Goal: Task Accomplishment & Management: Use online tool/utility

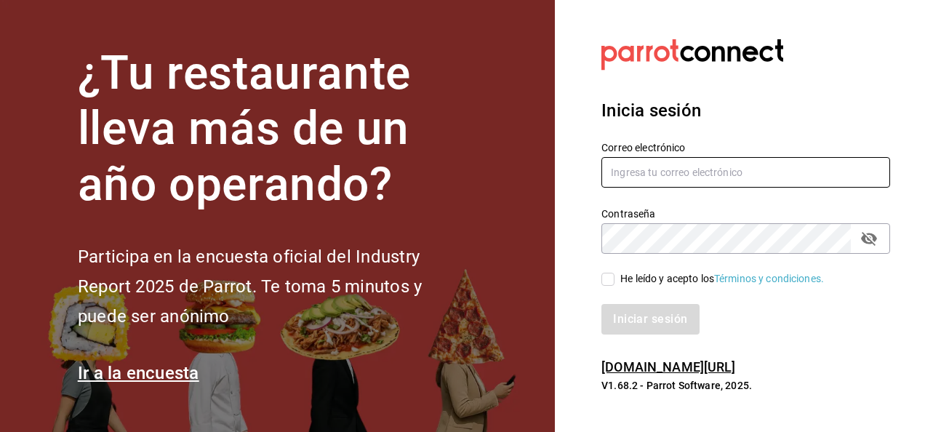
type input "[EMAIL_ADDRESS][PERSON_NAME][DOMAIN_NAME]"
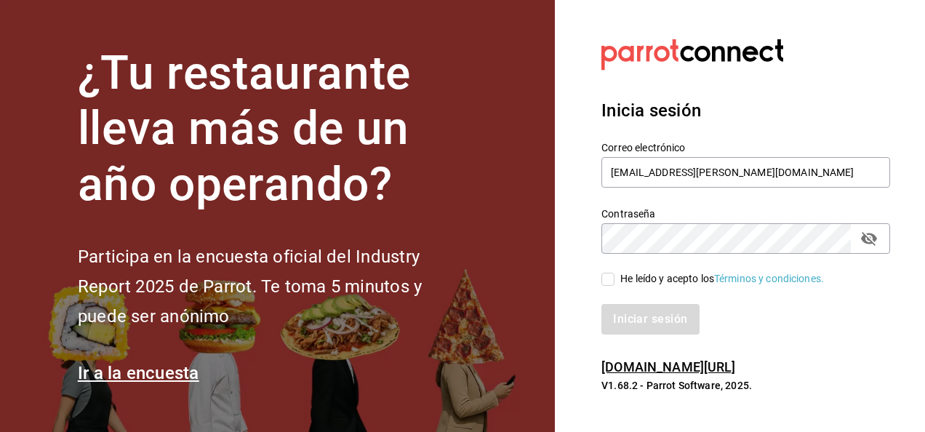
click at [615, 273] on span "He leído y acepto los Términos y condiciones." at bounding box center [718, 278] width 209 height 15
click at [614, 273] on input "He leído y acepto los Términos y condiciones." at bounding box center [607, 279] width 13 height 13
checkbox input "true"
click at [624, 329] on button "Iniciar sesión" at bounding box center [650, 319] width 99 height 31
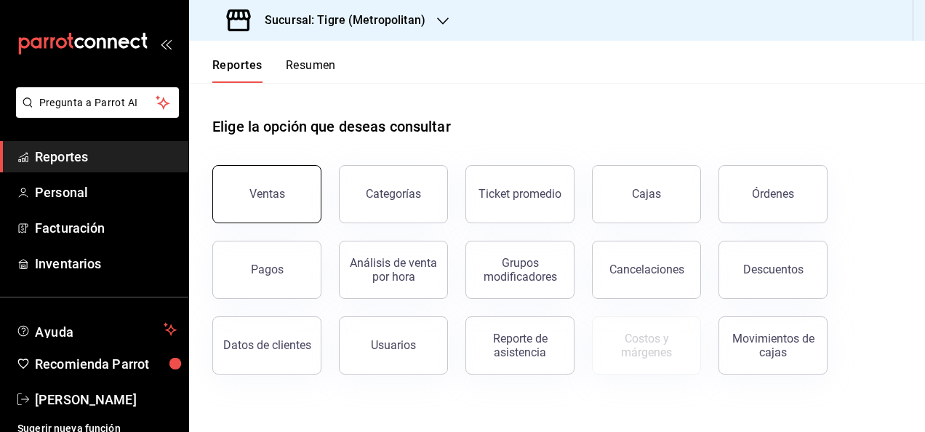
click at [261, 202] on button "Ventas" at bounding box center [266, 194] width 109 height 58
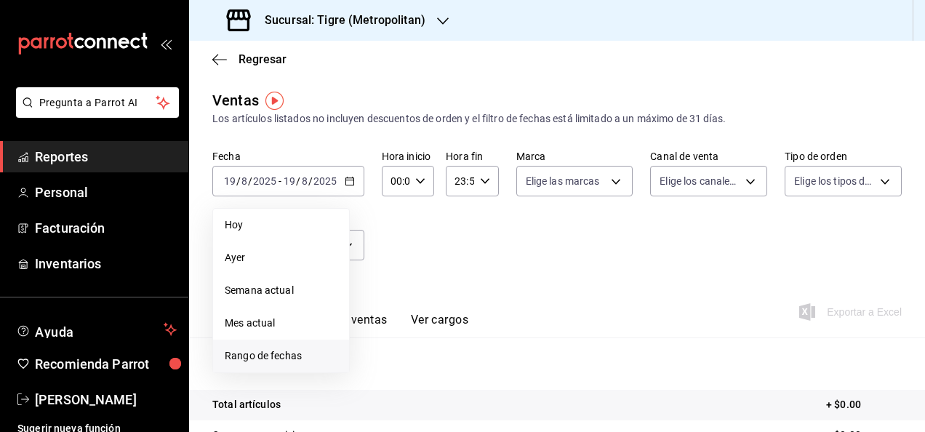
click at [278, 348] on li "Rango de fechas" at bounding box center [281, 356] width 136 height 33
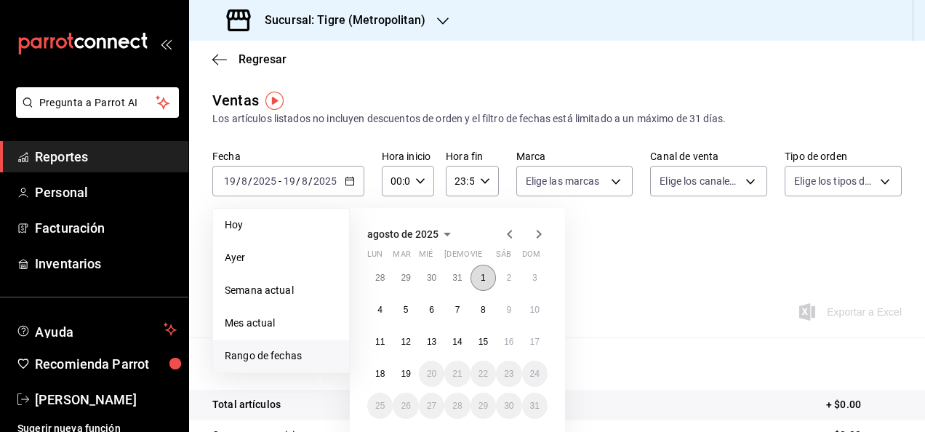
click at [484, 281] on abbr "1" at bounding box center [483, 278] width 5 height 10
click at [406, 377] on abbr "19" at bounding box center [405, 374] width 9 height 10
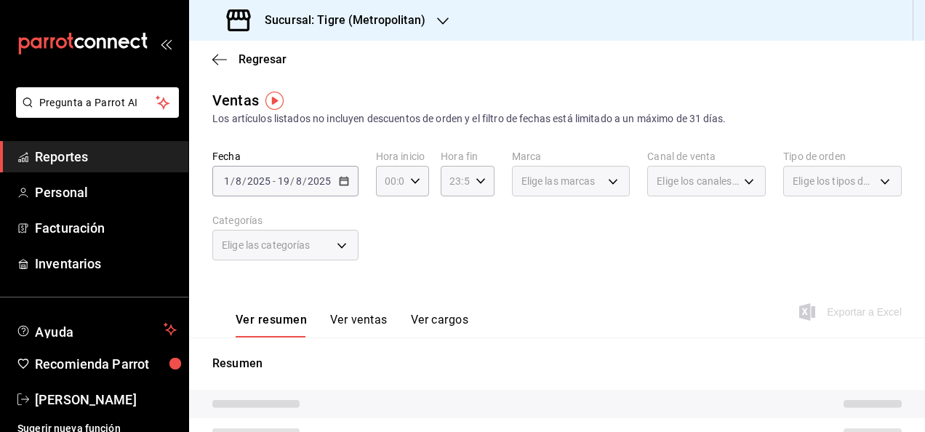
click at [345, 186] on div "[DATE] [DATE] - [DATE] [DATE]" at bounding box center [285, 181] width 146 height 31
click at [351, 187] on div "[DATE] [DATE] - [DATE] [DATE]" at bounding box center [285, 181] width 146 height 31
click at [416, 180] on icon "button" at bounding box center [415, 181] width 10 height 10
click at [389, 236] on button "05" at bounding box center [387, 245] width 20 height 29
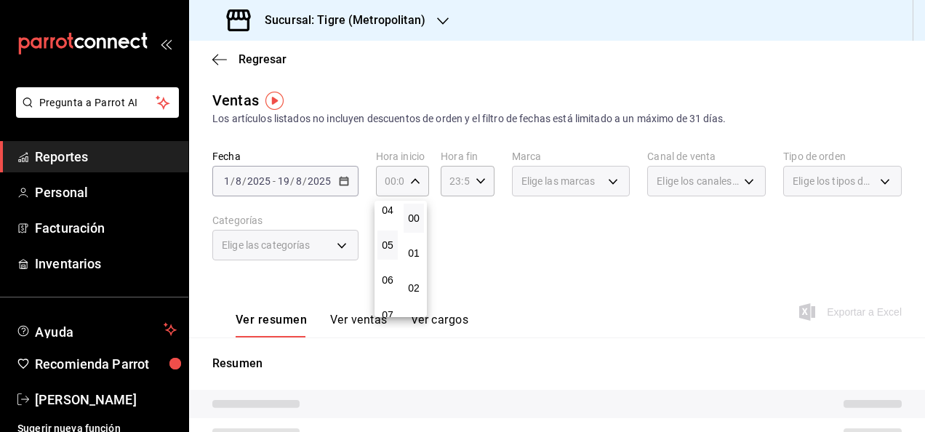
type input "05:00"
click at [487, 185] on div at bounding box center [462, 216] width 925 height 432
click at [481, 185] on icon "button" at bounding box center [481, 181] width 10 height 10
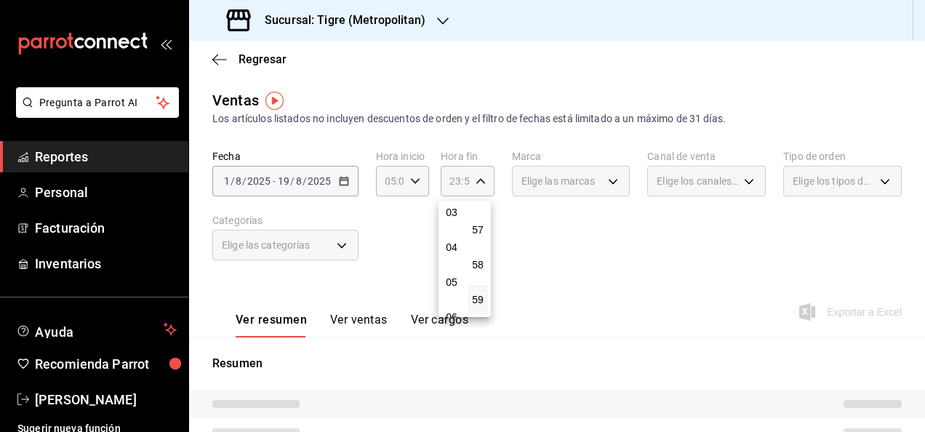
scroll to position [110, 0]
click at [446, 290] on button "05" at bounding box center [451, 282] width 20 height 29
click at [479, 215] on span "00" at bounding box center [477, 218] width 3 height 12
type input "05:00"
click at [554, 281] on div at bounding box center [462, 216] width 925 height 432
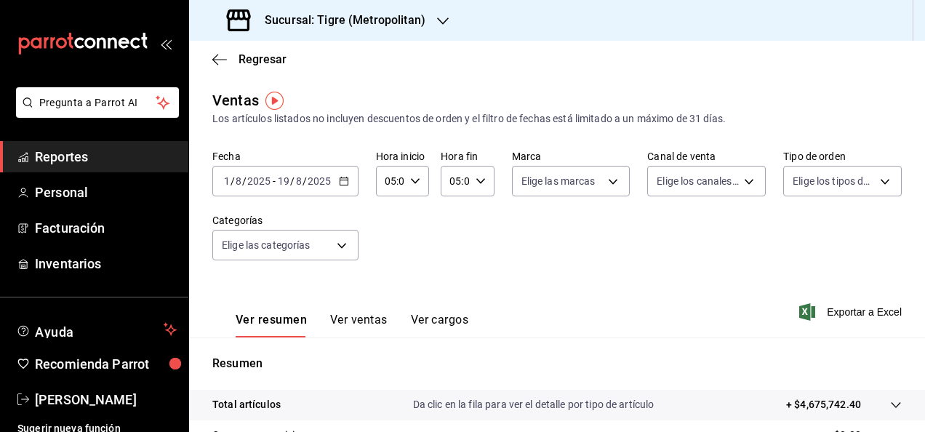
click at [806, 297] on div "Ver resumen Ver ventas Ver cargos Exportar a Excel" at bounding box center [557, 308] width 736 height 60
click at [803, 305] on icon "button" at bounding box center [807, 311] width 16 height 17
click at [212, 65] on span "Regresar" at bounding box center [249, 59] width 74 height 14
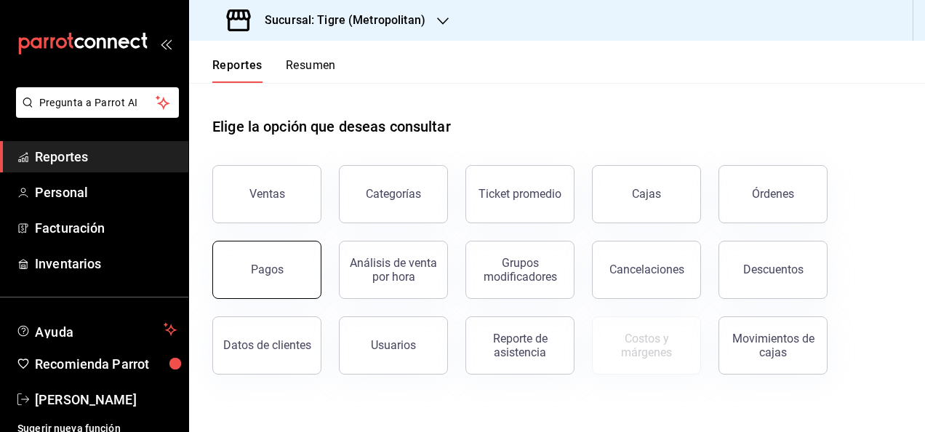
click at [306, 246] on button "Pagos" at bounding box center [266, 270] width 109 height 58
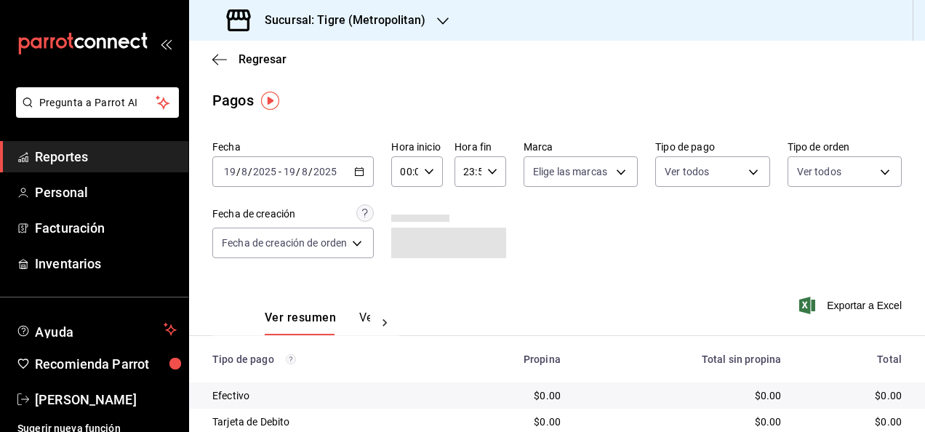
click at [364, 178] on div "[DATE] [DATE] - [DATE] [DATE]" at bounding box center [292, 171] width 161 height 31
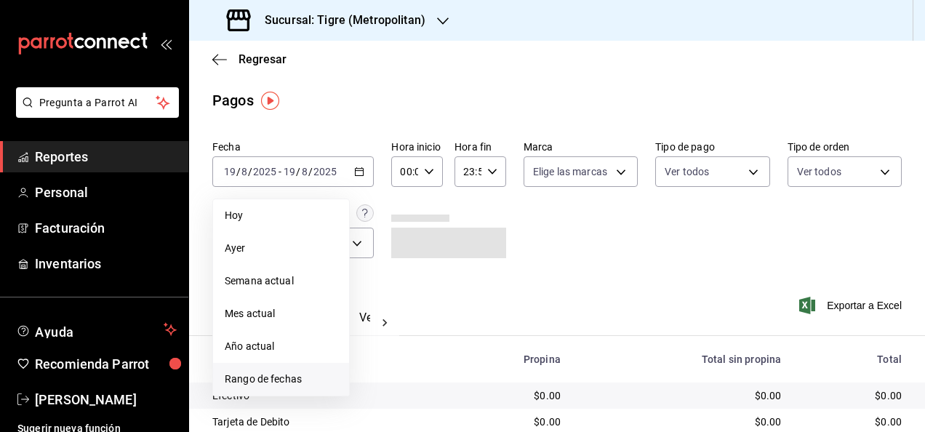
click at [278, 375] on span "Rango de fechas" at bounding box center [281, 379] width 113 height 15
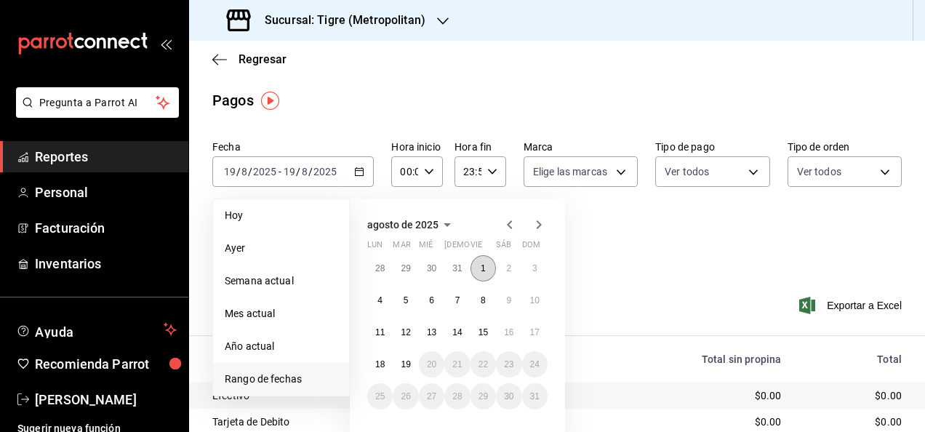
click at [478, 265] on button "1" at bounding box center [482, 268] width 25 height 26
click at [406, 358] on button "19" at bounding box center [405, 364] width 25 height 26
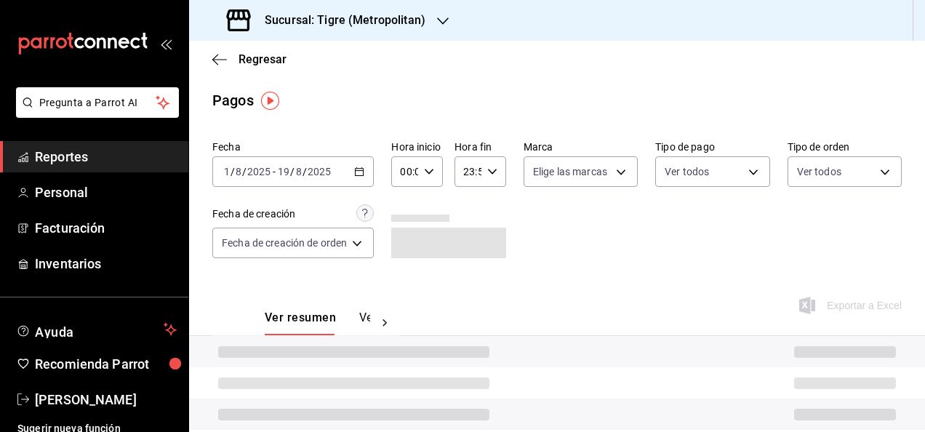
click at [437, 171] on div "00:00 Hora inicio" at bounding box center [417, 171] width 52 height 31
click at [404, 208] on span "05" at bounding box center [405, 203] width 2 height 12
type input "05:00"
click at [500, 170] on div at bounding box center [462, 216] width 925 height 432
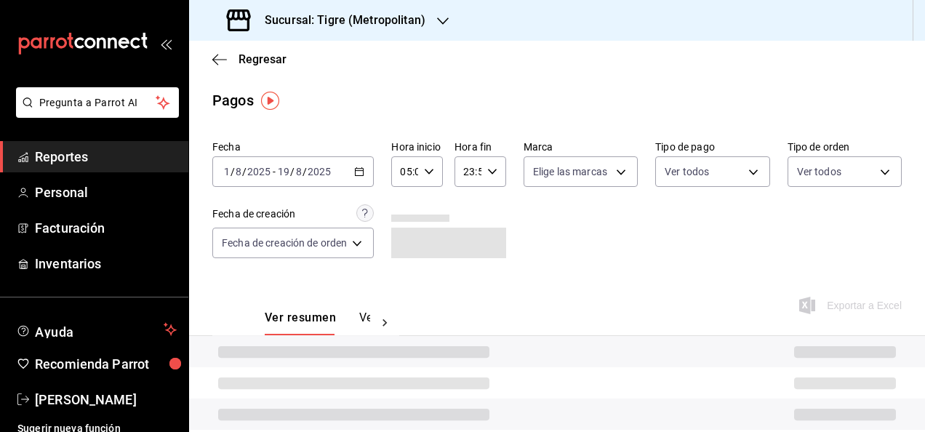
click at [487, 176] on icon "button" at bounding box center [492, 172] width 10 height 10
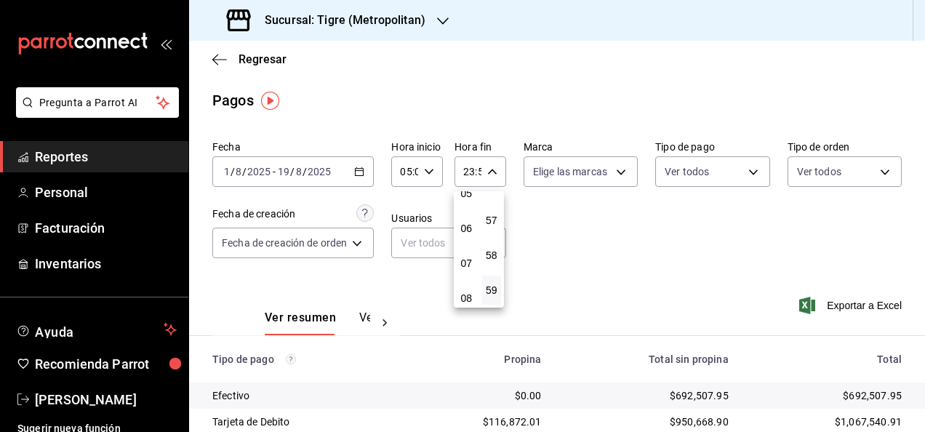
scroll to position [153, 0]
click at [465, 241] on button "05" at bounding box center [467, 229] width 20 height 29
click at [493, 206] on span "00" at bounding box center [492, 209] width 2 height 12
type input "05:00"
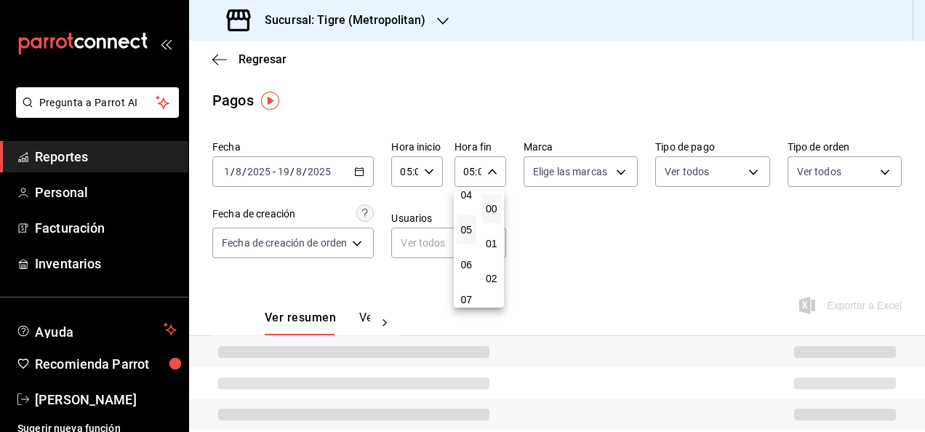
click at [587, 234] on div at bounding box center [462, 216] width 925 height 432
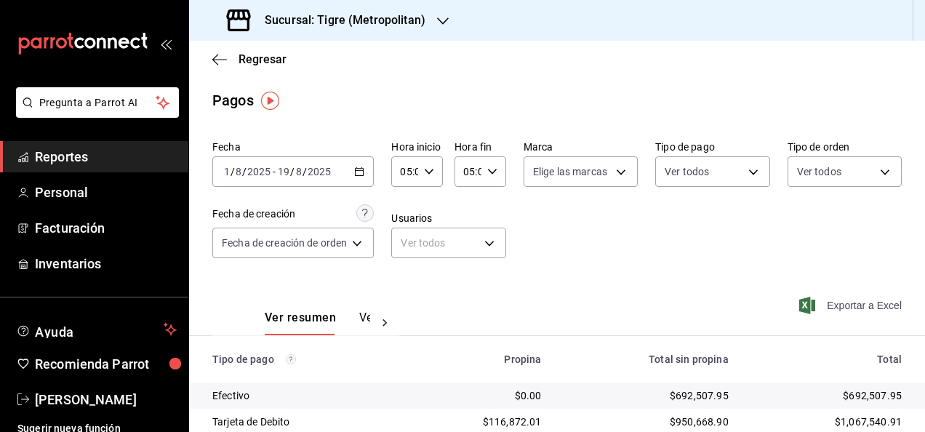
click at [809, 300] on span "Exportar a Excel" at bounding box center [852, 305] width 100 height 17
click at [303, 97] on div "Pagos" at bounding box center [557, 100] width 736 height 22
click at [410, 12] on h3 "Sucursal: Tigre (Metropolitan)" at bounding box center [339, 20] width 172 height 17
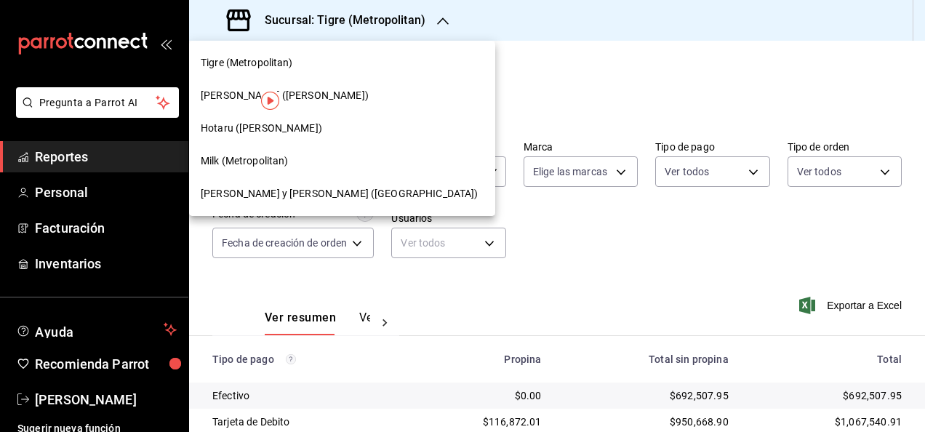
click at [295, 97] on span "[PERSON_NAME] ([PERSON_NAME])" at bounding box center [285, 95] width 168 height 15
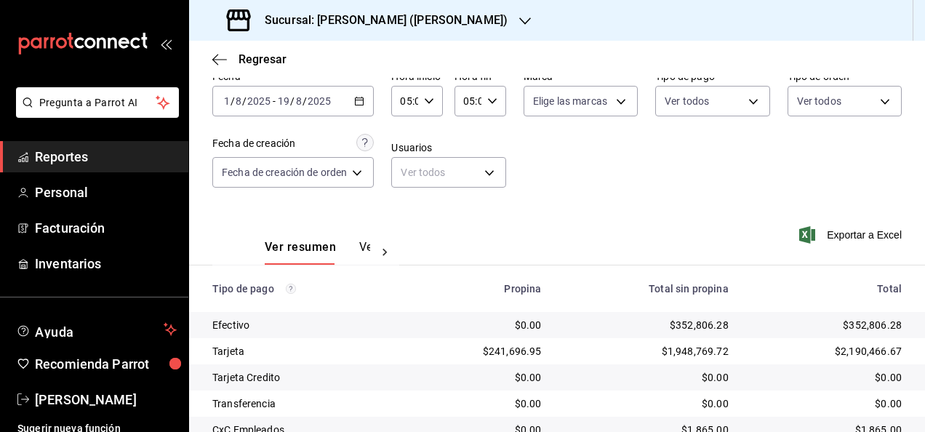
scroll to position [77, 0]
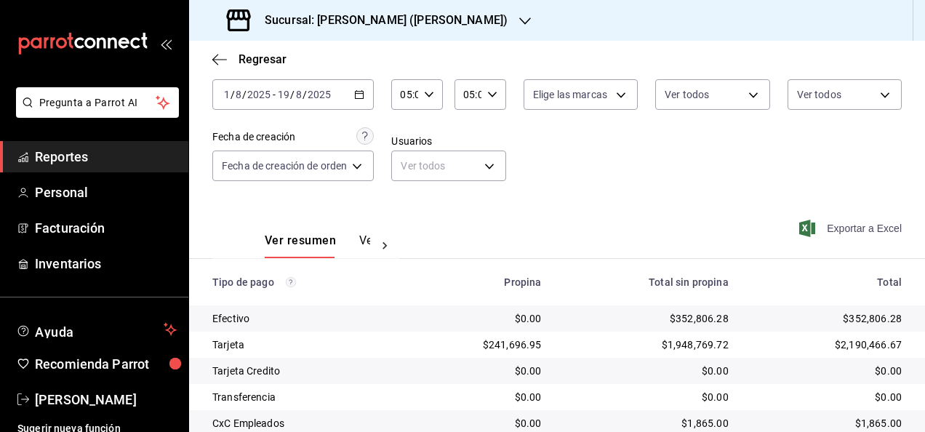
click at [844, 237] on span "Exportar a Excel" at bounding box center [852, 228] width 100 height 17
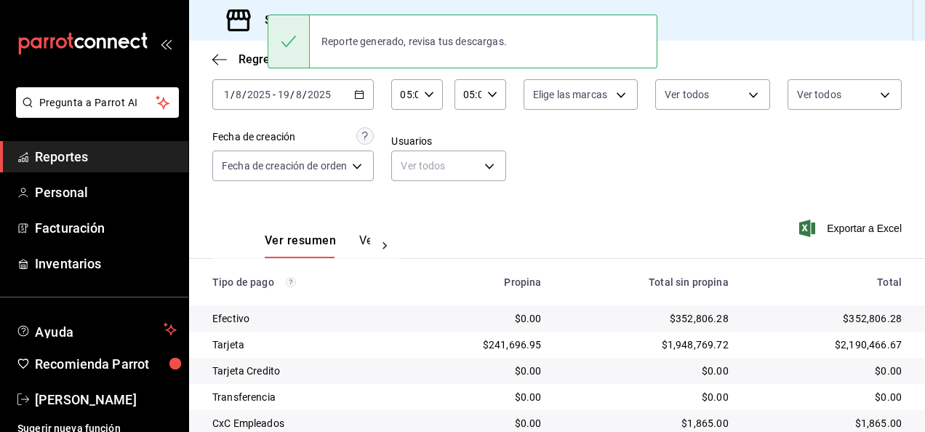
scroll to position [0, 0]
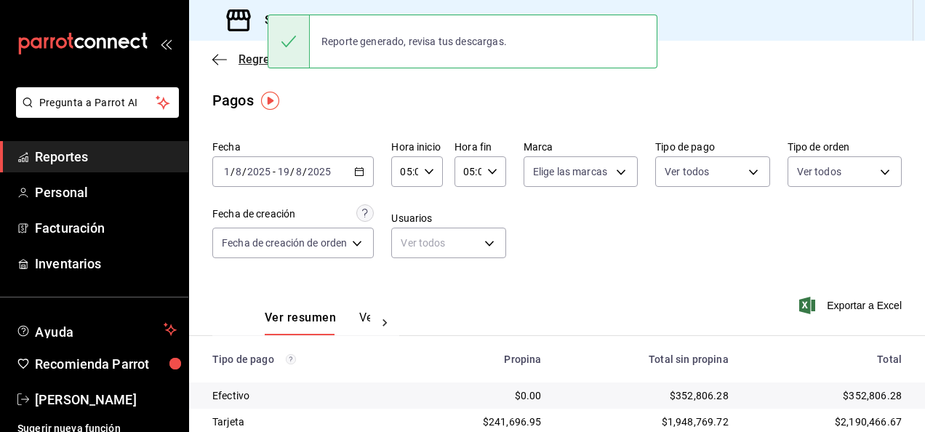
click at [220, 65] on icon "button" at bounding box center [219, 59] width 15 height 13
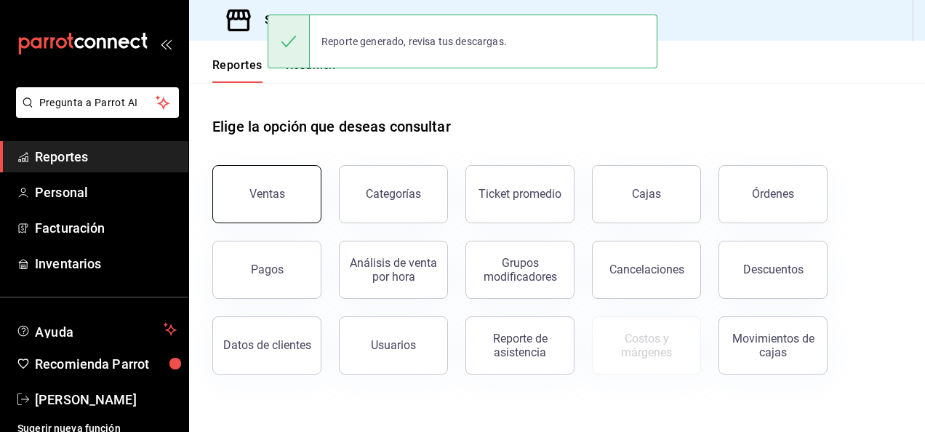
click at [259, 210] on button "Ventas" at bounding box center [266, 194] width 109 height 58
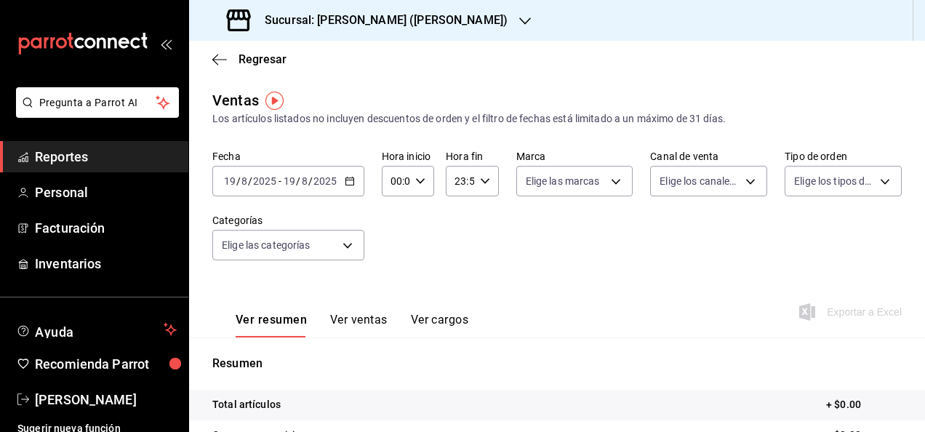
click at [345, 188] on div "[DATE] [DATE] - [DATE] [DATE]" at bounding box center [288, 181] width 152 height 31
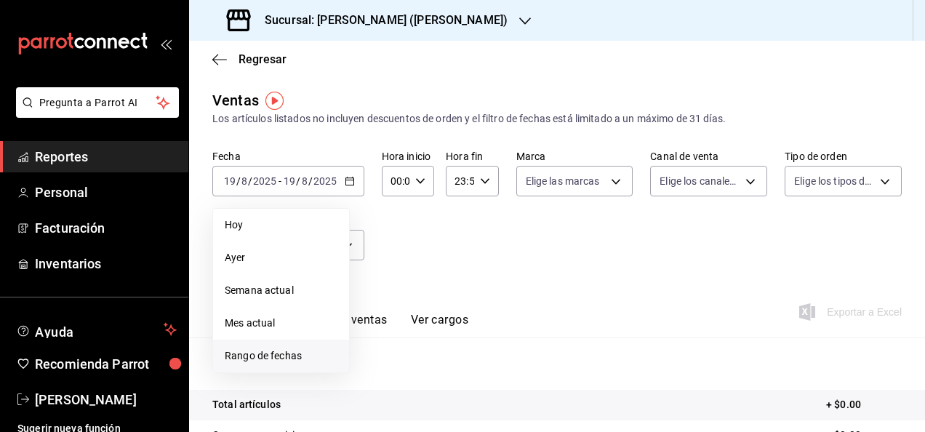
click at [268, 366] on li "Rango de fechas" at bounding box center [281, 356] width 136 height 33
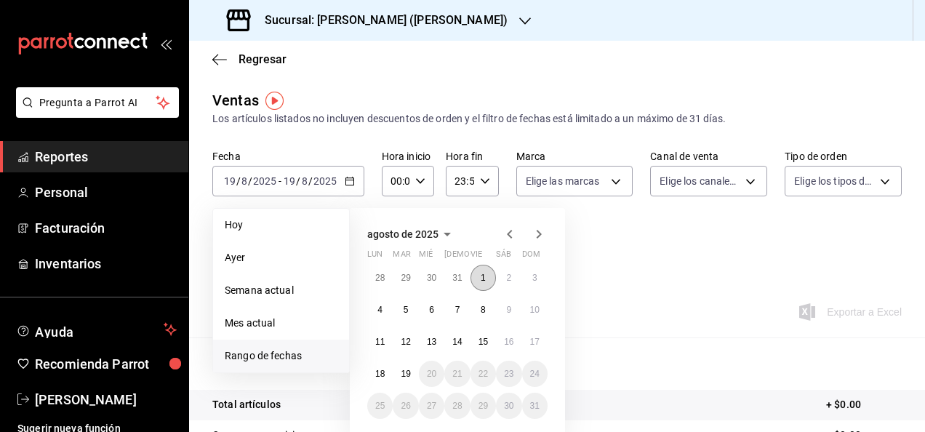
click at [477, 271] on button "1" at bounding box center [482, 278] width 25 height 26
click at [401, 371] on abbr "19" at bounding box center [405, 374] width 9 height 10
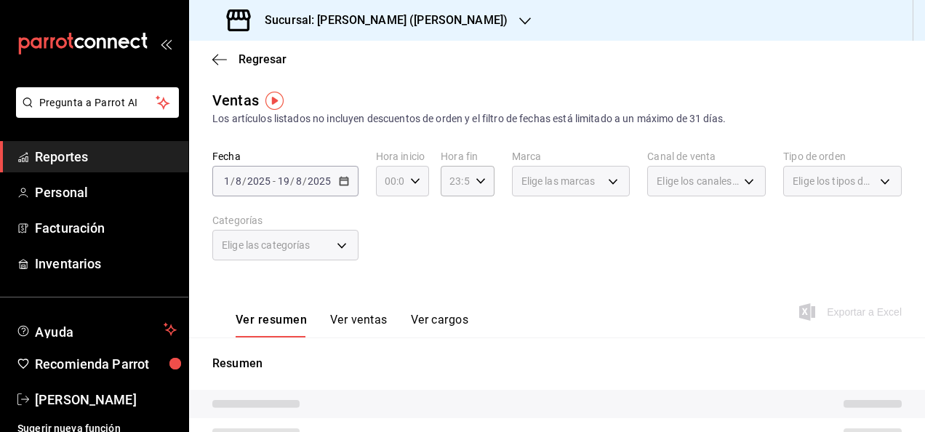
click at [420, 180] on div "00:00 Hora inicio" at bounding box center [402, 181] width 53 height 31
click at [386, 279] on span "05" at bounding box center [387, 285] width 3 height 12
type input "05:00"
click at [465, 189] on div at bounding box center [462, 216] width 925 height 432
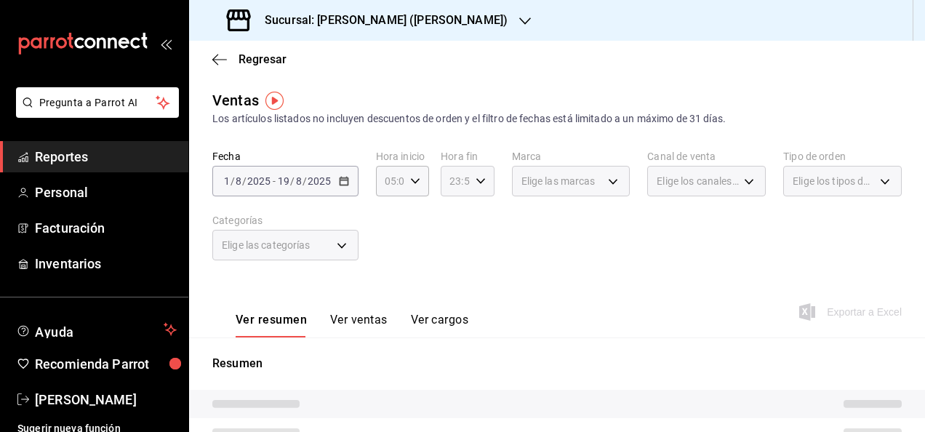
drag, startPoint x: 465, startPoint y: 189, endPoint x: 480, endPoint y: 185, distance: 15.0
click at [480, 185] on icon "button" at bounding box center [481, 181] width 10 height 10
click at [454, 231] on button "05" at bounding box center [451, 239] width 20 height 29
click at [478, 220] on span "00" at bounding box center [477, 218] width 3 height 12
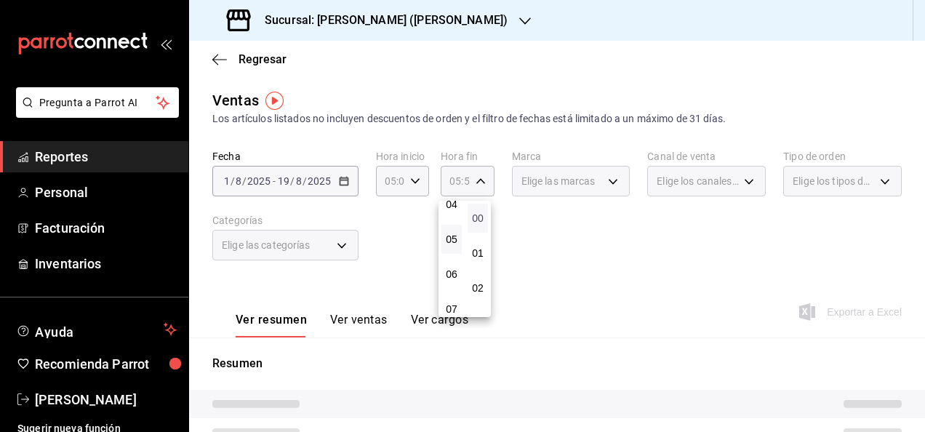
type input "05:00"
click at [593, 247] on div at bounding box center [462, 216] width 925 height 432
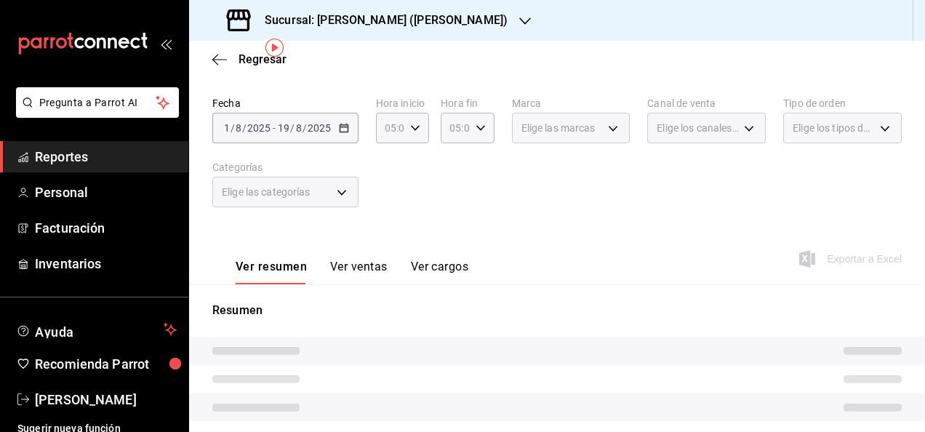
scroll to position [49, 0]
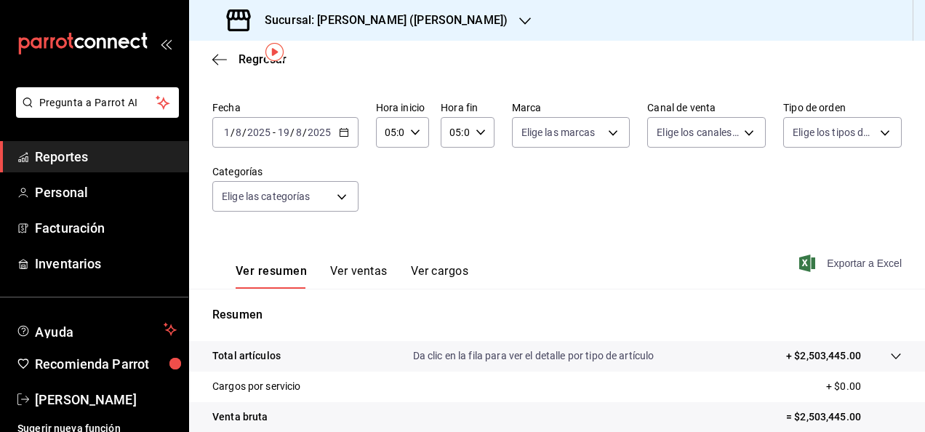
click at [823, 260] on span "Exportar a Excel" at bounding box center [852, 263] width 100 height 17
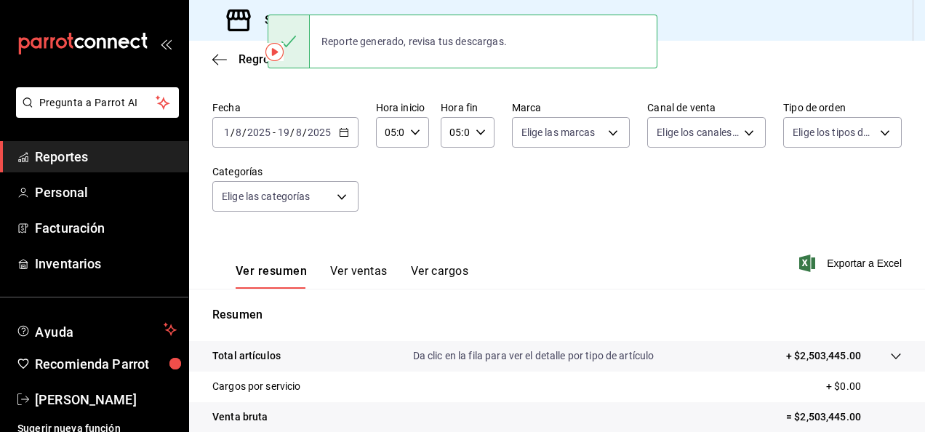
click at [528, 210] on div "Fecha [DATE] [DATE] - [DATE] [DATE] Hora inicio 05:00 Hora inicio Hora fin 05:0…" at bounding box center [556, 165] width 689 height 128
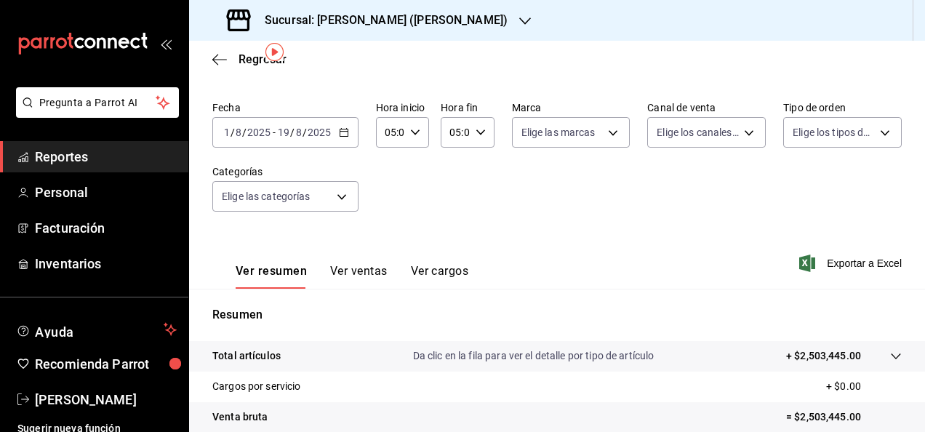
click at [343, 137] on icon "button" at bounding box center [344, 132] width 10 height 10
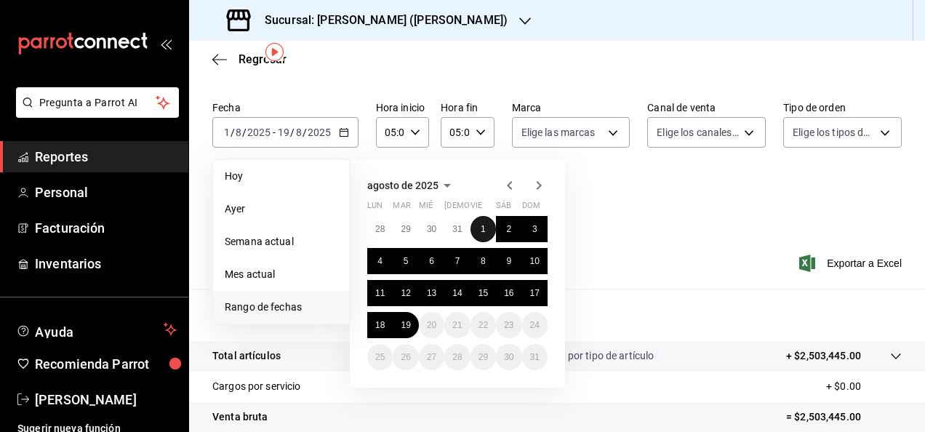
click at [476, 227] on button "1" at bounding box center [482, 229] width 25 height 26
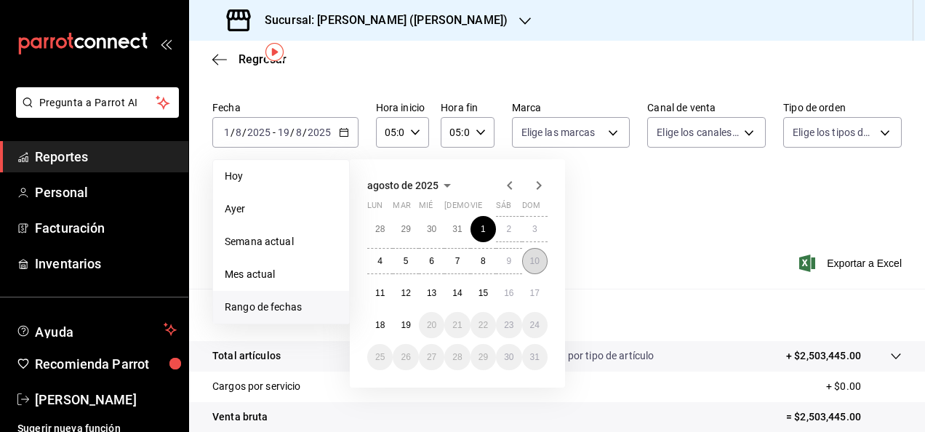
click at [532, 258] on abbr "10" at bounding box center [534, 261] width 9 height 10
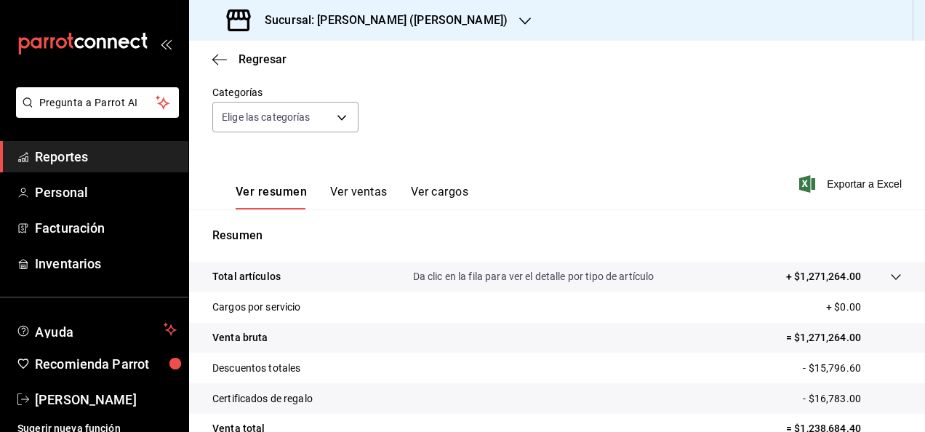
scroll to position [125, 0]
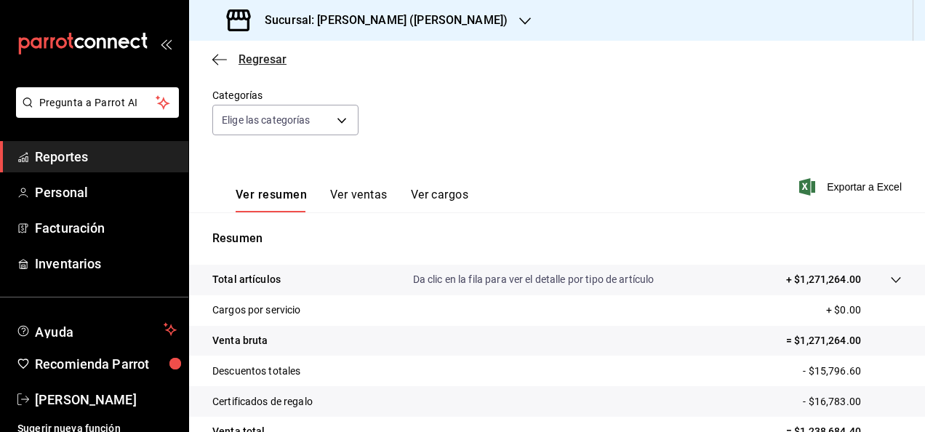
click at [217, 54] on icon "button" at bounding box center [219, 59] width 15 height 13
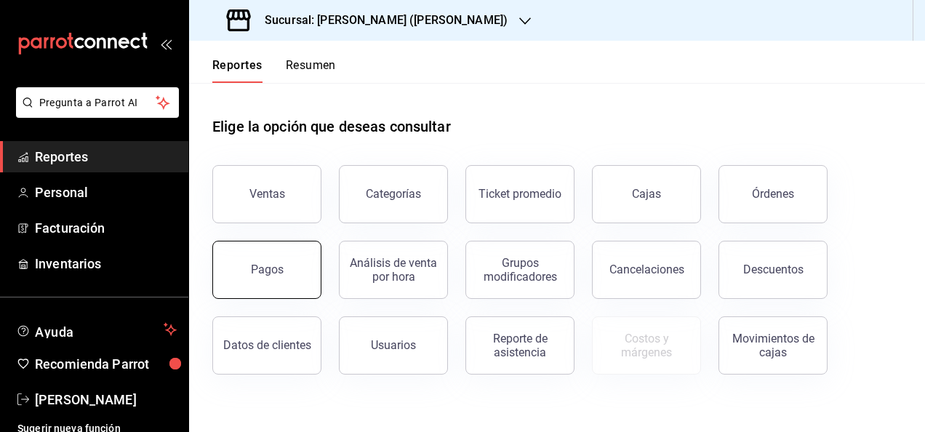
click at [263, 266] on div "Pagos" at bounding box center [267, 270] width 33 height 14
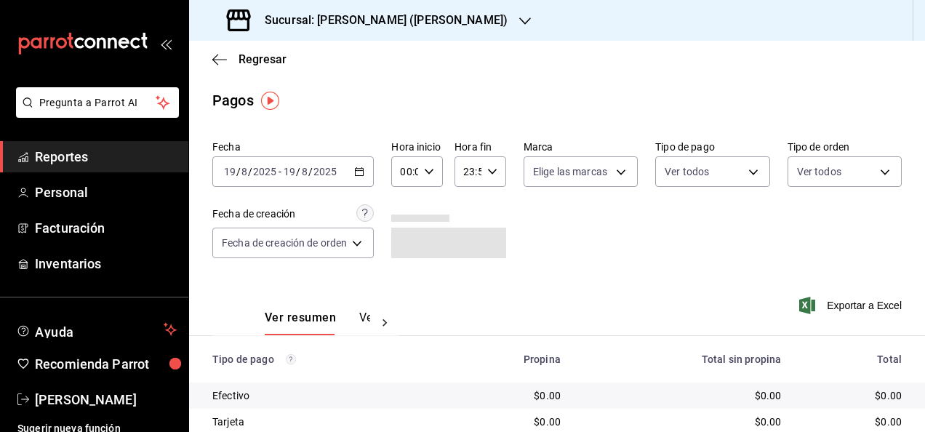
click at [372, 175] on div "[DATE] [DATE] - [DATE] [DATE]" at bounding box center [292, 171] width 161 height 31
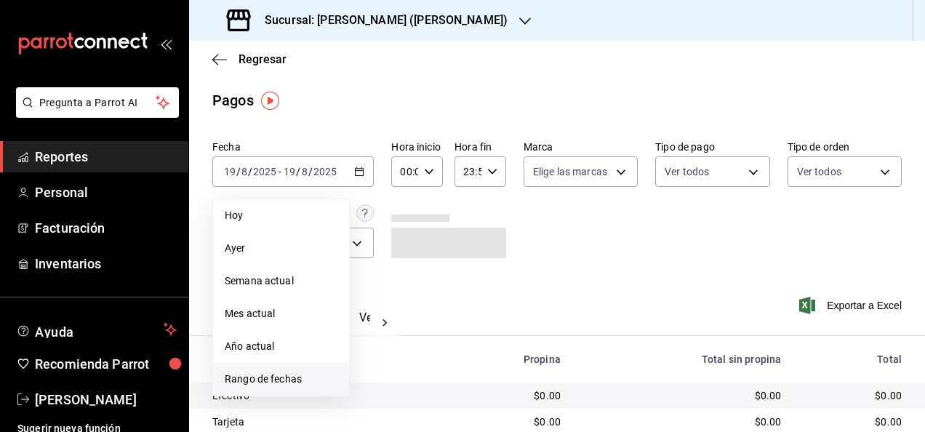
click at [278, 385] on span "Rango de fechas" at bounding box center [281, 379] width 113 height 15
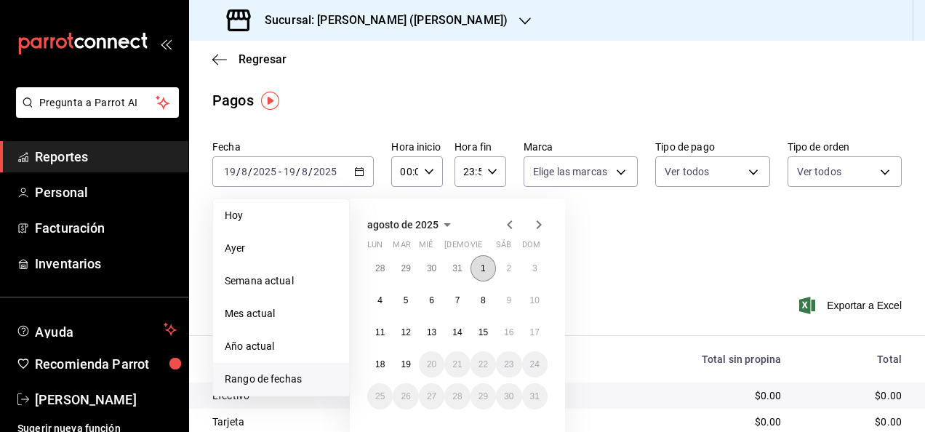
click at [478, 268] on button "1" at bounding box center [482, 268] width 25 height 26
click at [376, 329] on abbr "11" at bounding box center [379, 332] width 9 height 10
click at [425, 172] on icon "button" at bounding box center [429, 172] width 10 height 10
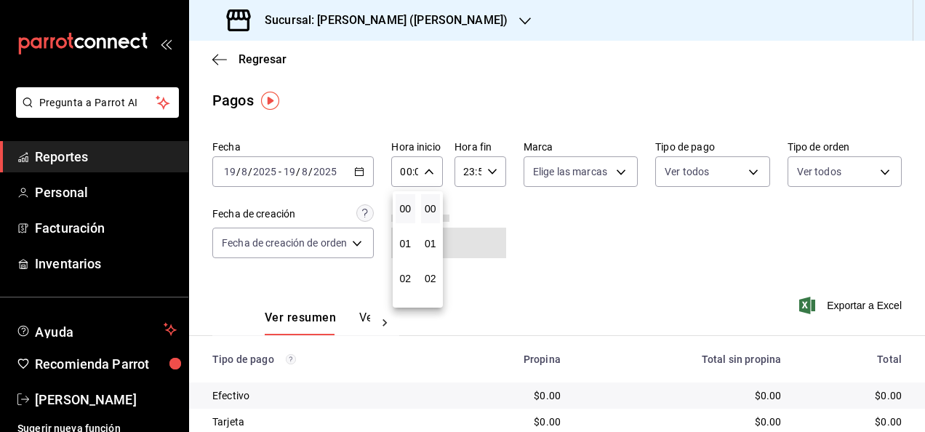
click at [342, 176] on div at bounding box center [462, 216] width 925 height 432
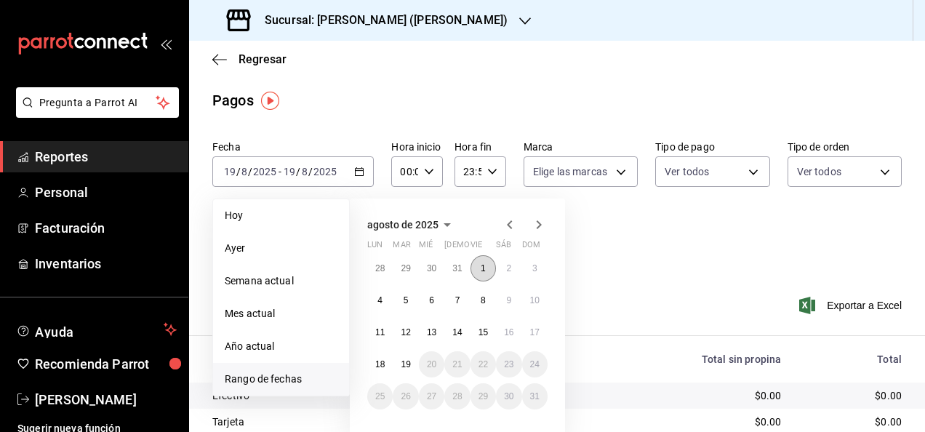
click at [477, 265] on button "1" at bounding box center [482, 268] width 25 height 26
click at [376, 336] on abbr "11" at bounding box center [379, 332] width 9 height 10
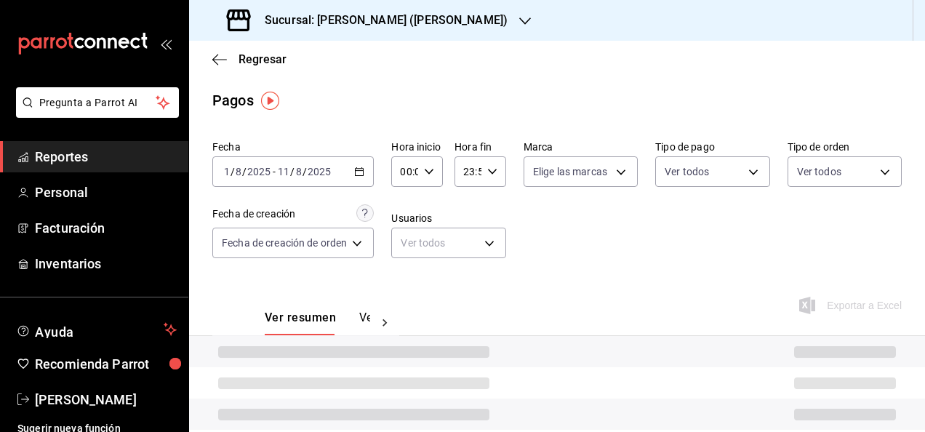
click at [438, 160] on div "00:00 Hora inicio" at bounding box center [417, 171] width 52 height 31
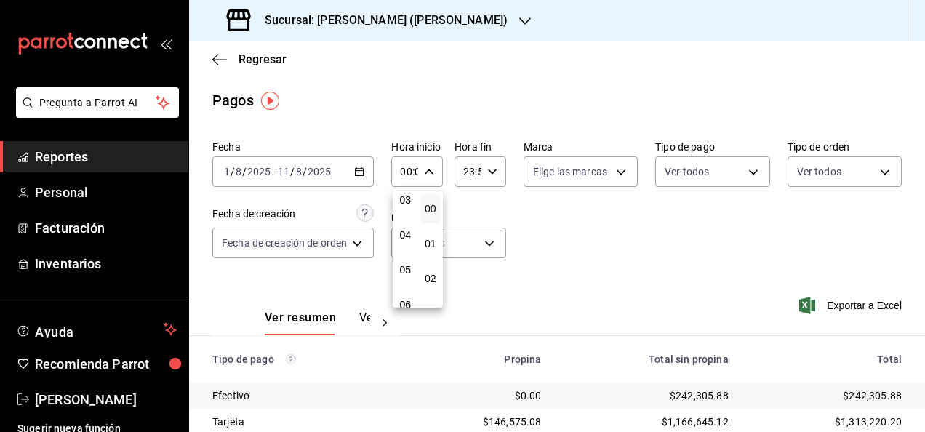
scroll to position [115, 0]
click at [404, 272] on span "05" at bounding box center [405, 269] width 2 height 12
type input "05:00"
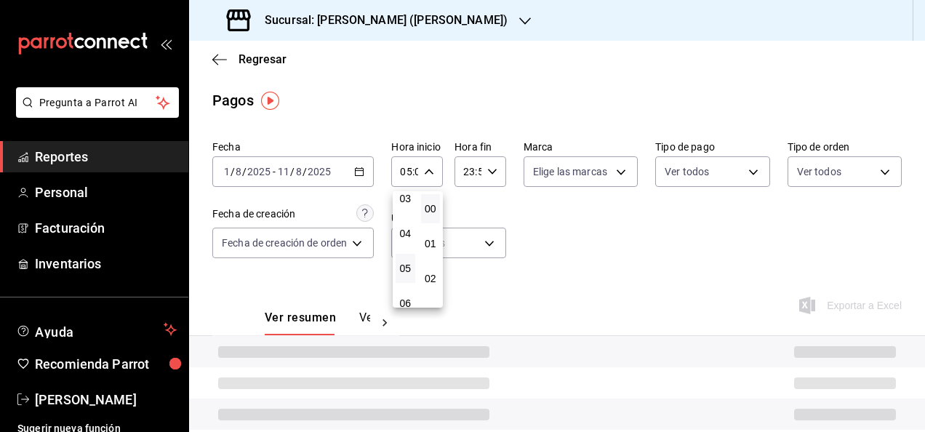
click at [497, 164] on div at bounding box center [462, 216] width 925 height 432
click at [497, 164] on div "23:59 Hora fin" at bounding box center [480, 171] width 52 height 31
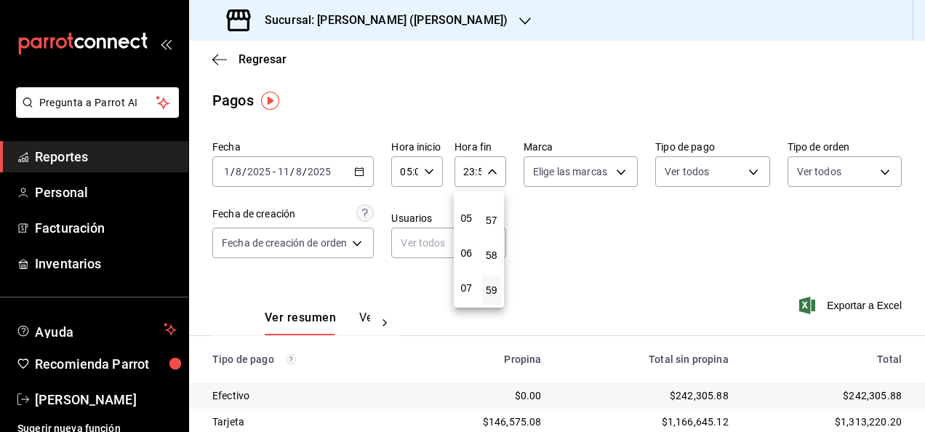
scroll to position [164, 0]
click at [472, 231] on button "05" at bounding box center [467, 218] width 20 height 29
click at [493, 205] on span "00" at bounding box center [492, 209] width 2 height 12
type input "05:00"
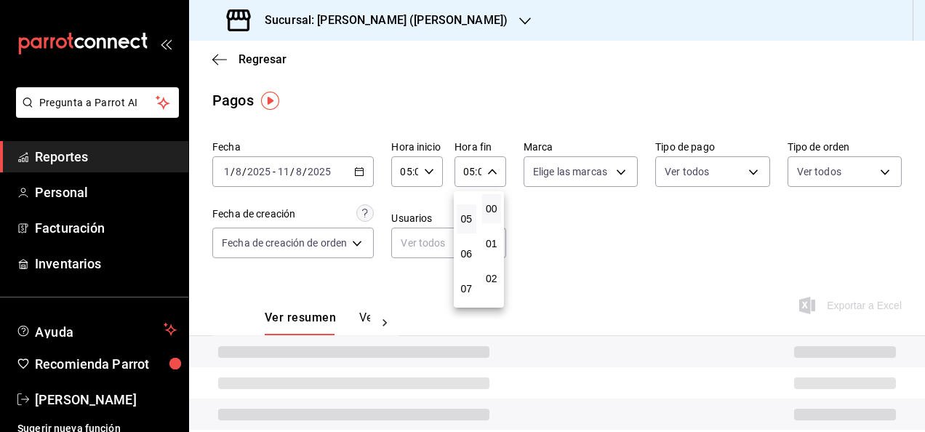
click at [589, 223] on div at bounding box center [462, 216] width 925 height 432
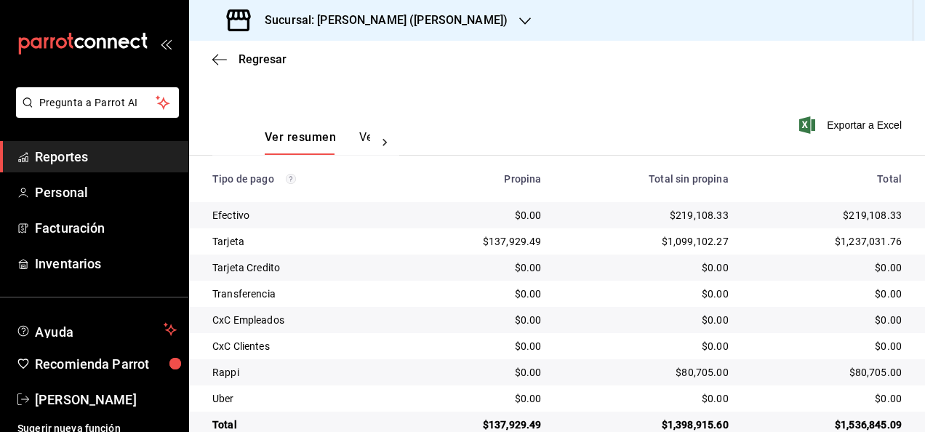
scroll to position [209, 0]
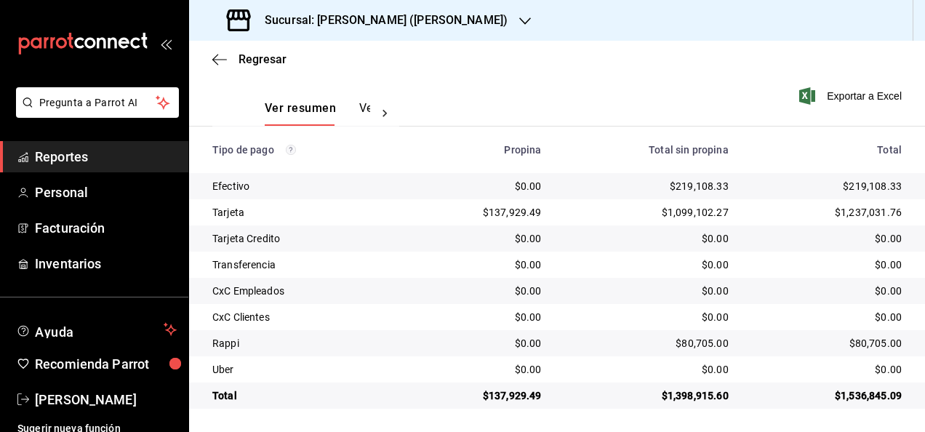
click at [854, 395] on div "$1,536,845.09" at bounding box center [827, 395] width 150 height 15
copy div "1,536,845.09"
click at [871, 191] on div "$219,108.33" at bounding box center [827, 186] width 150 height 15
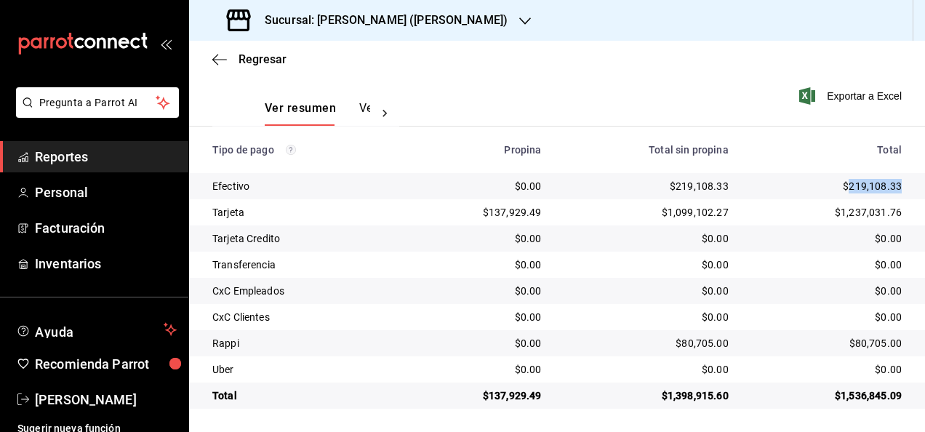
copy div "219,108.33"
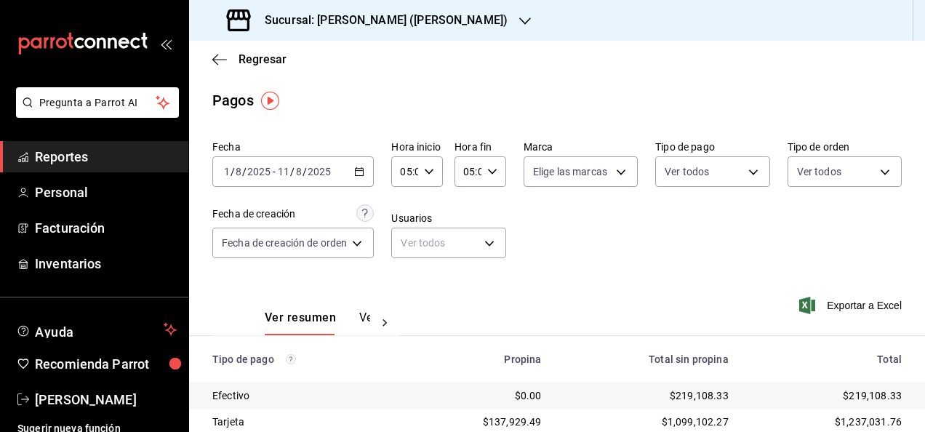
click at [351, 170] on div "[DATE] [DATE] - [DATE] [DATE]" at bounding box center [292, 171] width 161 height 31
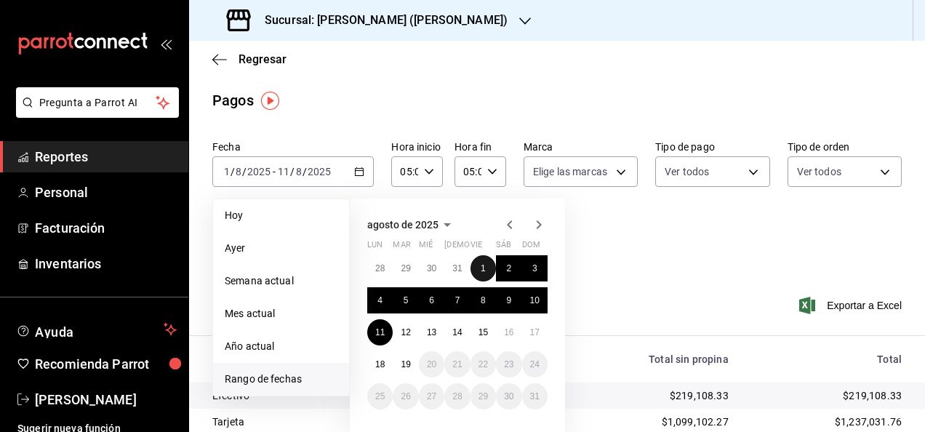
click at [477, 268] on button "1" at bounding box center [482, 268] width 25 height 26
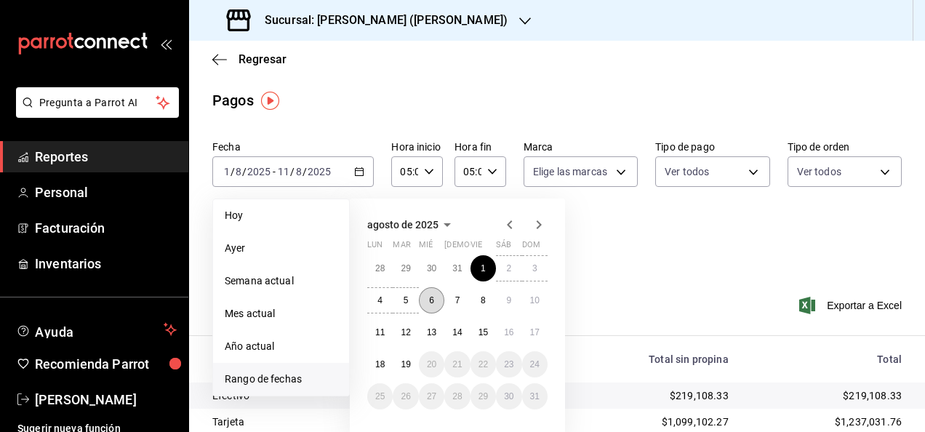
click at [422, 303] on button "6" at bounding box center [431, 300] width 25 height 26
type input "00:00"
type input "23:59"
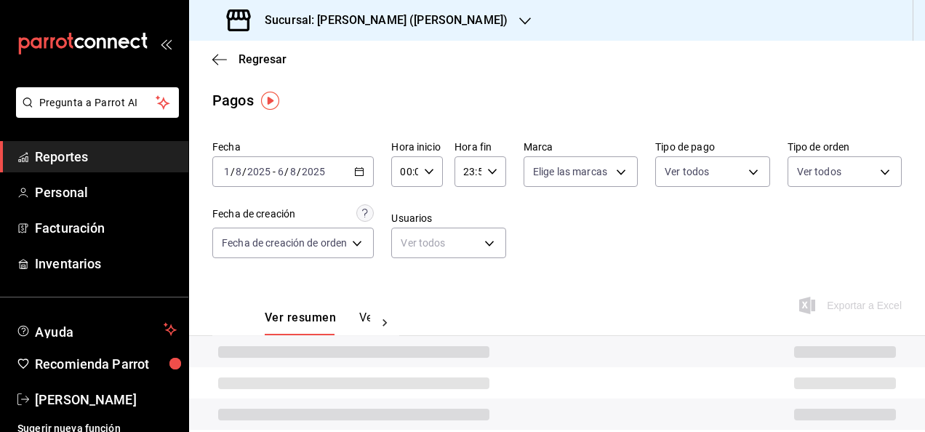
click at [432, 171] on icon "button" at bounding box center [429, 172] width 10 height 10
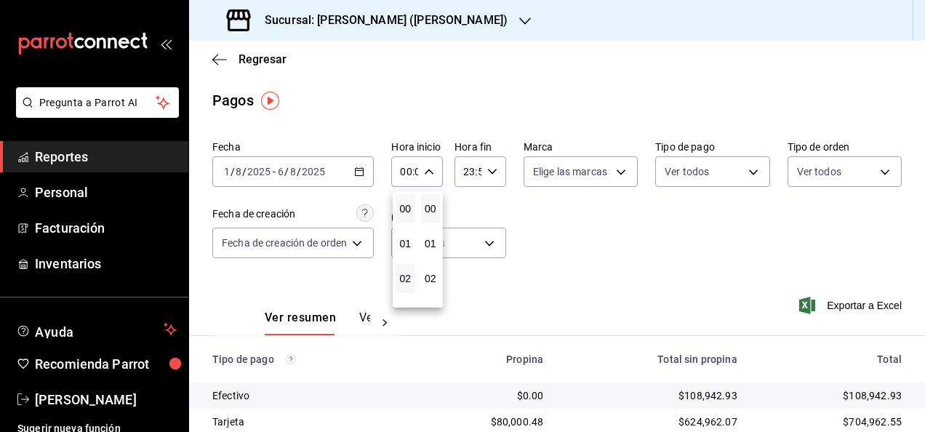
scroll to position [109, 0]
click at [404, 271] on span "05" at bounding box center [405, 274] width 2 height 12
type input "05:00"
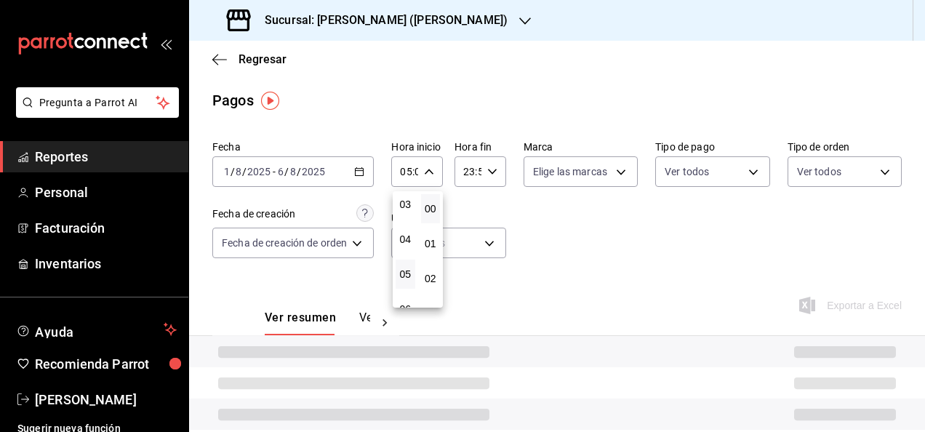
click at [478, 169] on div at bounding box center [462, 216] width 925 height 432
click at [484, 170] on div "23:59 Hora fin" at bounding box center [480, 171] width 52 height 31
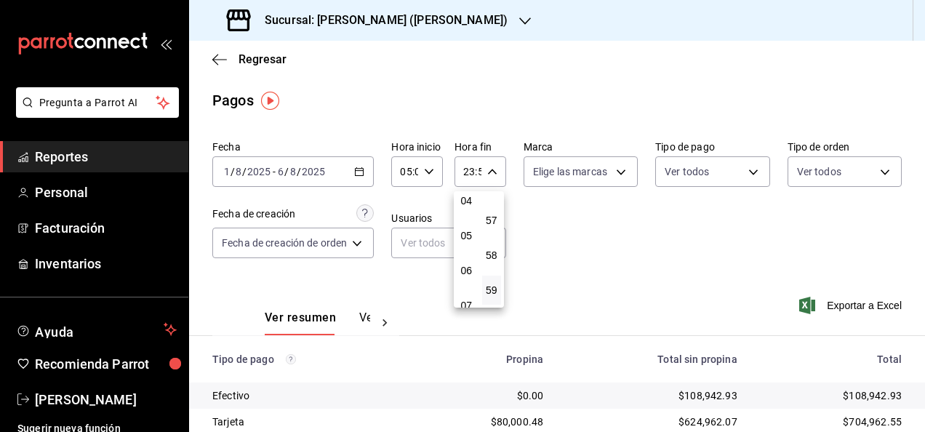
scroll to position [147, 0]
click at [465, 238] on span "05" at bounding box center [466, 237] width 2 height 12
click at [491, 213] on span "00" at bounding box center [492, 209] width 2 height 12
type input "05:00"
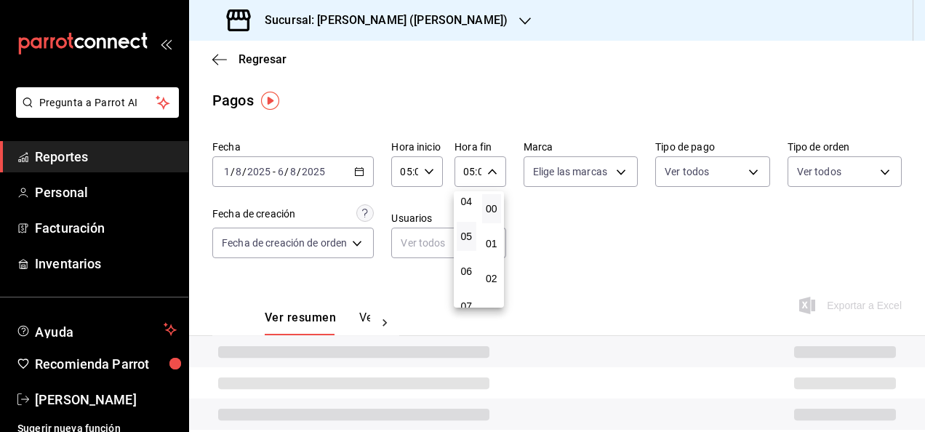
click at [609, 228] on div at bounding box center [462, 216] width 925 height 432
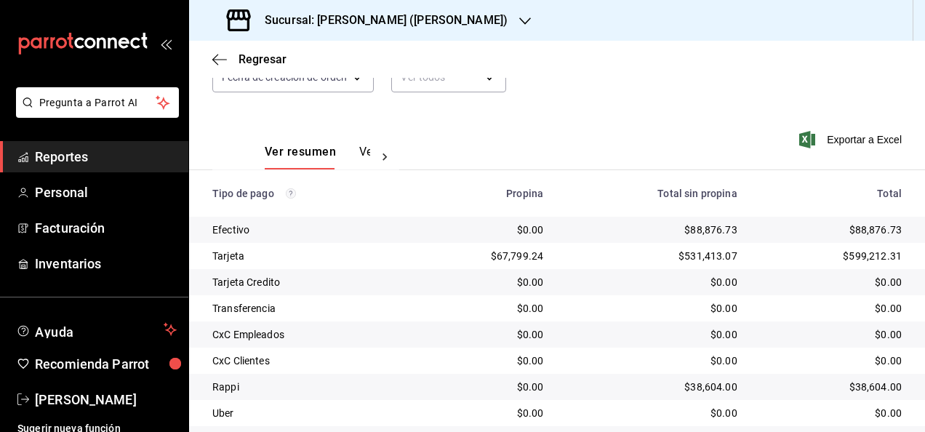
scroll to position [209, 0]
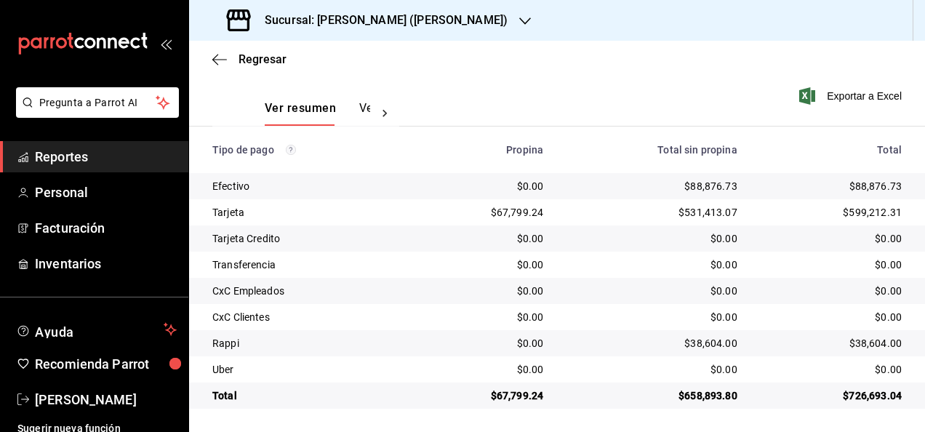
click at [867, 391] on div "$726,693.04" at bounding box center [831, 395] width 141 height 15
copy div "726,693.04"
click at [869, 184] on div "$88,876.73" at bounding box center [831, 186] width 141 height 15
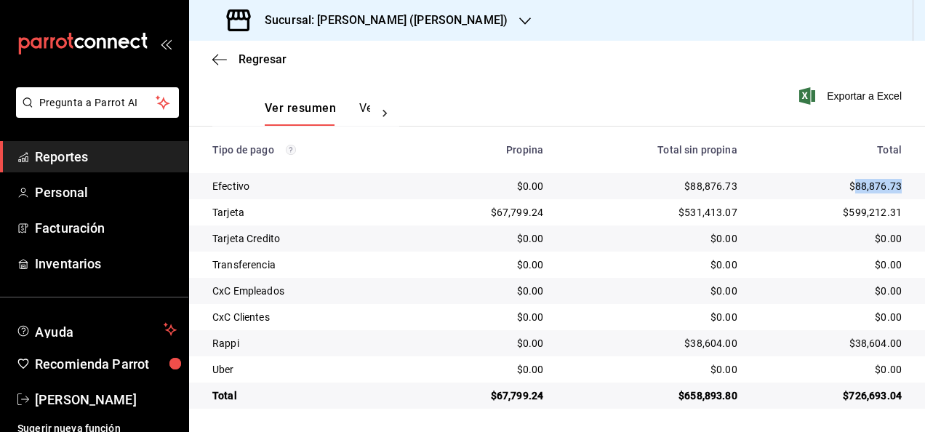
copy div "88,876.73"
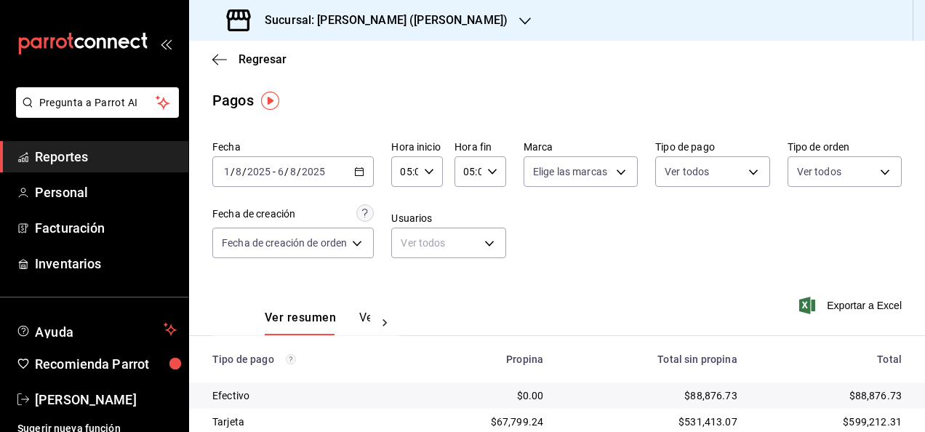
click at [359, 183] on div "[DATE] [DATE] - [DATE] [DATE]" at bounding box center [292, 171] width 161 height 31
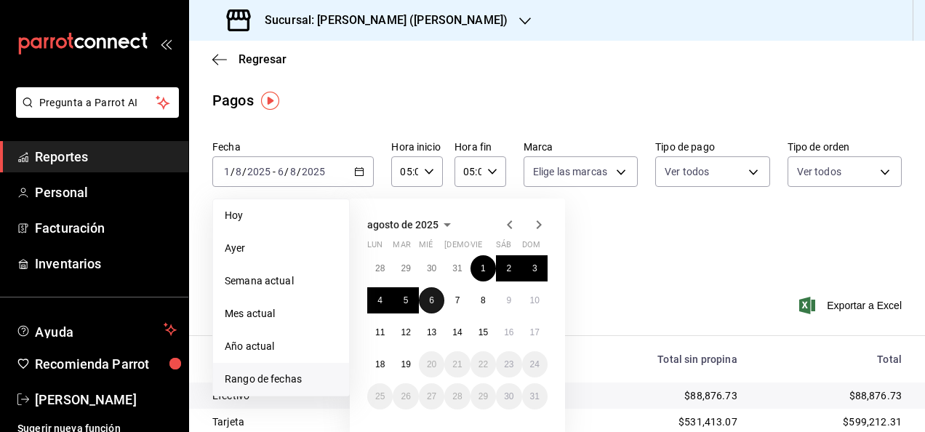
click at [430, 311] on button "6" at bounding box center [431, 300] width 25 height 26
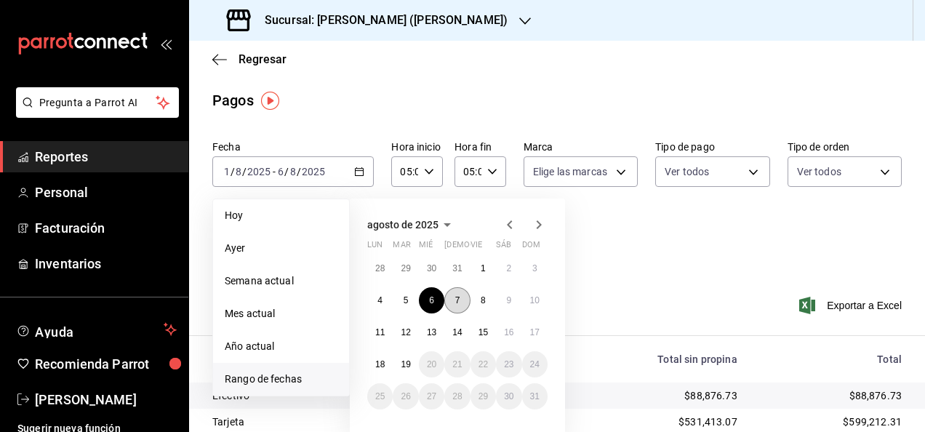
click at [452, 306] on button "7" at bounding box center [456, 300] width 25 height 26
type input "00:00"
type input "23:59"
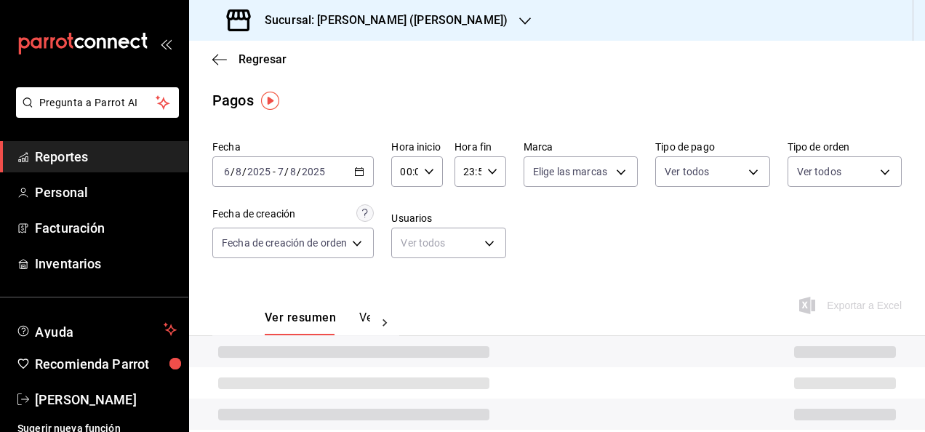
click at [433, 174] on icon "button" at bounding box center [429, 172] width 10 height 10
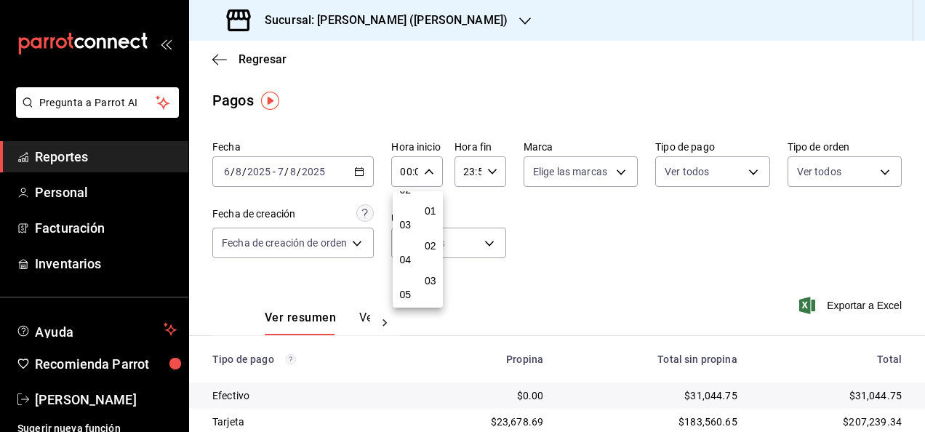
scroll to position [89, 0]
click at [404, 292] on span "05" at bounding box center [405, 294] width 2 height 12
type input "05:00"
click at [430, 209] on span "00" at bounding box center [431, 209] width 2 height 12
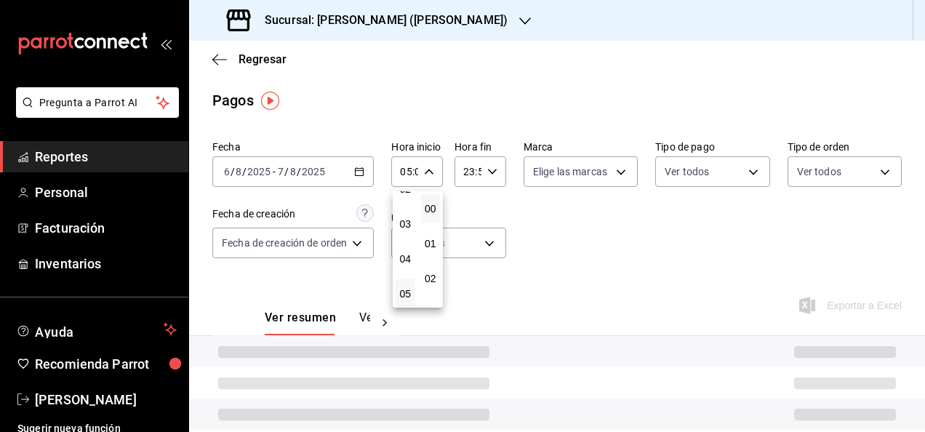
click at [500, 166] on div at bounding box center [462, 216] width 925 height 432
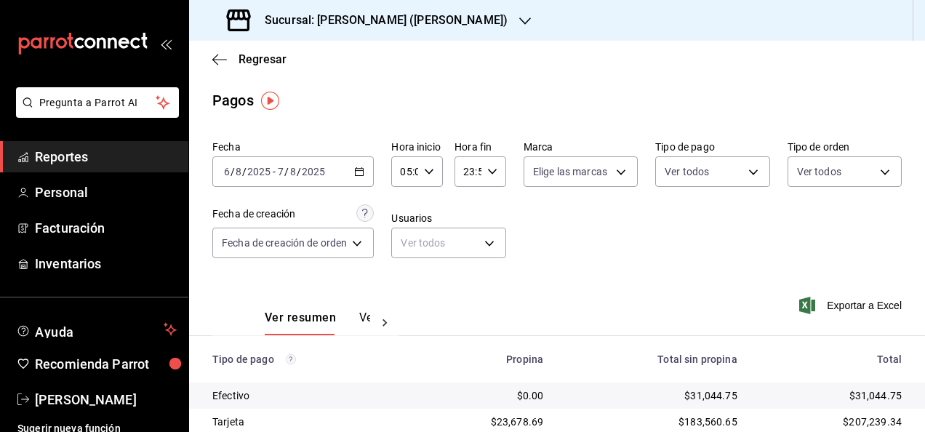
click at [497, 168] on div "23:59 Hora fin" at bounding box center [480, 171] width 52 height 31
click at [462, 204] on button "05" at bounding box center [467, 197] width 20 height 29
click at [493, 207] on span "00" at bounding box center [492, 209] width 2 height 12
type input "05:00"
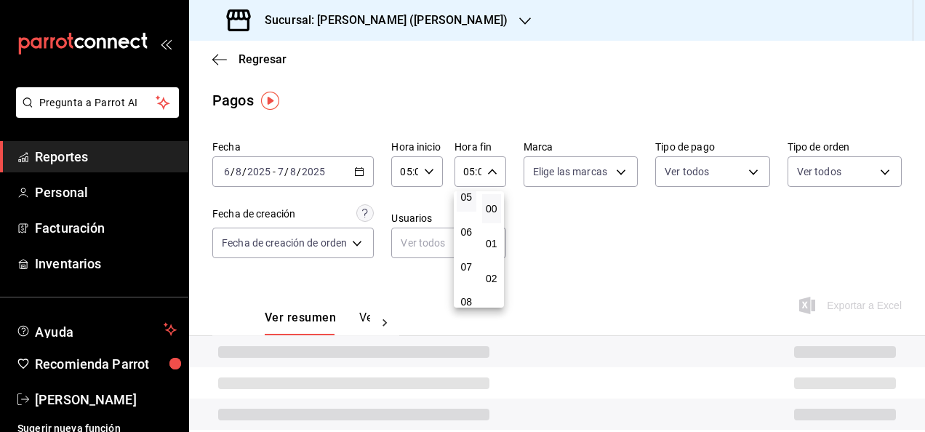
click at [580, 214] on div at bounding box center [462, 216] width 925 height 432
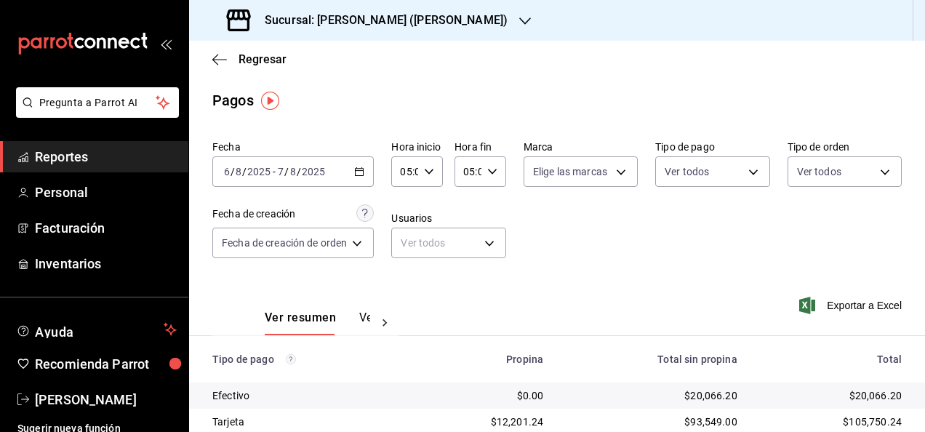
scroll to position [209, 0]
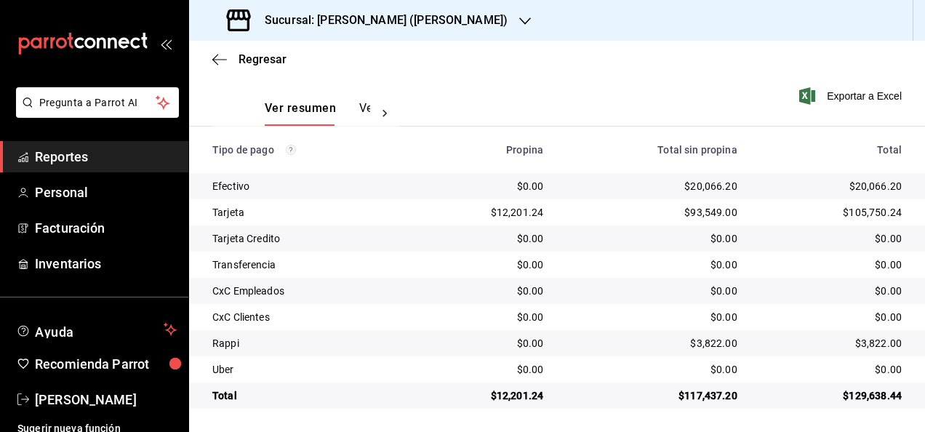
click at [869, 391] on div "$129,638.44" at bounding box center [831, 395] width 141 height 15
copy div "129,638.44"
click at [878, 189] on div "$20,066.20" at bounding box center [831, 186] width 141 height 15
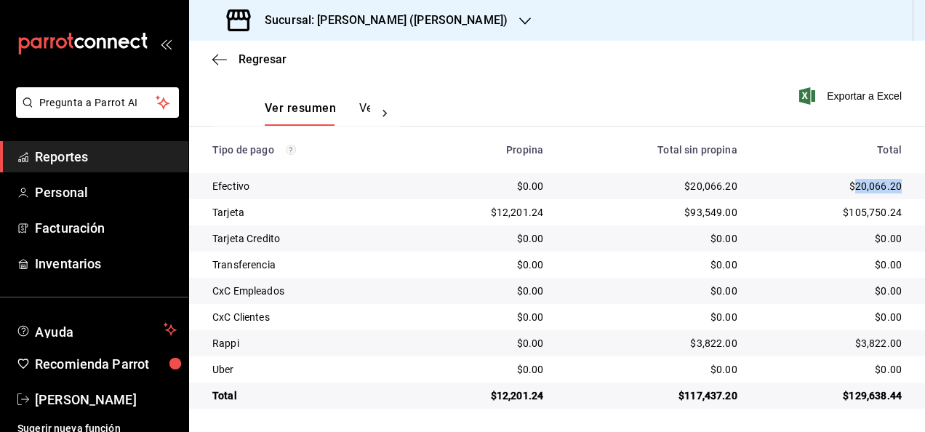
copy div "20,066.20"
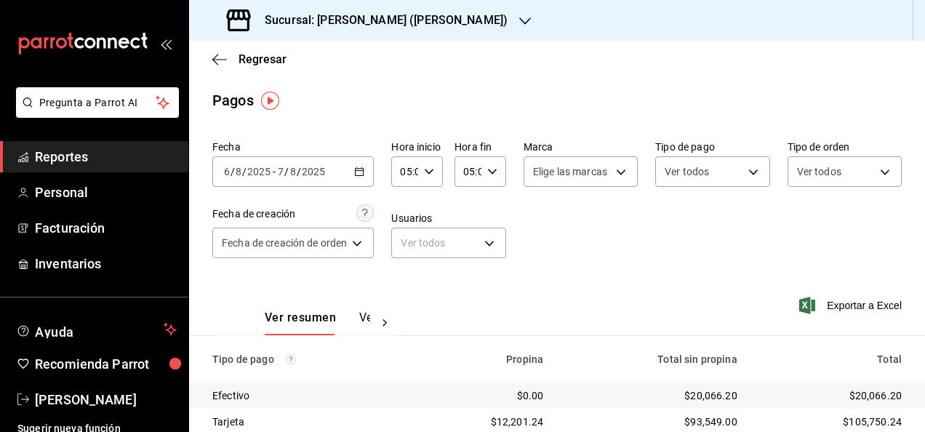
click at [357, 165] on div "[DATE] [DATE] - [DATE] [DATE]" at bounding box center [292, 171] width 161 height 31
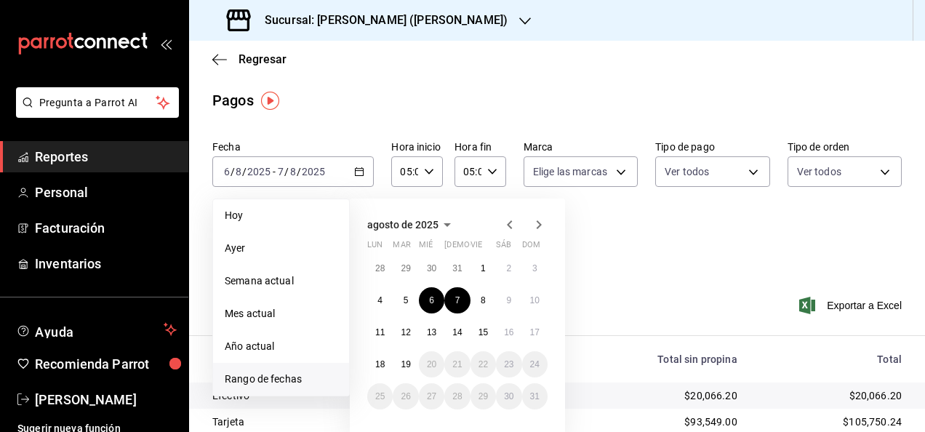
click at [447, 312] on div "28 29 30 31 1 2 3 4 5 6 7 8 9 10 11 12 13 14 15 16 17 18 19 20 21 22 23 24 25 2…" at bounding box center [457, 332] width 180 height 154
click at [455, 305] on button "7" at bounding box center [456, 300] width 25 height 26
click at [479, 299] on button "8" at bounding box center [482, 300] width 25 height 26
type input "00:00"
type input "23:59"
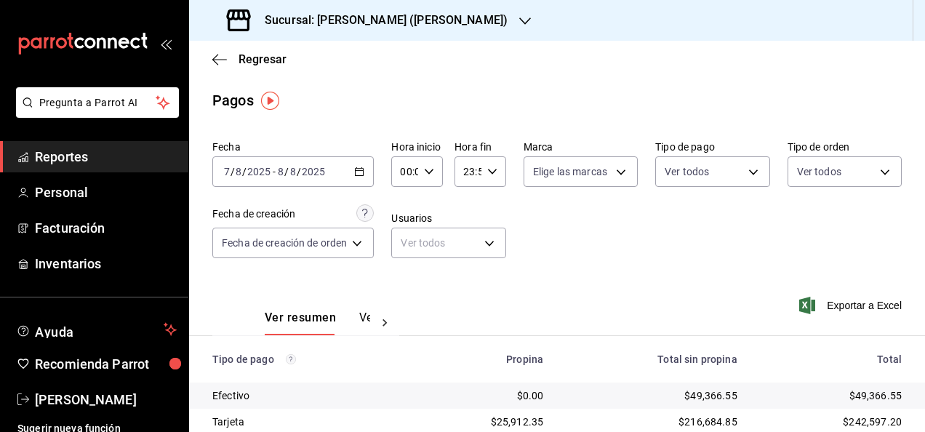
click at [433, 162] on div "00:00 Hora inicio" at bounding box center [417, 171] width 52 height 31
click at [412, 276] on button "05" at bounding box center [406, 271] width 20 height 29
type input "05:00"
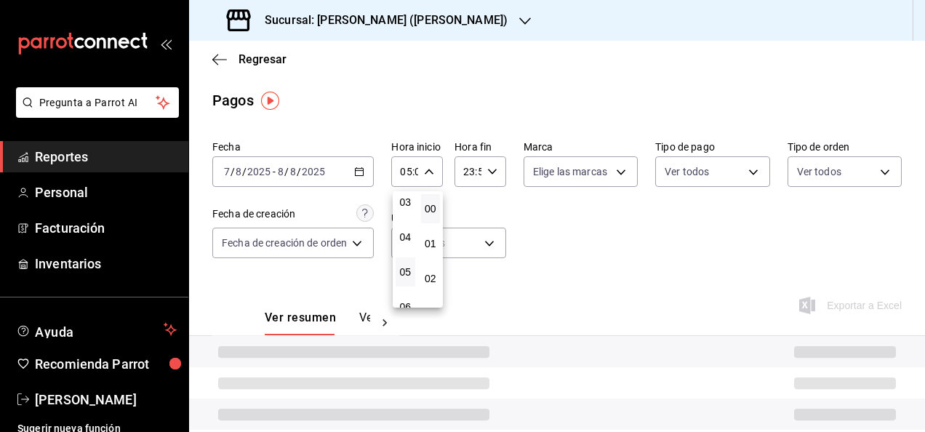
click at [477, 159] on div at bounding box center [462, 216] width 925 height 432
click at [487, 166] on div "23:59 Hora fin" at bounding box center [480, 171] width 52 height 31
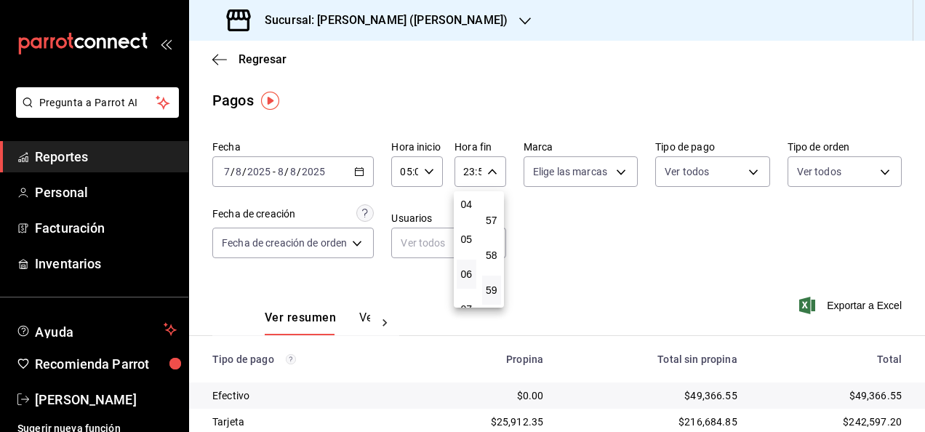
scroll to position [140, 0]
click at [466, 239] on span "05" at bounding box center [466, 244] width 2 height 12
click at [491, 212] on span "00" at bounding box center [492, 209] width 2 height 12
type input "05:00"
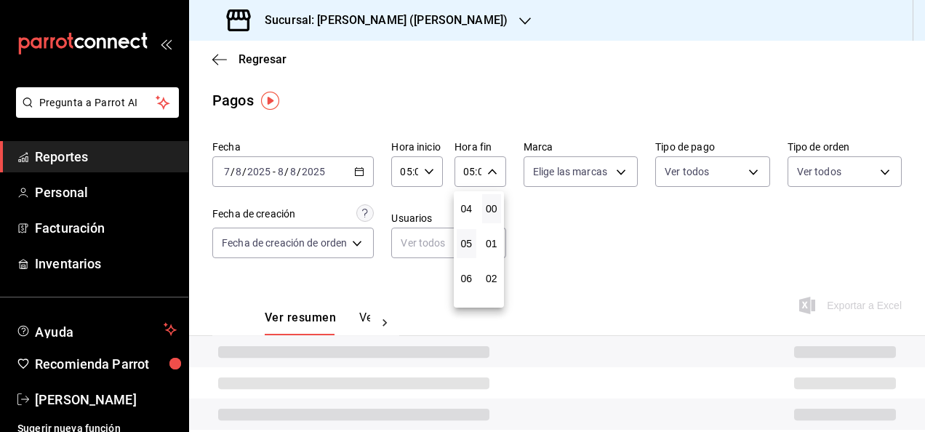
click at [638, 250] on div at bounding box center [462, 216] width 925 height 432
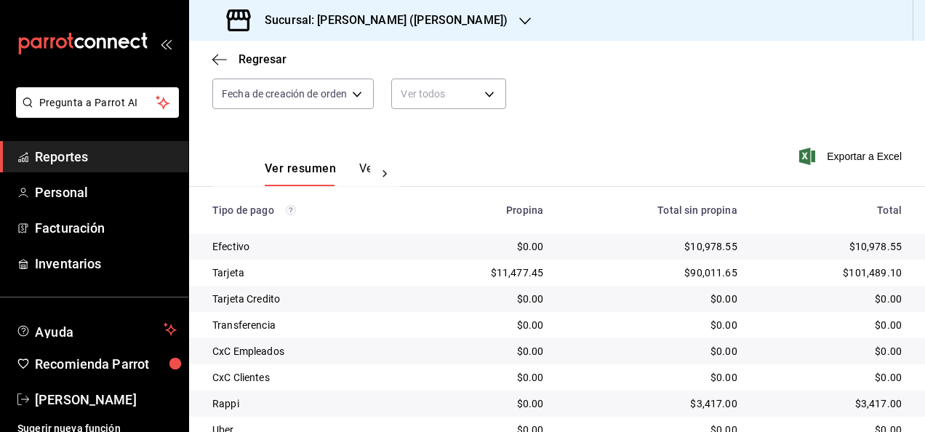
scroll to position [209, 0]
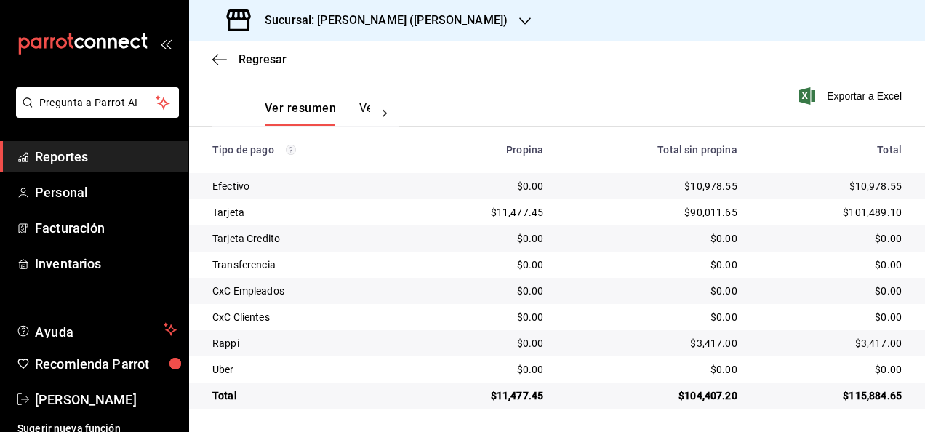
click at [868, 396] on div "$115,884.65" at bounding box center [831, 395] width 141 height 15
copy div "115,884.65"
click at [870, 187] on div "$10,978.55" at bounding box center [831, 186] width 141 height 15
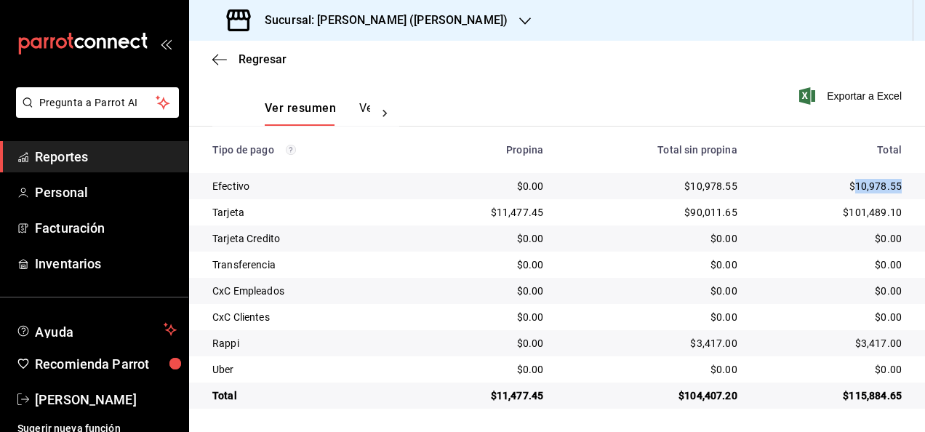
copy div "10,978.55"
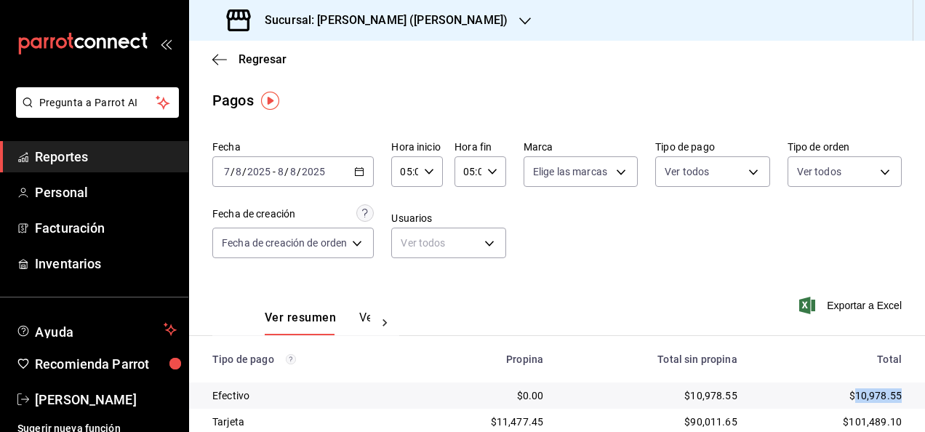
click at [356, 169] on icon "button" at bounding box center [359, 172] width 10 height 10
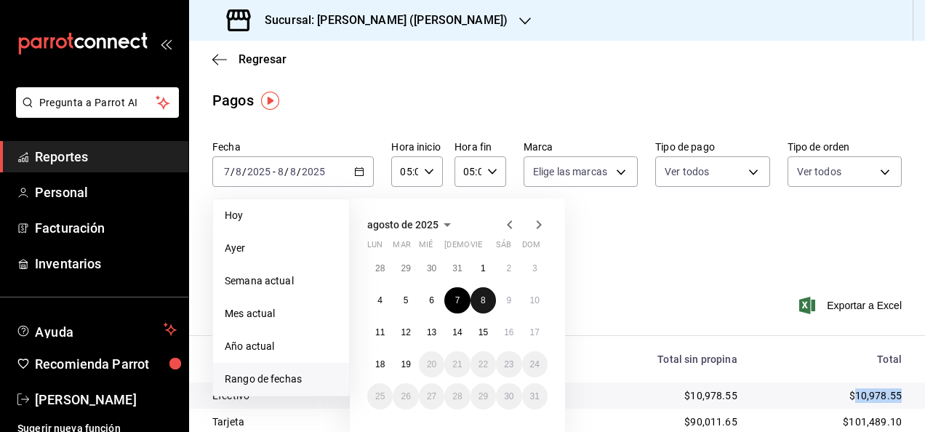
click at [484, 304] on abbr "8" at bounding box center [483, 300] width 5 height 10
click at [506, 303] on abbr "9" at bounding box center [508, 300] width 5 height 10
type input "00:00"
type input "23:59"
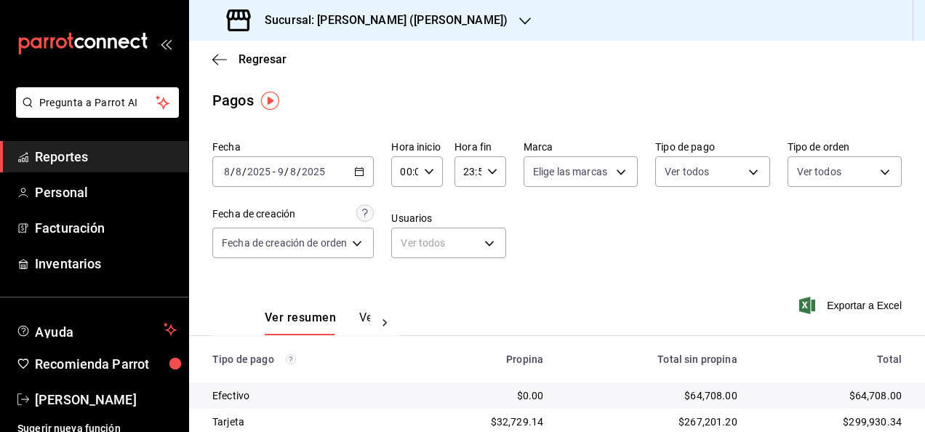
click at [429, 177] on div "00:00 Hora inicio" at bounding box center [417, 171] width 52 height 31
click at [406, 256] on span "05" at bounding box center [405, 256] width 2 height 12
type input "05:00"
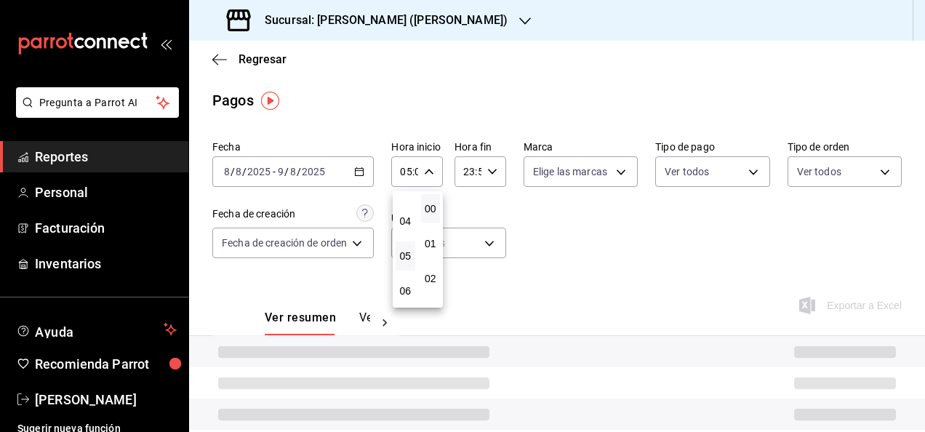
click at [490, 166] on div at bounding box center [462, 216] width 925 height 432
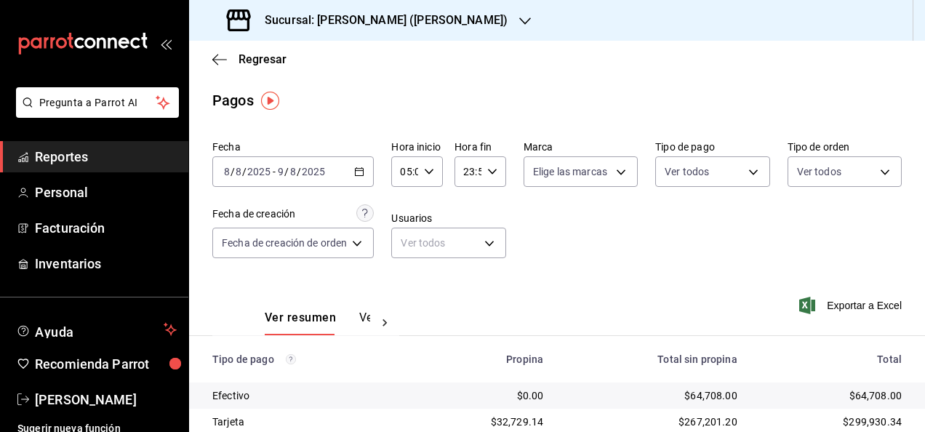
click at [490, 166] on div "23:59 Hora fin" at bounding box center [480, 171] width 52 height 31
click at [468, 219] on span "05" at bounding box center [466, 224] width 2 height 12
click at [495, 215] on button "00" at bounding box center [492, 208] width 20 height 29
type input "05:00"
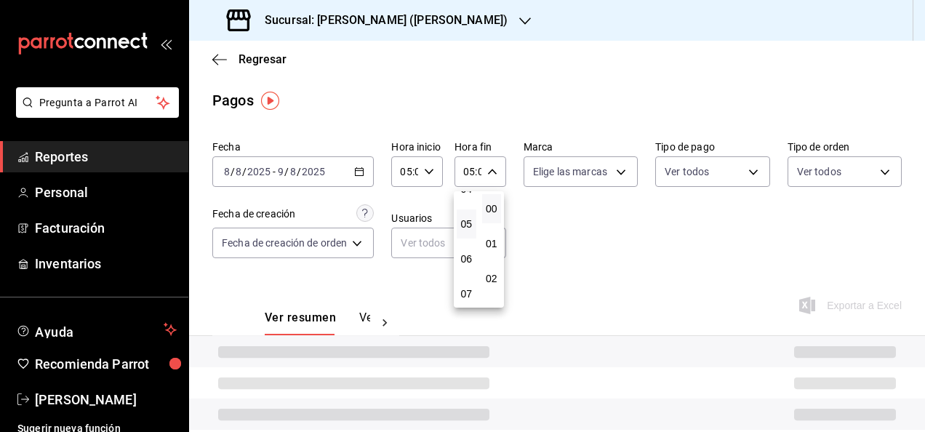
click at [612, 241] on div at bounding box center [462, 216] width 925 height 432
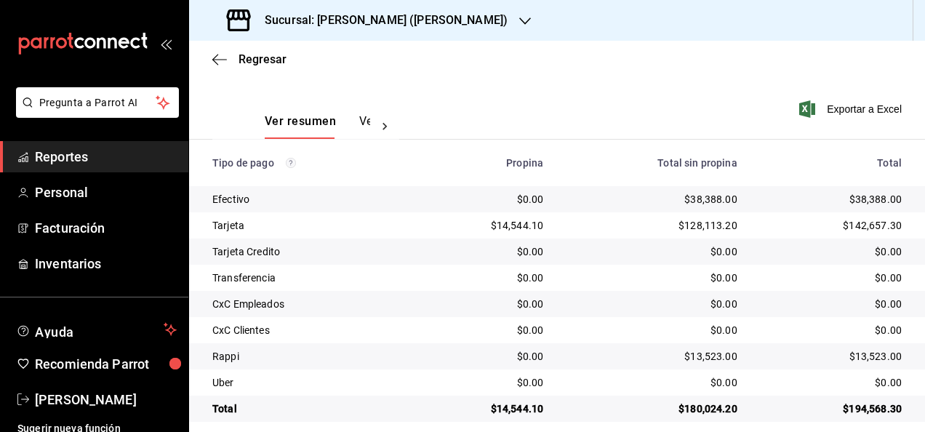
scroll to position [197, 0]
click at [871, 404] on div "$194,568.30" at bounding box center [831, 408] width 141 height 15
copy div "194,568.30"
click at [862, 199] on div "$38,388.00" at bounding box center [831, 198] width 141 height 15
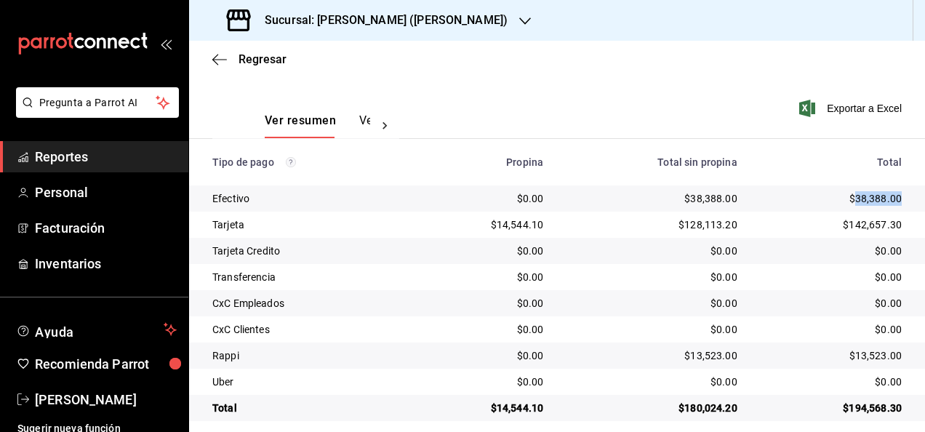
click at [862, 199] on div "$38,388.00" at bounding box center [831, 198] width 141 height 15
copy div "38,388.00"
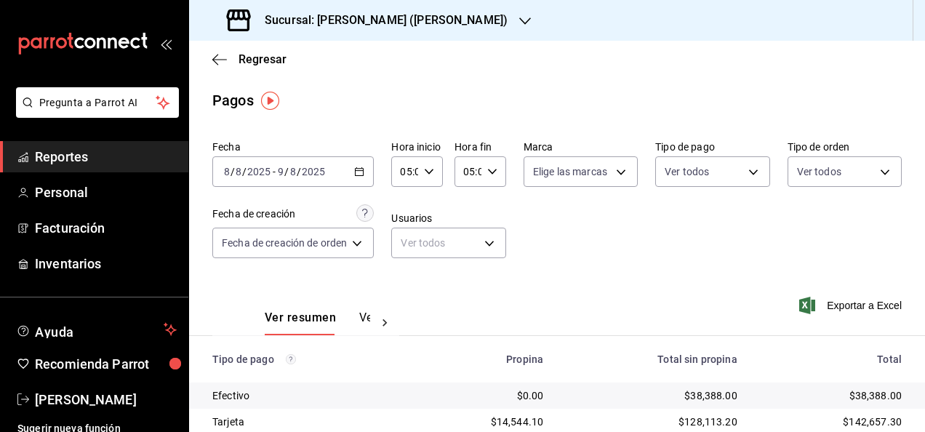
click at [366, 172] on div "[DATE] [DATE] - [DATE] [DATE]" at bounding box center [292, 171] width 161 height 31
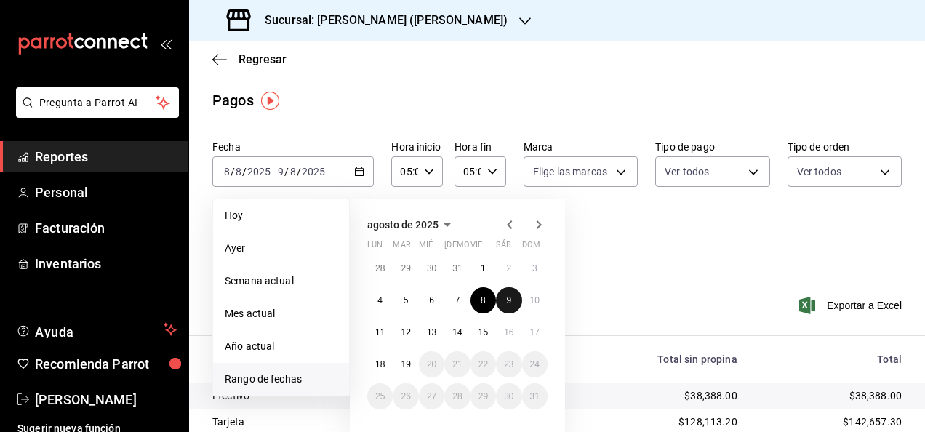
click at [510, 297] on abbr "9" at bounding box center [508, 300] width 5 height 10
click at [534, 297] on abbr "10" at bounding box center [534, 300] width 9 height 10
type input "00:00"
type input "23:59"
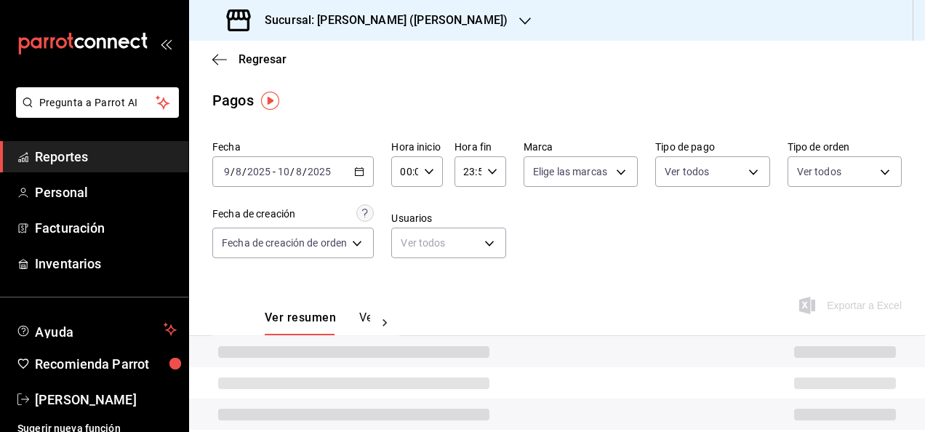
click at [435, 164] on div "00:00 Hora inicio" at bounding box center [417, 171] width 52 height 31
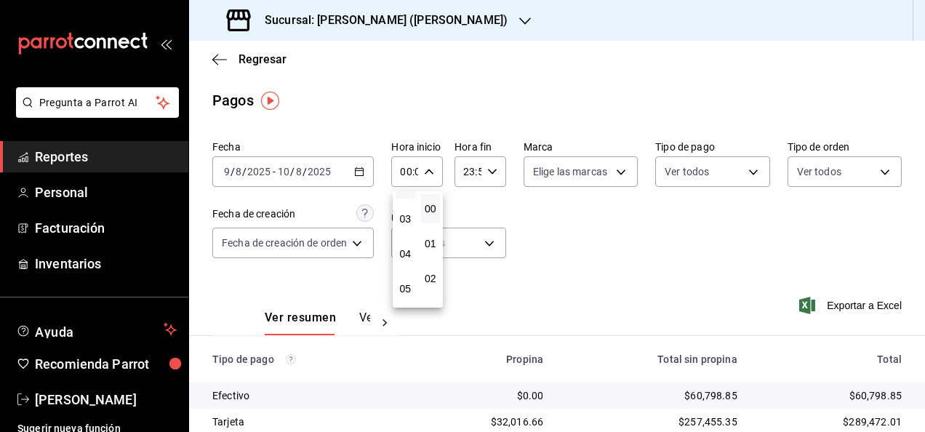
scroll to position [138, 0]
click at [404, 248] on span "05" at bounding box center [405, 245] width 2 height 12
type input "05:00"
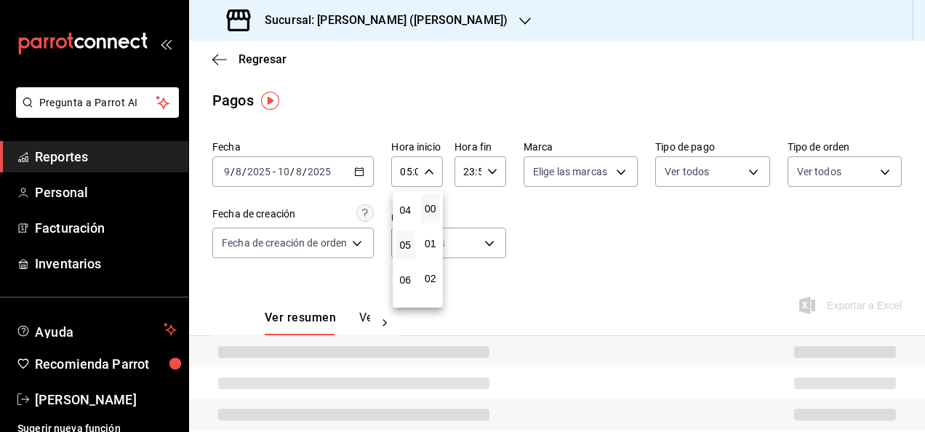
click at [494, 183] on div at bounding box center [462, 216] width 925 height 432
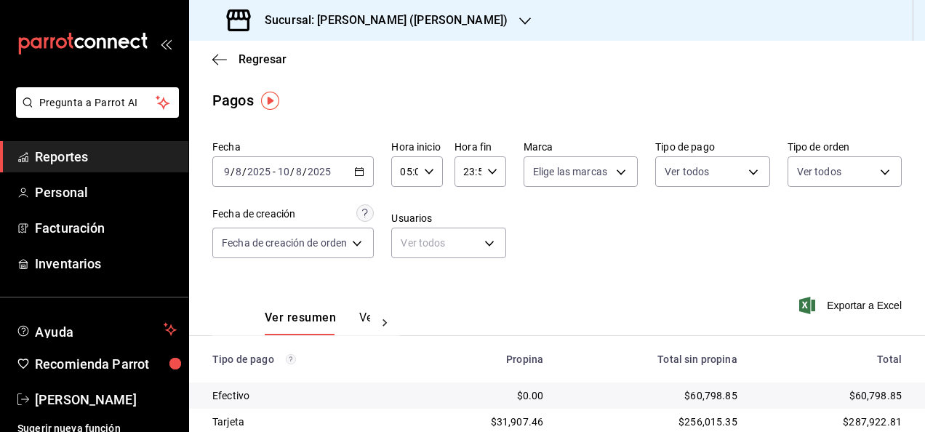
click at [484, 185] on div "23:59 Hora fin" at bounding box center [480, 171] width 52 height 31
click at [468, 260] on span "05" at bounding box center [466, 258] width 2 height 12
click at [491, 212] on span "00" at bounding box center [492, 209] width 2 height 12
type input "05:00"
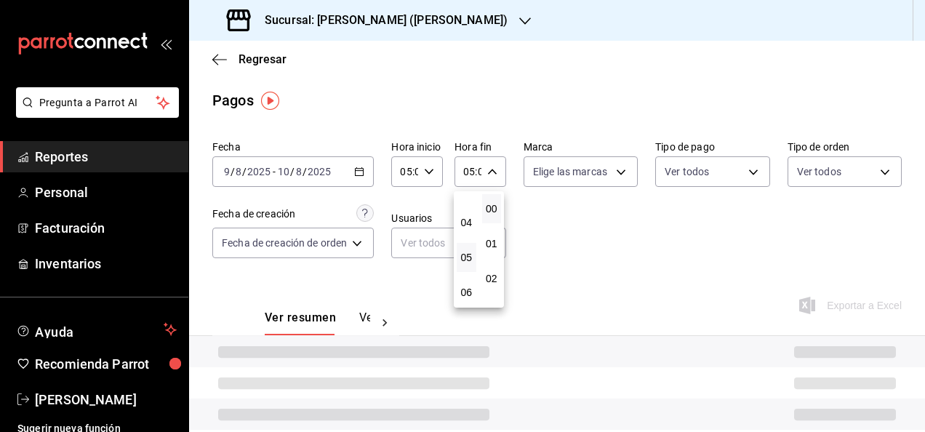
click at [585, 223] on div at bounding box center [462, 216] width 925 height 432
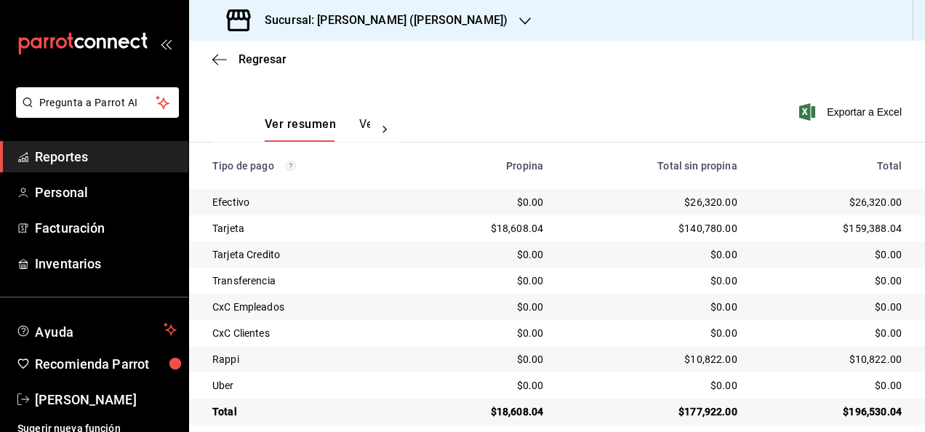
scroll to position [209, 0]
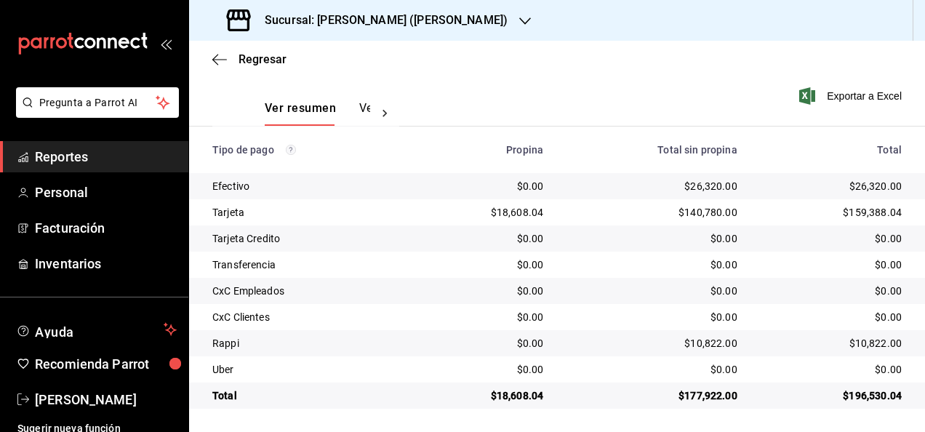
click at [861, 393] on div "$196,530.04" at bounding box center [831, 395] width 141 height 15
click at [867, 187] on div "$26,320.00" at bounding box center [831, 186] width 141 height 15
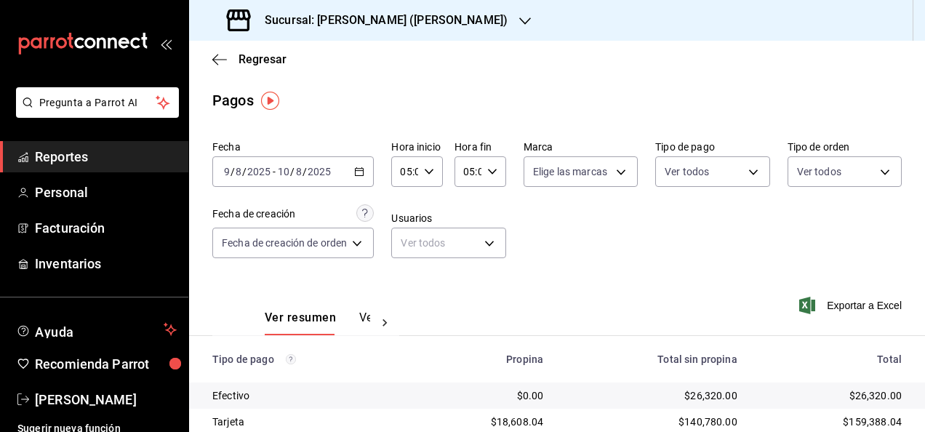
click at [353, 176] on div "[DATE] [DATE] - [DATE] [DATE]" at bounding box center [292, 171] width 161 height 31
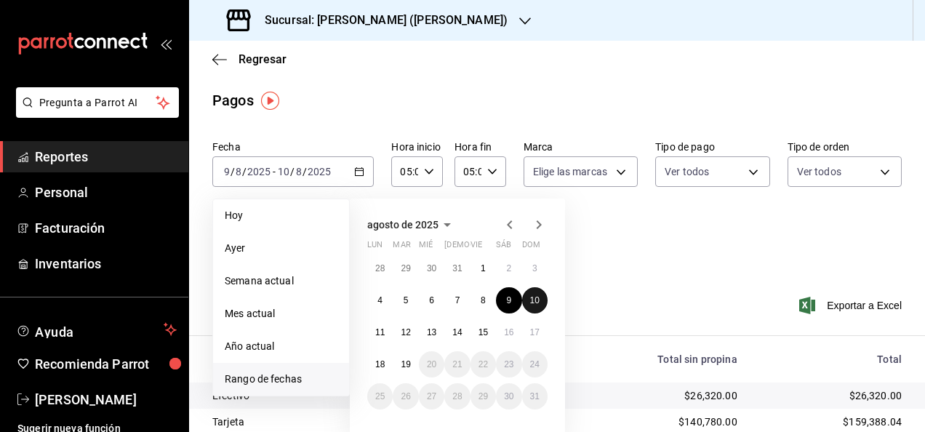
click at [534, 300] on abbr "10" at bounding box center [534, 300] width 9 height 10
click at [380, 333] on abbr "11" at bounding box center [379, 332] width 9 height 10
type input "00:00"
type input "23:59"
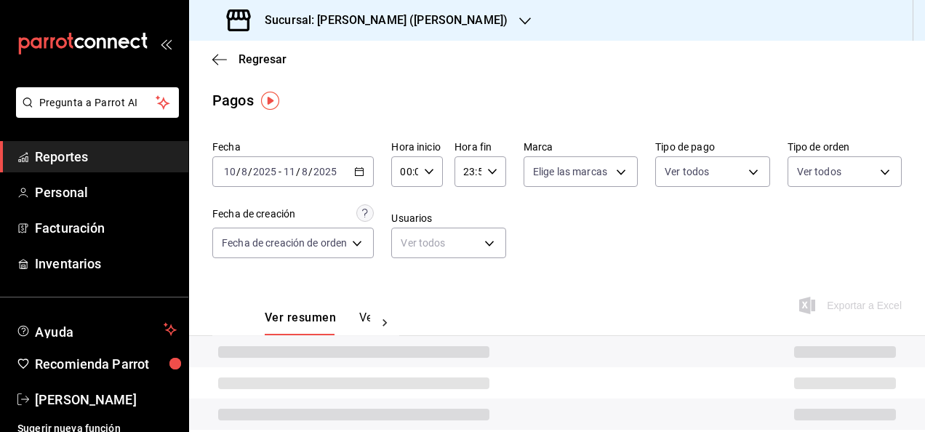
click at [433, 186] on div "00:00 Hora inicio" at bounding box center [417, 171] width 52 height 31
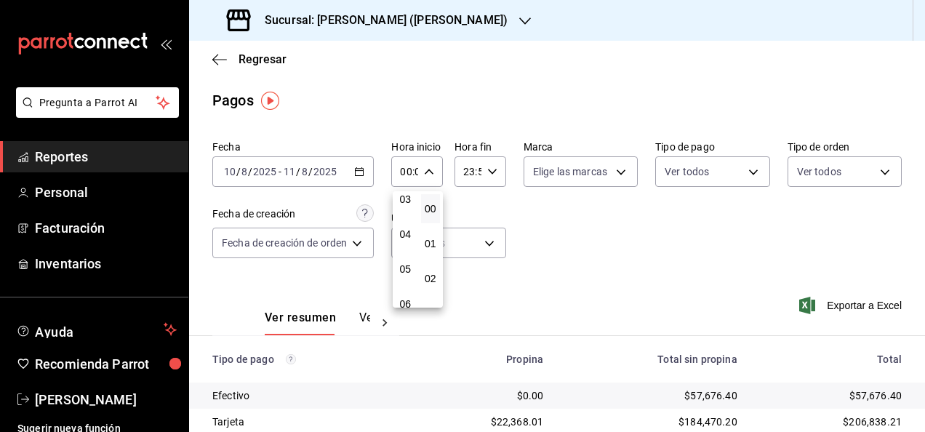
scroll to position [116, 0]
click at [406, 269] on span "05" at bounding box center [405, 268] width 2 height 12
type input "05:00"
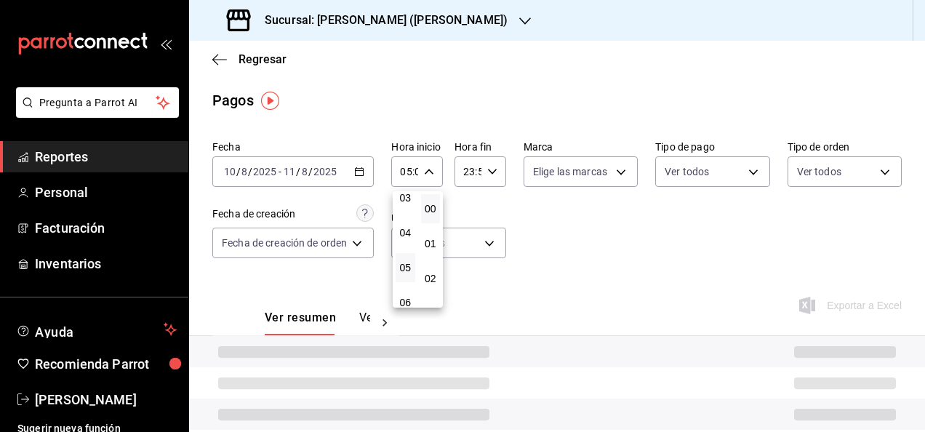
click at [486, 166] on div at bounding box center [462, 216] width 925 height 432
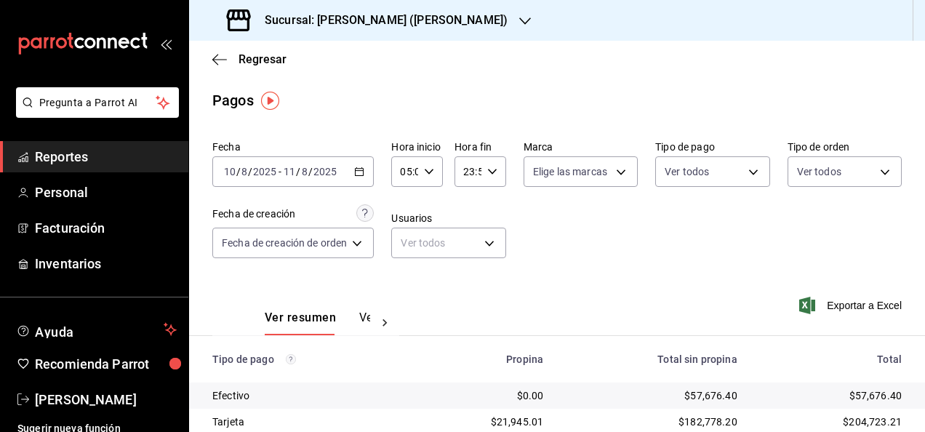
click at [486, 166] on div "23:59 Hora fin" at bounding box center [480, 171] width 52 height 31
click at [466, 238] on span "05" at bounding box center [466, 233] width 2 height 12
click at [493, 214] on span "00" at bounding box center [492, 209] width 2 height 12
type input "05:00"
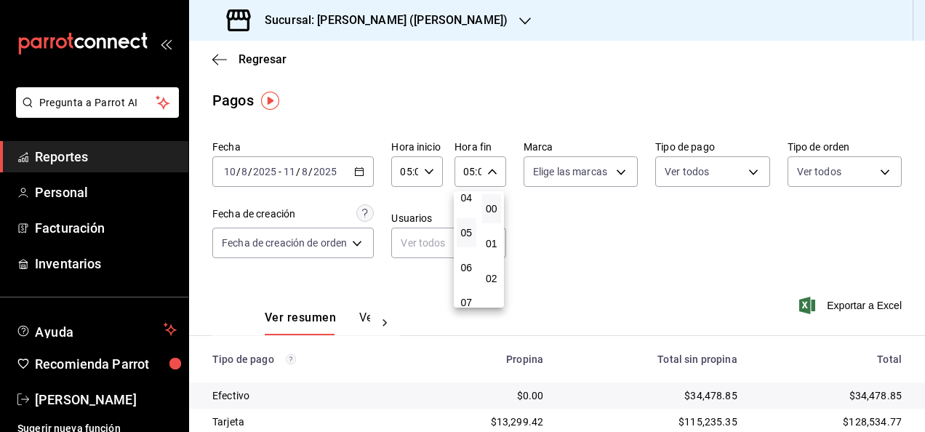
click at [531, 202] on div at bounding box center [462, 216] width 925 height 432
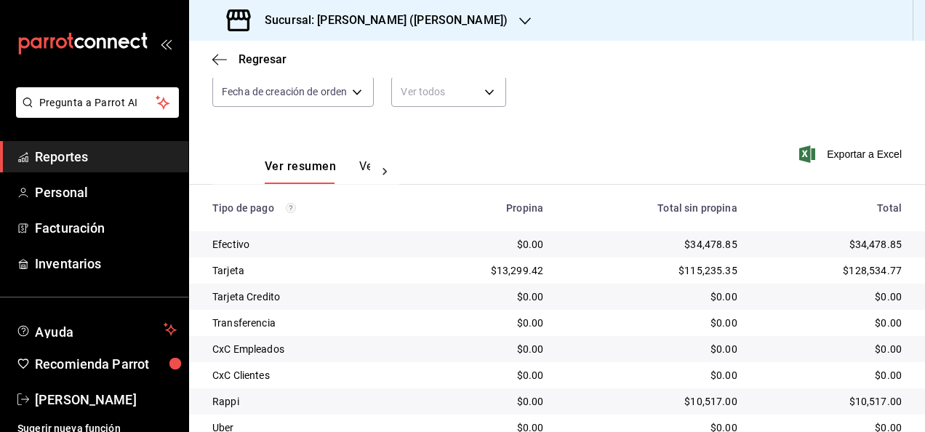
scroll to position [209, 0]
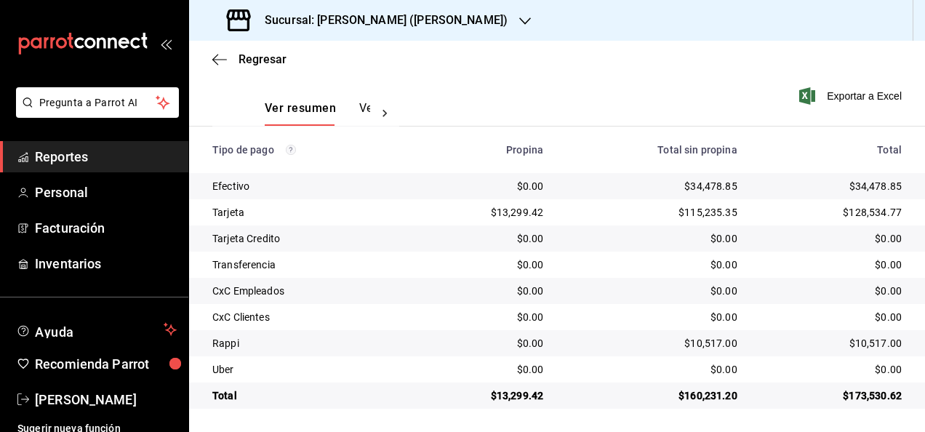
click at [873, 188] on div "$34,478.85" at bounding box center [831, 186] width 141 height 15
click at [859, 393] on div "$173,530.62" at bounding box center [831, 395] width 141 height 15
click at [855, 188] on div "$34,478.85" at bounding box center [831, 186] width 141 height 15
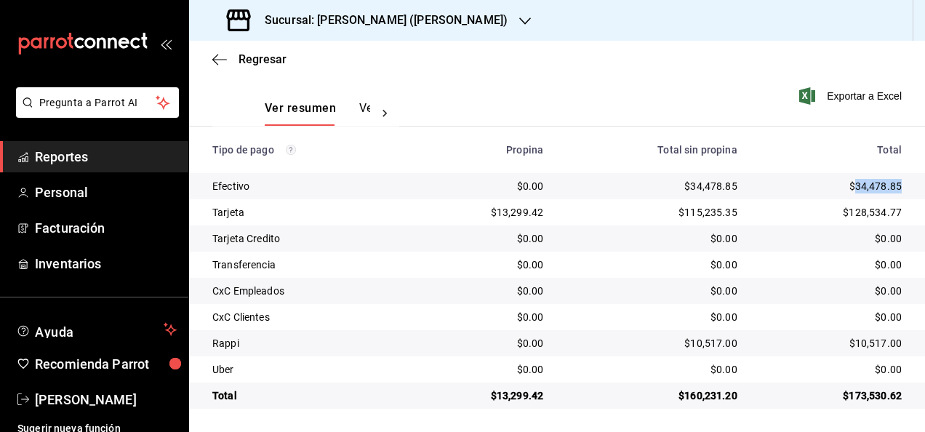
click at [855, 188] on div "$34,478.85" at bounding box center [831, 186] width 141 height 15
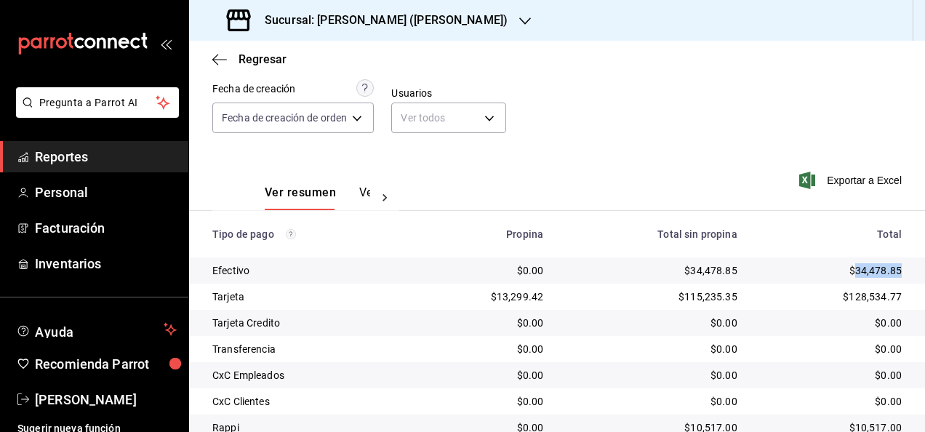
scroll to position [0, 0]
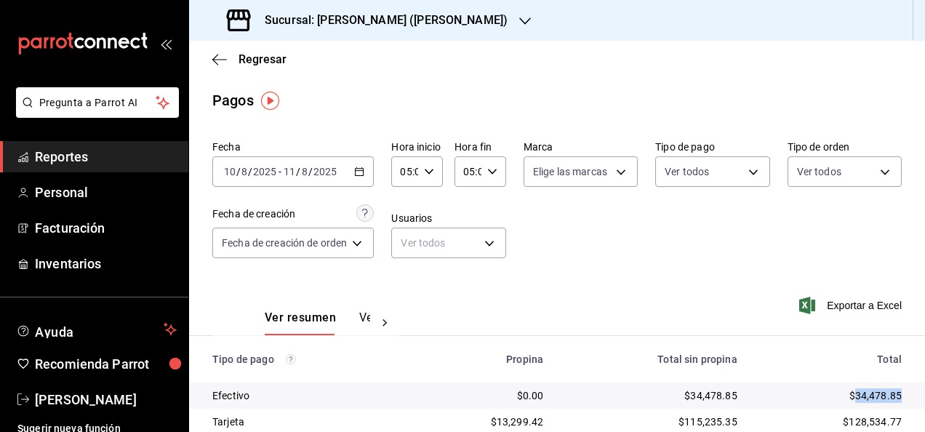
click at [358, 168] on icon "button" at bounding box center [359, 172] width 10 height 10
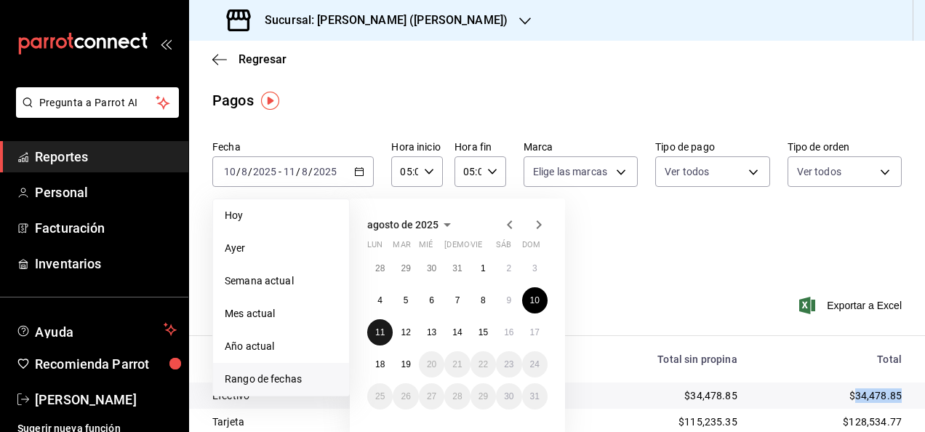
click at [375, 335] on abbr "11" at bounding box center [379, 332] width 9 height 10
click at [401, 332] on abbr "12" at bounding box center [405, 332] width 9 height 10
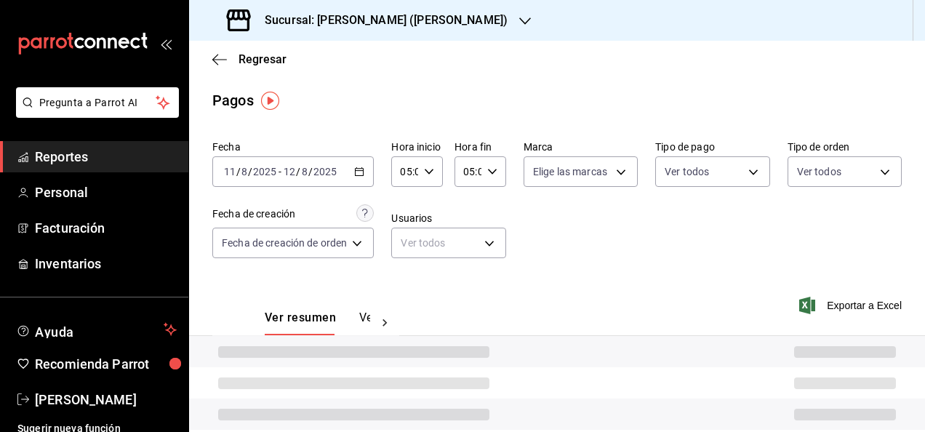
type input "00:00"
type input "23:59"
click at [437, 168] on div "00:00 Hora inicio" at bounding box center [417, 171] width 52 height 31
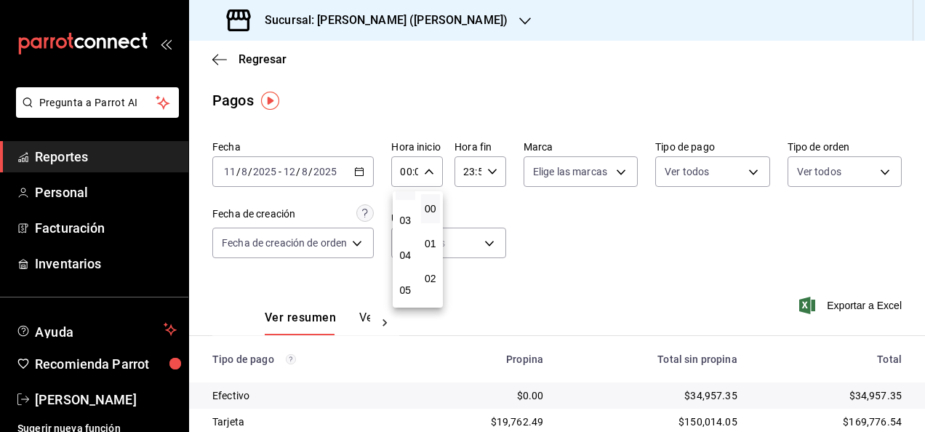
scroll to position [136, 0]
click at [406, 247] on span "05" at bounding box center [405, 247] width 2 height 12
type input "05:00"
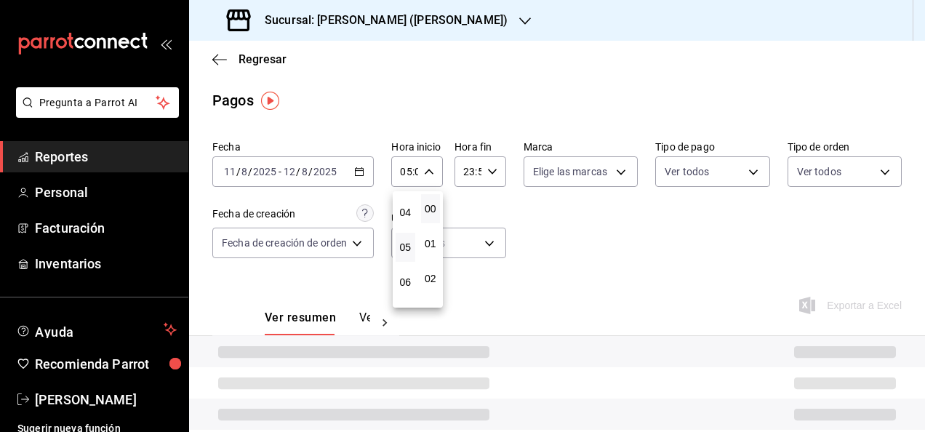
click at [471, 171] on div at bounding box center [462, 216] width 925 height 432
click at [483, 170] on div "23:59 Hora fin" at bounding box center [480, 171] width 52 height 31
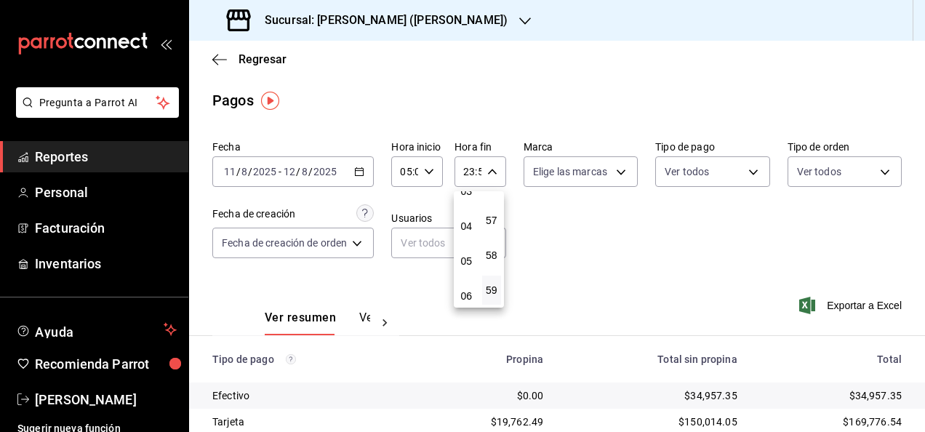
scroll to position [94, 0]
click at [465, 286] on span "05" at bounding box center [466, 290] width 2 height 12
click at [495, 217] on button "00" at bounding box center [492, 208] width 20 height 29
type input "05:00"
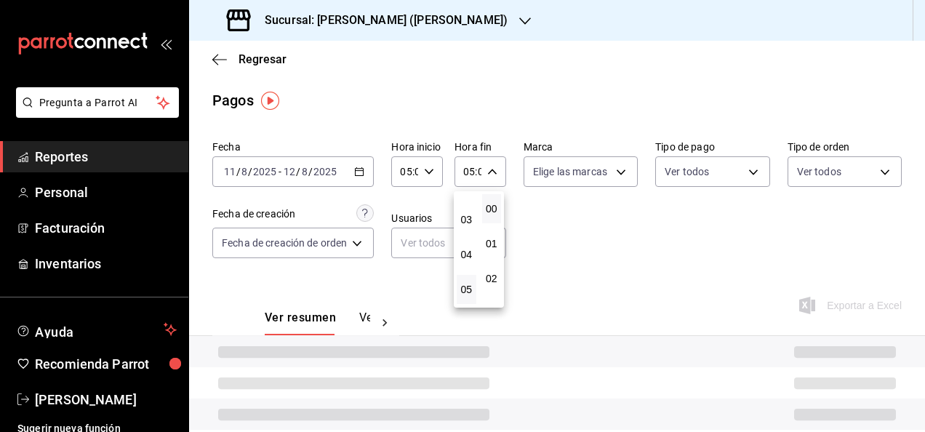
click at [576, 227] on div at bounding box center [462, 216] width 925 height 432
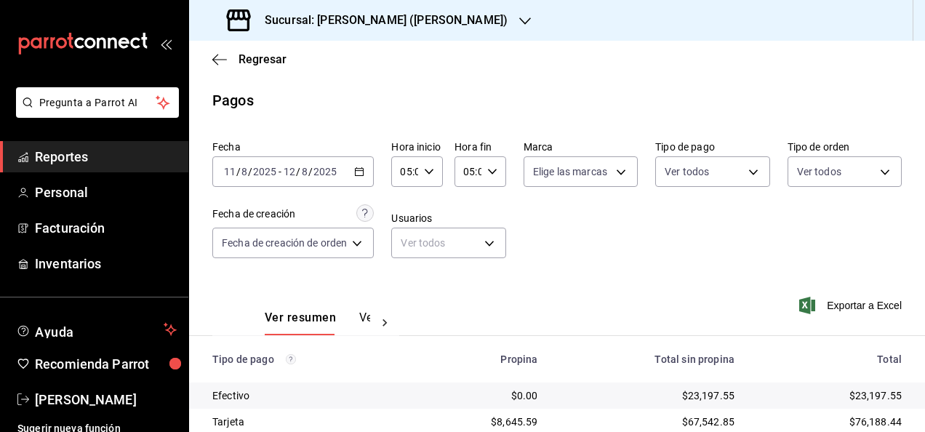
scroll to position [209, 0]
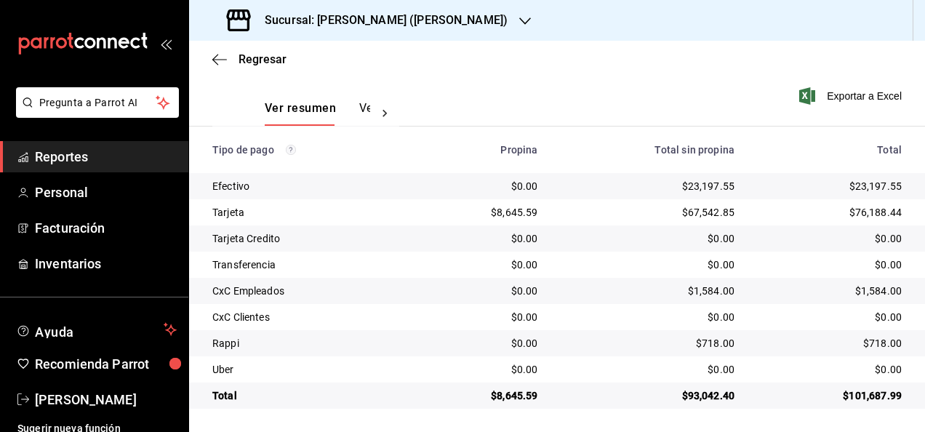
click at [853, 394] on div "$101,687.99" at bounding box center [830, 395] width 144 height 15
click at [881, 186] on div "$23,197.55" at bounding box center [830, 186] width 144 height 15
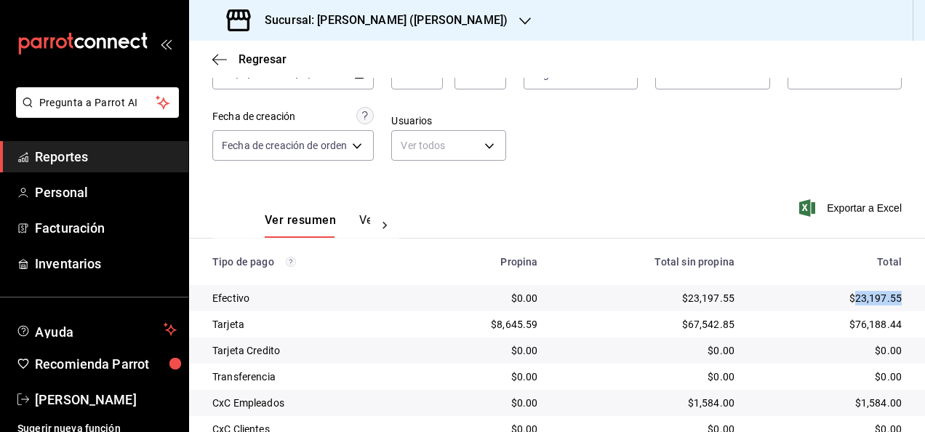
scroll to position [0, 0]
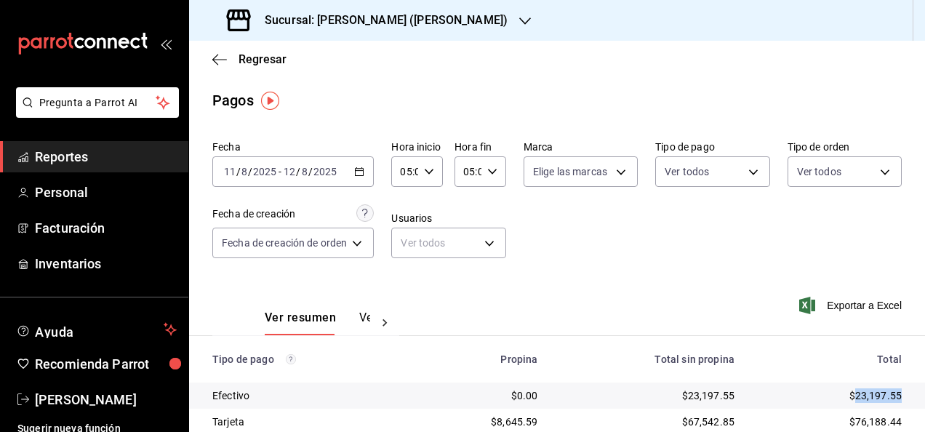
click at [360, 170] on \(Stroke\) "button" at bounding box center [360, 170] width 8 height 1
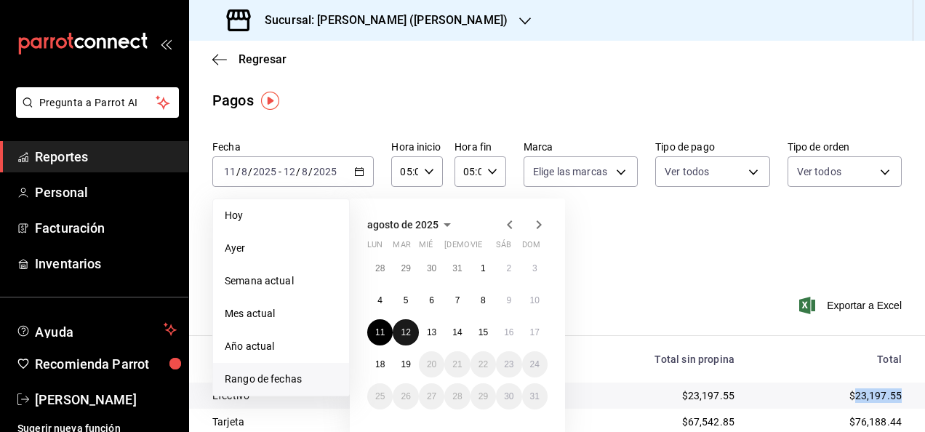
click at [404, 327] on abbr "12" at bounding box center [405, 332] width 9 height 10
click at [436, 333] on abbr "13" at bounding box center [431, 332] width 9 height 10
type input "00:00"
type input "23:59"
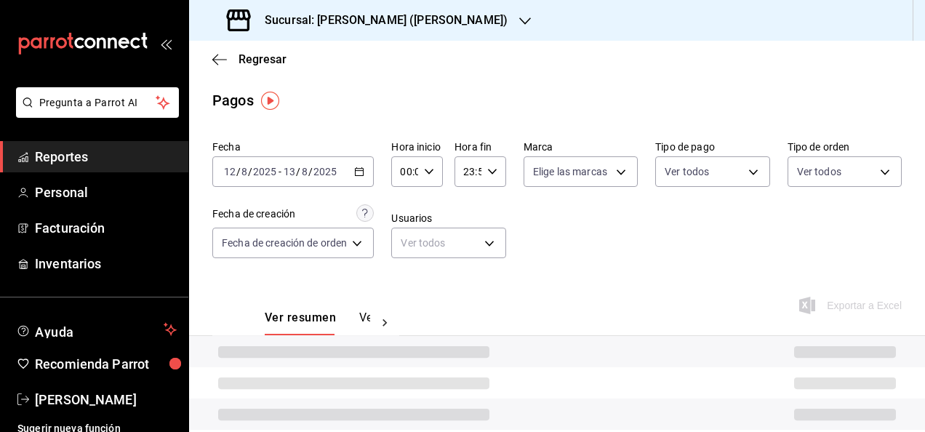
click at [436, 170] on div "00:00 Hora inicio" at bounding box center [417, 171] width 52 height 31
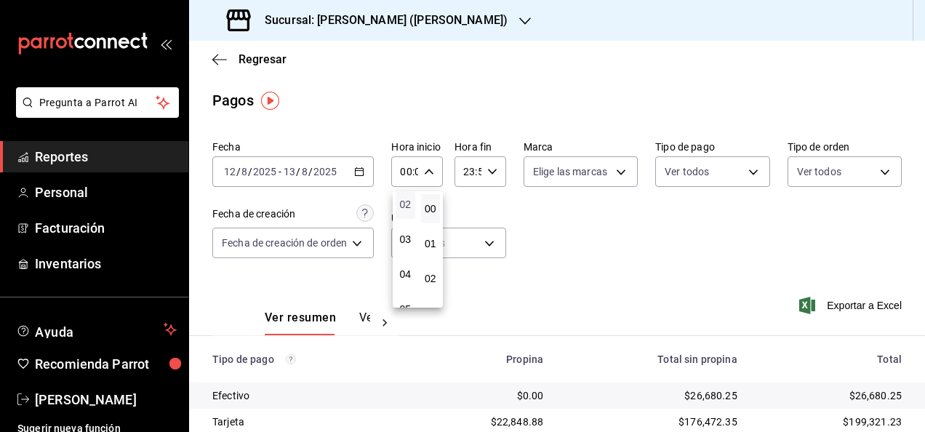
scroll to position [95, 0]
click at [406, 283] on span "05" at bounding box center [405, 288] width 2 height 12
type input "05:00"
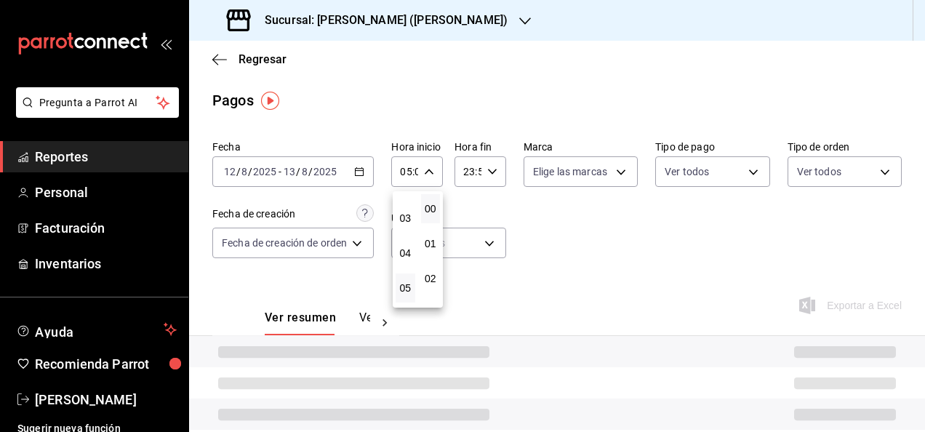
click at [481, 164] on div at bounding box center [462, 216] width 925 height 432
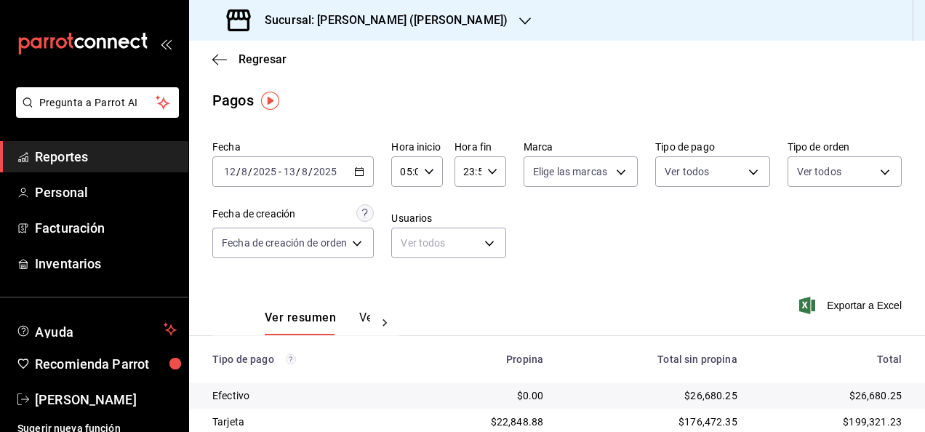
click at [487, 168] on icon "button" at bounding box center [492, 172] width 10 height 10
click at [471, 255] on button "05" at bounding box center [467, 262] width 20 height 29
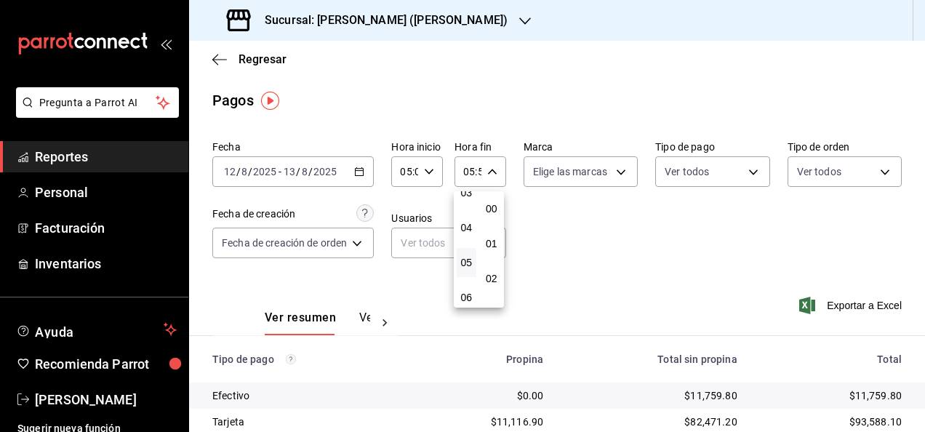
click at [492, 212] on span "00" at bounding box center [492, 209] width 2 height 12
type input "05:00"
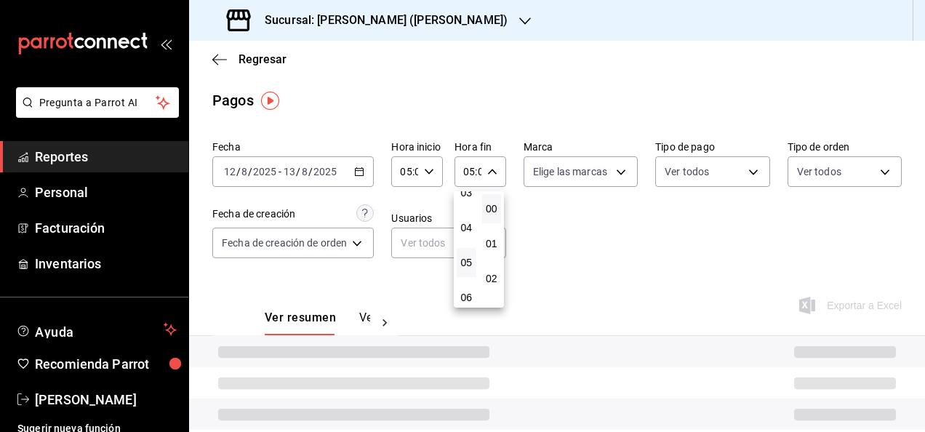
click at [602, 249] on div at bounding box center [462, 216] width 925 height 432
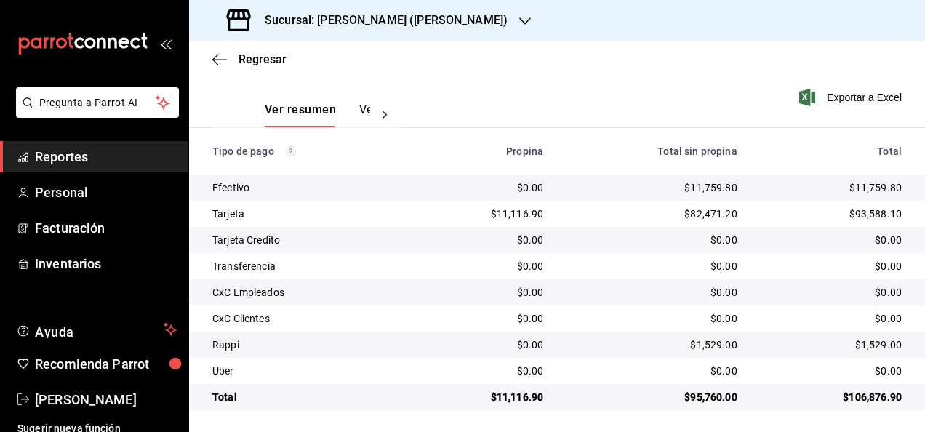
scroll to position [209, 0]
click at [867, 393] on div "$106,876.90" at bounding box center [831, 395] width 141 height 15
click at [865, 197] on td "$11,759.80" at bounding box center [837, 186] width 176 height 26
click at [871, 189] on div "$11,759.80" at bounding box center [831, 186] width 141 height 15
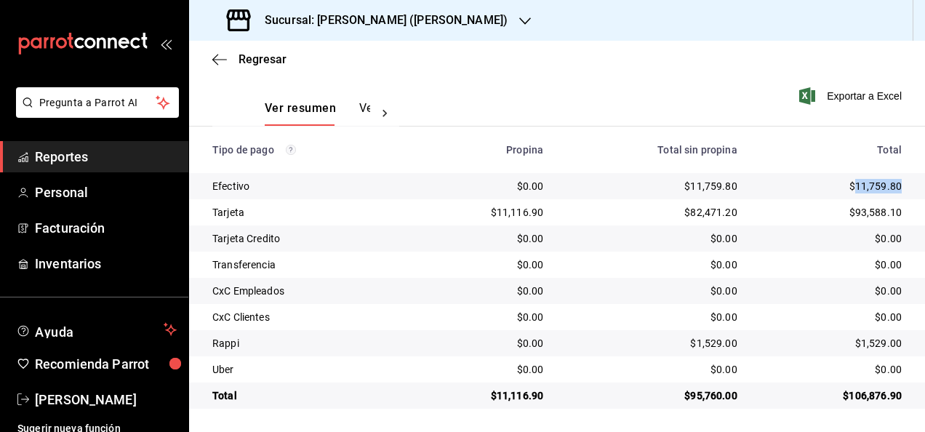
click at [871, 189] on div "$11,759.80" at bounding box center [831, 186] width 141 height 15
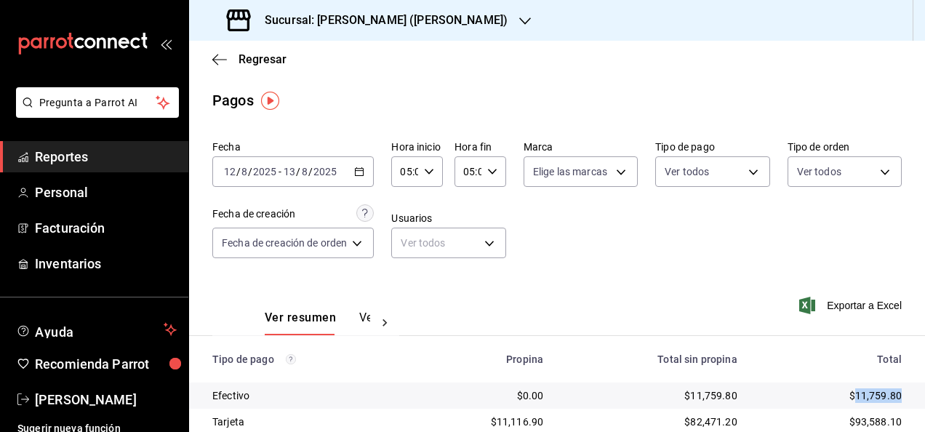
click at [364, 169] on icon "button" at bounding box center [359, 172] width 10 height 10
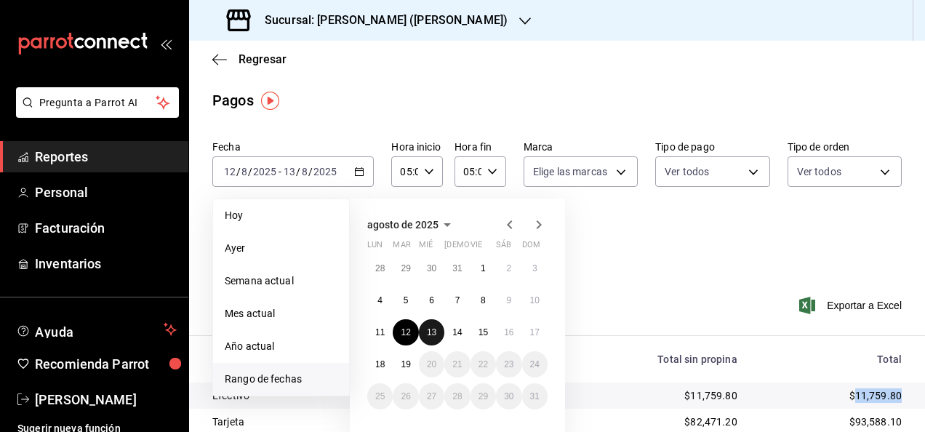
click at [436, 331] on abbr "13" at bounding box center [431, 332] width 9 height 10
click at [449, 331] on button "14" at bounding box center [456, 332] width 25 height 26
type input "00:00"
type input "23:59"
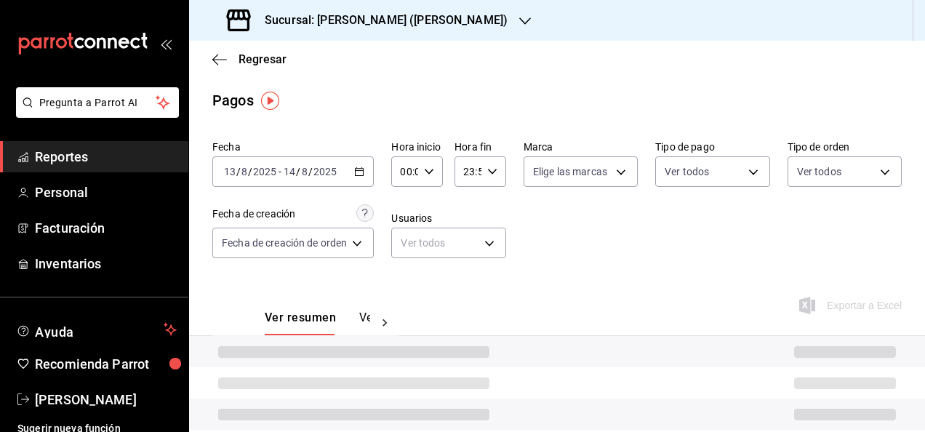
click at [433, 189] on div "Fecha [DATE] [DATE] - [DATE] [DATE] Hora inicio 00:00 Hora inicio Hora fin 23:5…" at bounding box center [556, 205] width 689 height 141
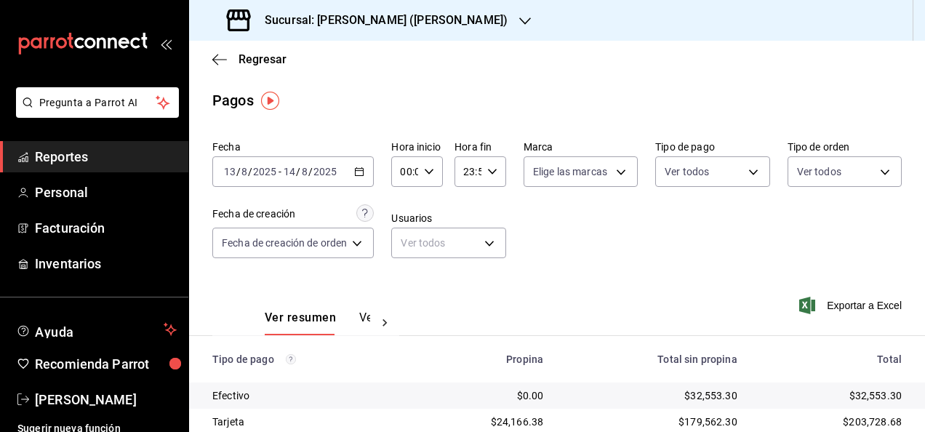
click at [432, 172] on icon "button" at bounding box center [429, 172] width 10 height 10
click at [404, 247] on button "05" at bounding box center [406, 237] width 20 height 29
type input "05:00"
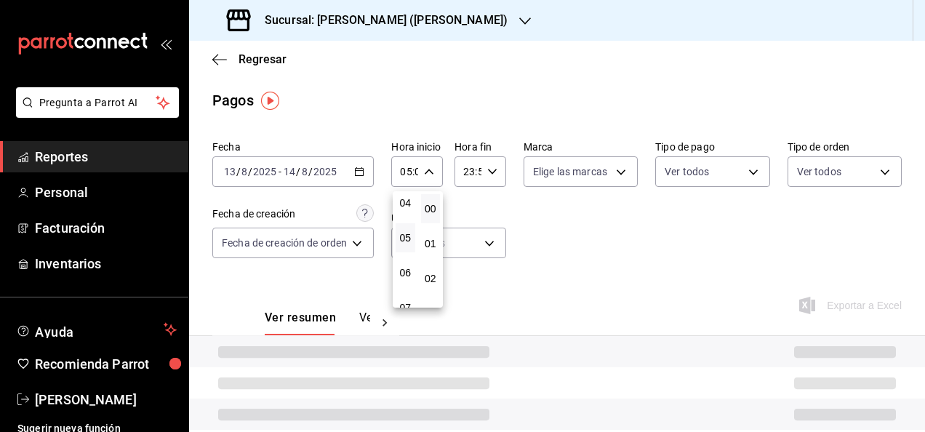
click at [497, 177] on div at bounding box center [462, 216] width 925 height 432
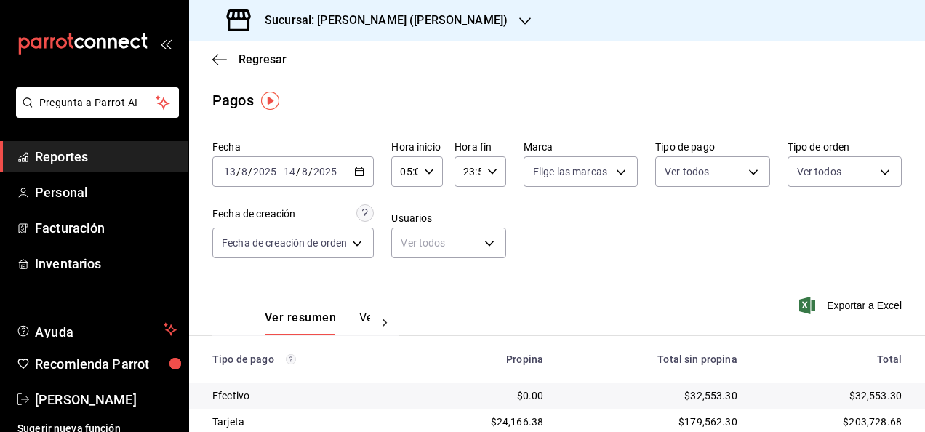
click at [494, 189] on div "Fecha [DATE] [DATE] - [DATE] [DATE] Hora inicio 05:00 Hora inicio Hora fin 23:5…" at bounding box center [556, 205] width 689 height 141
click at [494, 181] on div "23:59 Hora fin" at bounding box center [480, 171] width 52 height 31
click at [465, 276] on button "05" at bounding box center [467, 282] width 20 height 29
click at [493, 211] on span "00" at bounding box center [492, 209] width 2 height 12
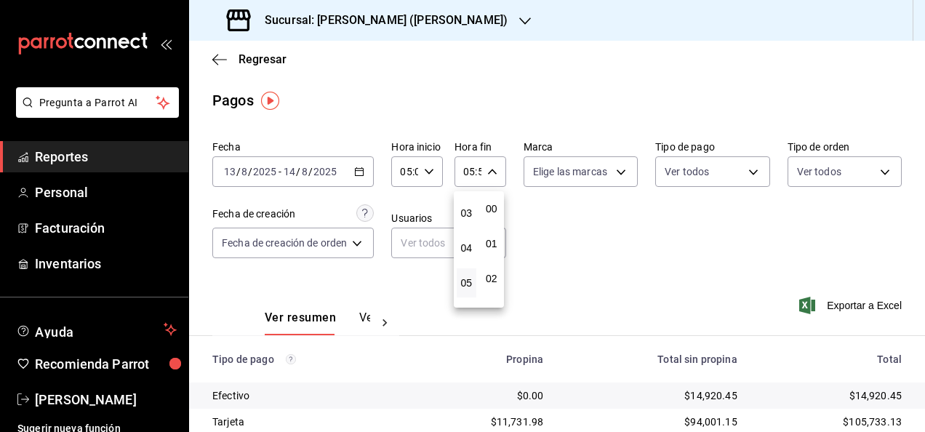
type input "05:00"
click at [662, 231] on div at bounding box center [462, 216] width 925 height 432
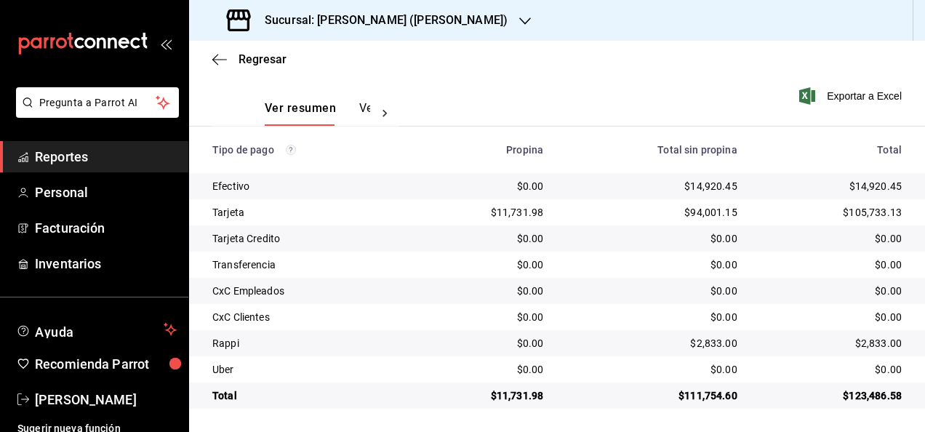
click at [867, 387] on td "$123,486.58" at bounding box center [837, 396] width 176 height 26
click at [870, 185] on div "$14,920.45" at bounding box center [831, 186] width 141 height 15
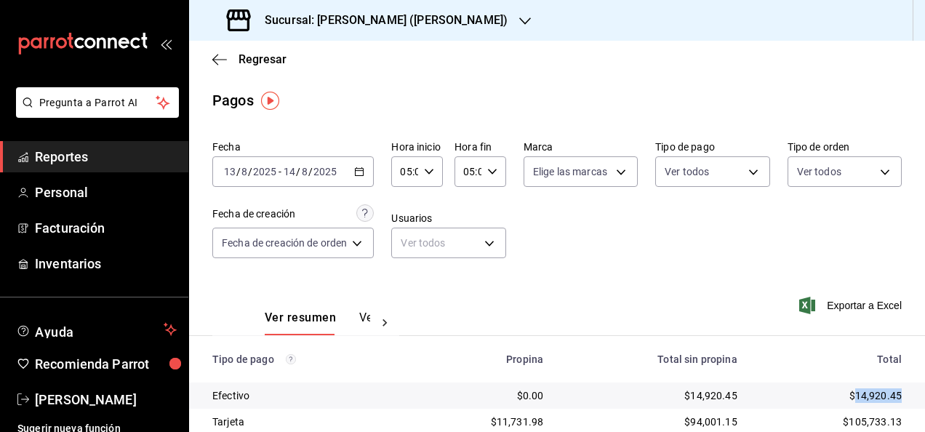
click at [364, 169] on \(Stroke\) "button" at bounding box center [359, 172] width 9 height 8
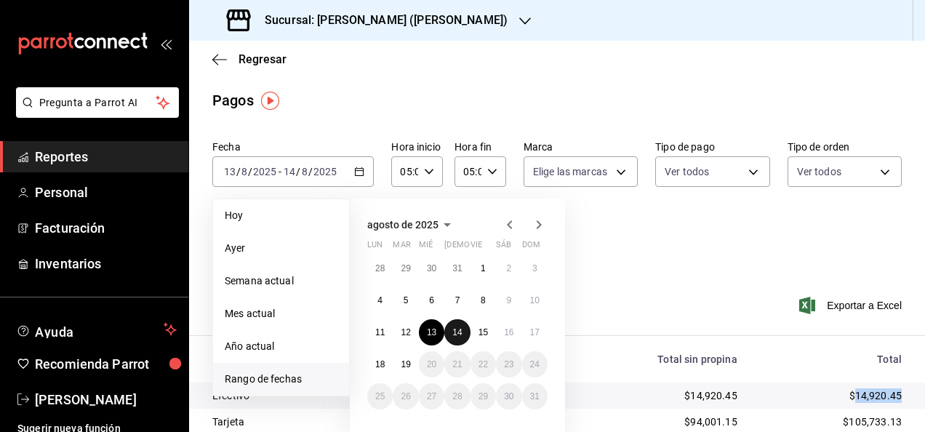
click at [460, 336] on abbr "14" at bounding box center [456, 332] width 9 height 10
click at [485, 333] on abbr "15" at bounding box center [482, 332] width 9 height 10
type input "00:00"
type input "23:59"
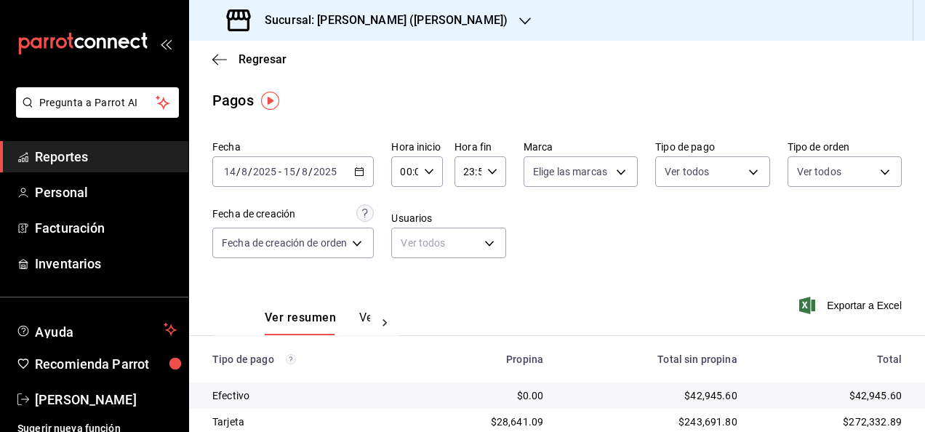
click at [439, 176] on div "00:00 Hora inicio" at bounding box center [417, 171] width 52 height 31
click at [406, 250] on button "05" at bounding box center [406, 243] width 20 height 29
type input "05:00"
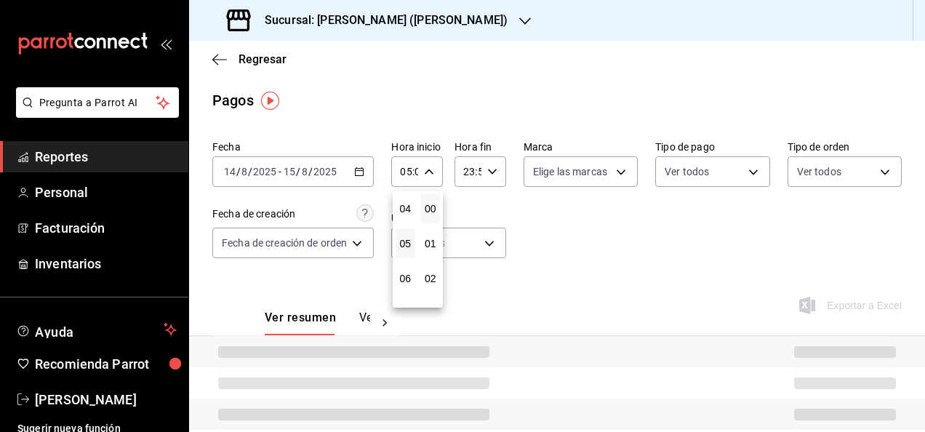
click at [481, 169] on div at bounding box center [462, 216] width 925 height 432
click at [489, 171] on icon "button" at bounding box center [492, 172] width 10 height 10
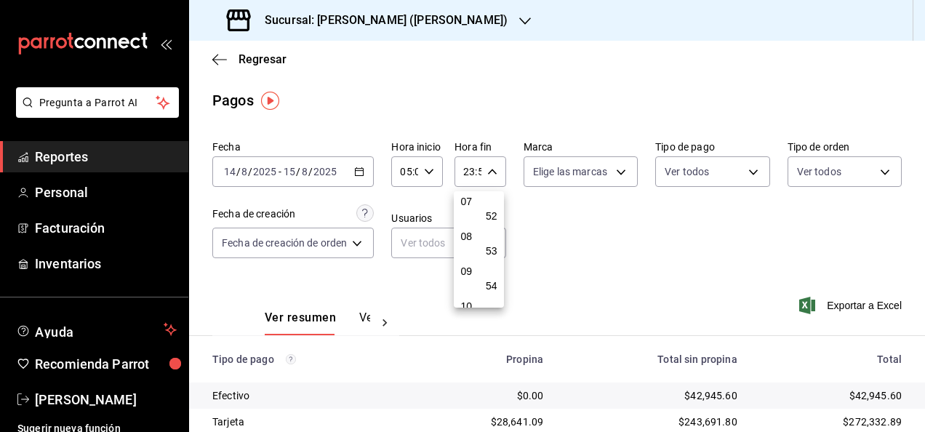
scroll to position [137, 0]
click at [462, 239] on button "05" at bounding box center [467, 245] width 20 height 29
click at [492, 214] on span "00" at bounding box center [492, 209] width 2 height 12
type input "05:00"
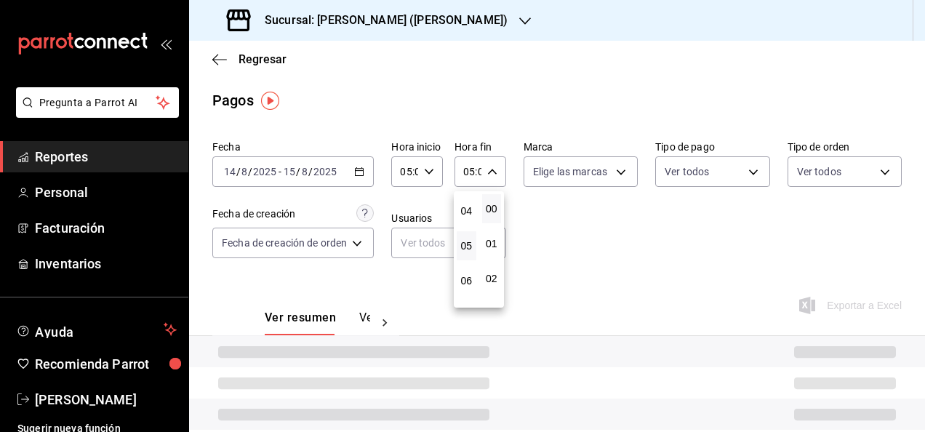
click at [615, 239] on div at bounding box center [462, 216] width 925 height 432
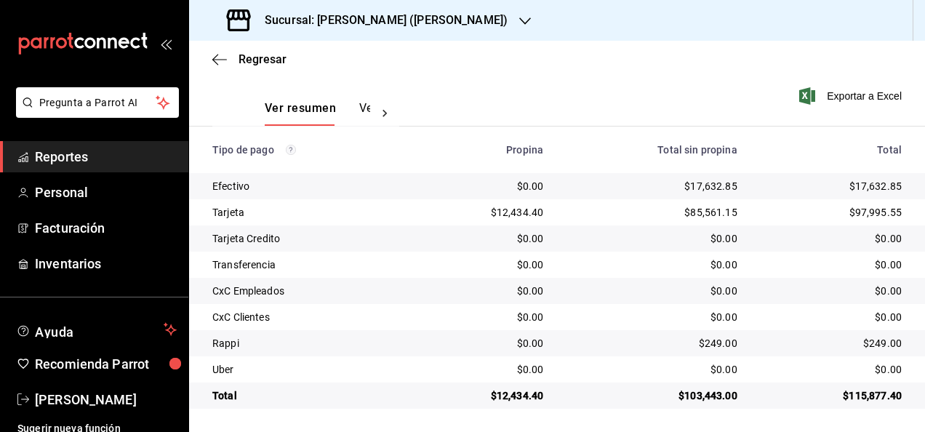
scroll to position [209, 0]
click at [860, 389] on div "$115,877.40" at bounding box center [831, 395] width 141 height 15
click at [878, 187] on div "$17,632.85" at bounding box center [831, 186] width 141 height 15
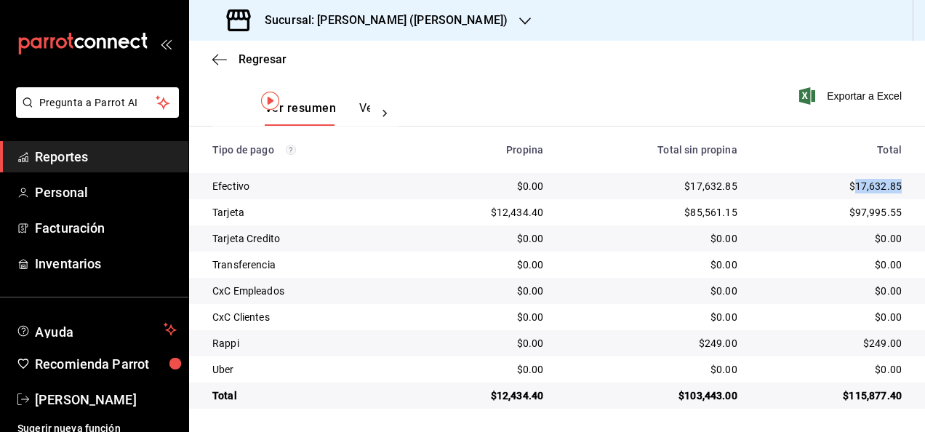
scroll to position [0, 0]
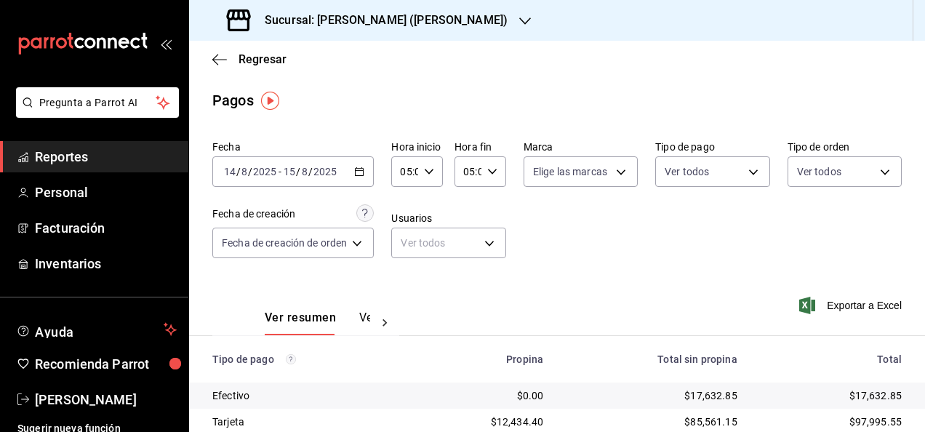
click at [361, 178] on div "[DATE] [DATE] - [DATE] [DATE]" at bounding box center [292, 171] width 161 height 31
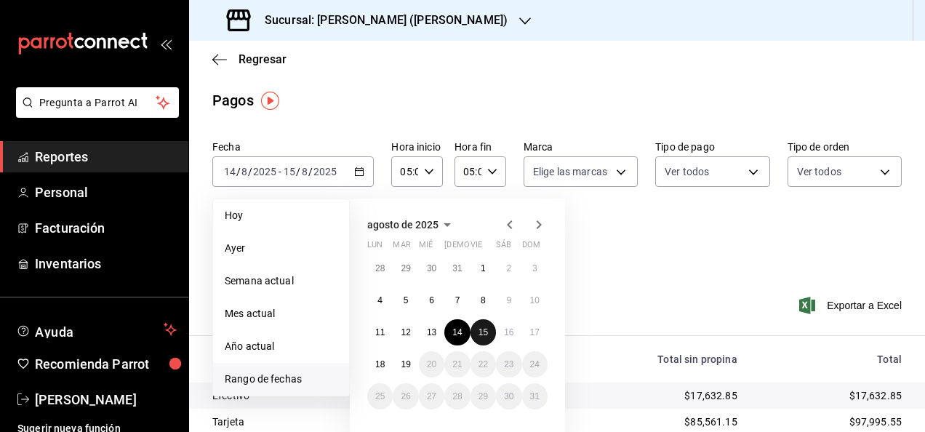
click at [486, 329] on abbr "15" at bounding box center [482, 332] width 9 height 10
click at [497, 329] on button "16" at bounding box center [508, 332] width 25 height 26
type input "00:00"
type input "23:59"
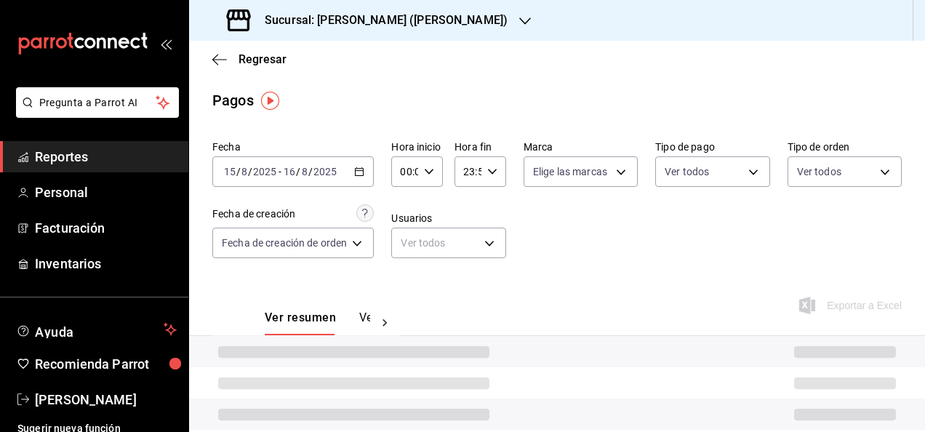
click at [433, 169] on div "00:00 Hora inicio" at bounding box center [417, 171] width 52 height 31
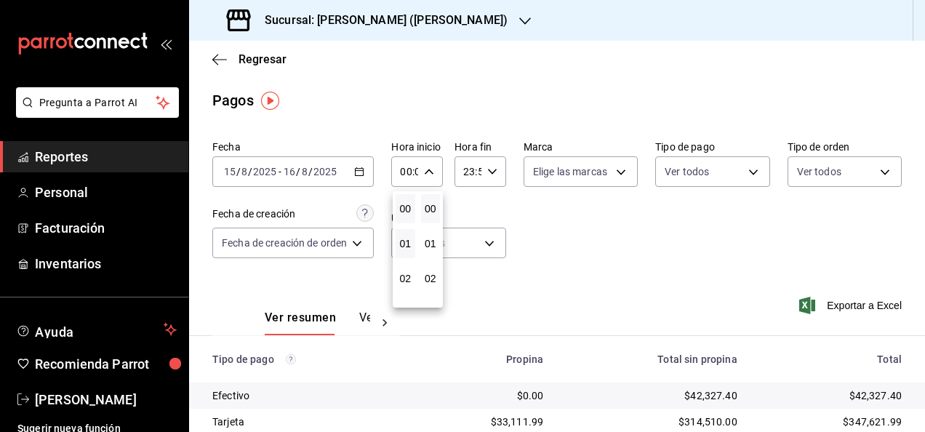
scroll to position [149, 0]
click at [405, 236] on span "05" at bounding box center [405, 234] width 2 height 12
type input "05:00"
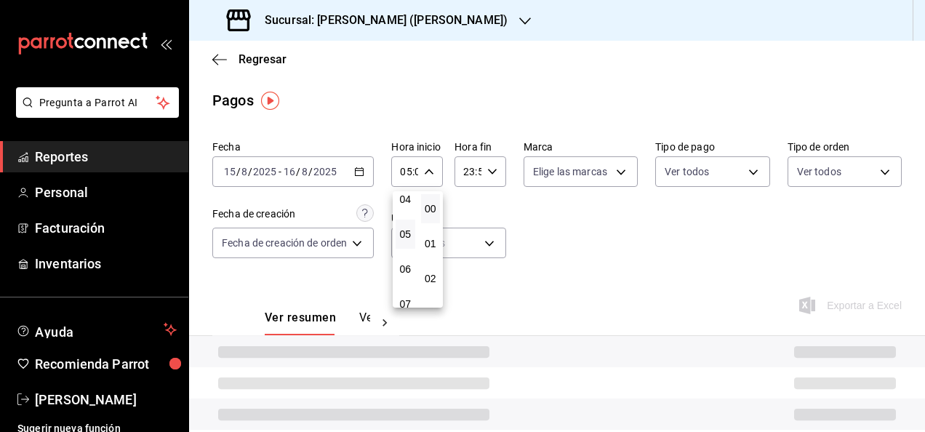
click at [490, 175] on div at bounding box center [462, 216] width 925 height 432
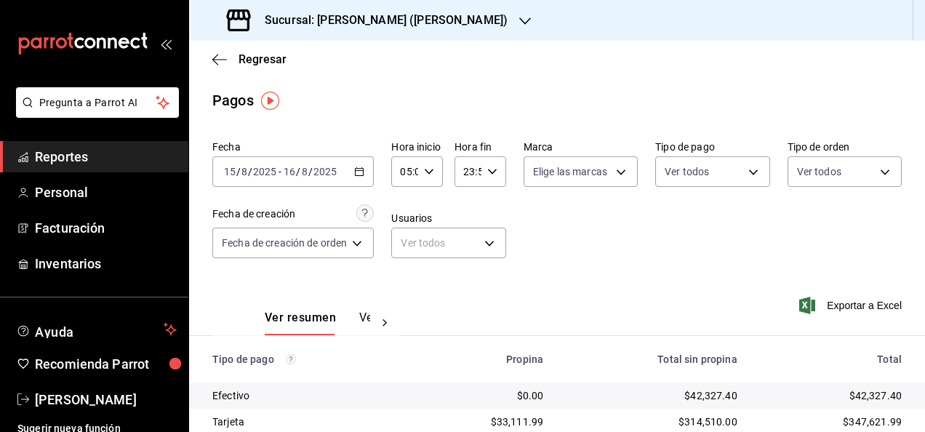
click at [490, 175] on icon "button" at bounding box center [492, 172] width 10 height 10
click at [465, 235] on button "05" at bounding box center [467, 226] width 20 height 29
click at [491, 212] on span "00" at bounding box center [492, 209] width 2 height 12
type input "05:00"
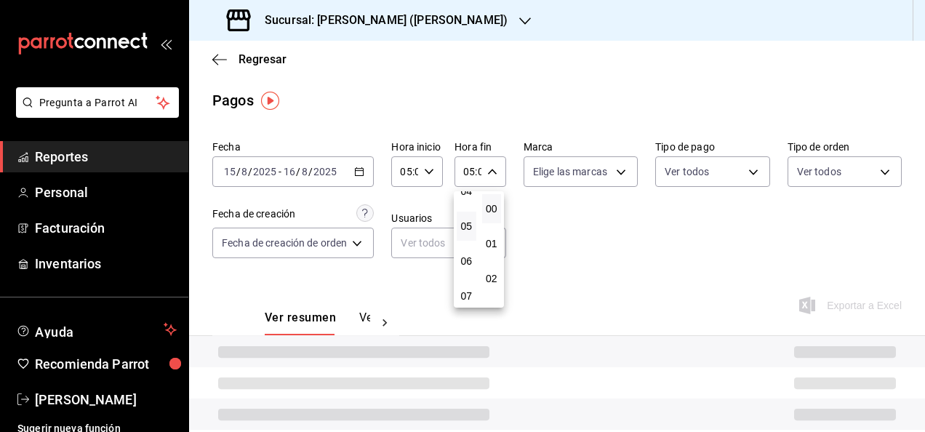
click at [657, 268] on div at bounding box center [462, 216] width 925 height 432
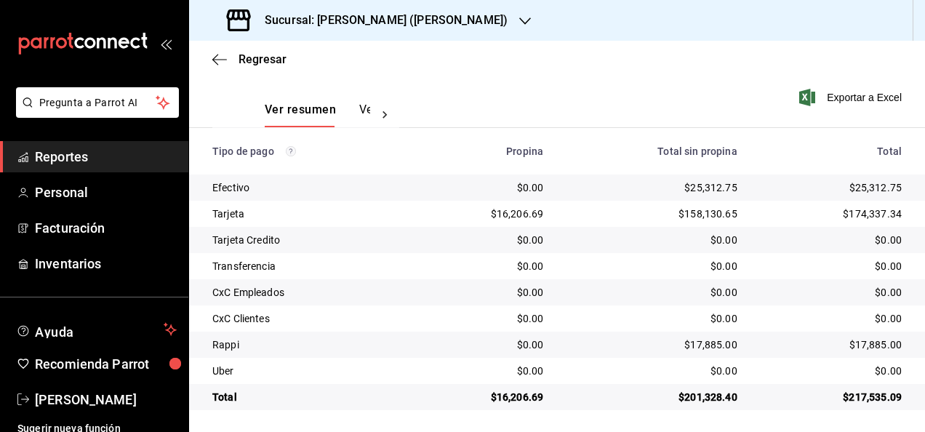
scroll to position [209, 0]
click at [864, 387] on td "$217,535.09" at bounding box center [837, 396] width 176 height 26
click at [859, 393] on div "$217,535.09" at bounding box center [831, 395] width 141 height 15
click at [865, 191] on div "$25,312.75" at bounding box center [831, 186] width 141 height 15
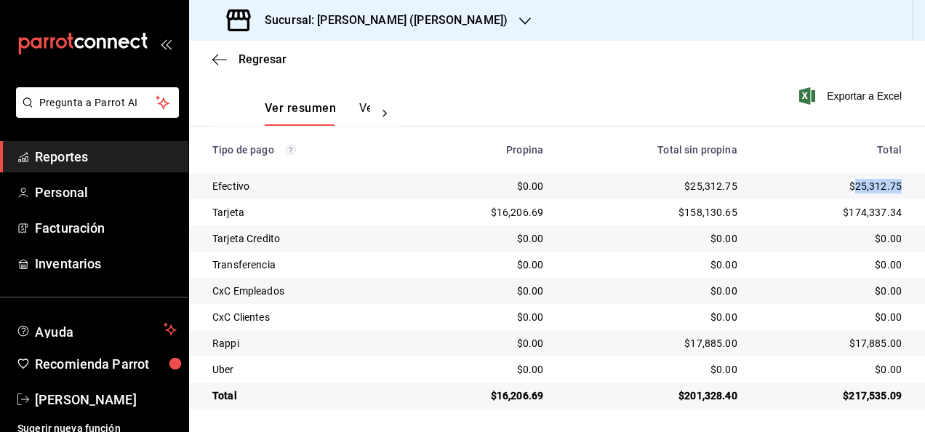
click at [865, 191] on div "$25,312.75" at bounding box center [831, 186] width 141 height 15
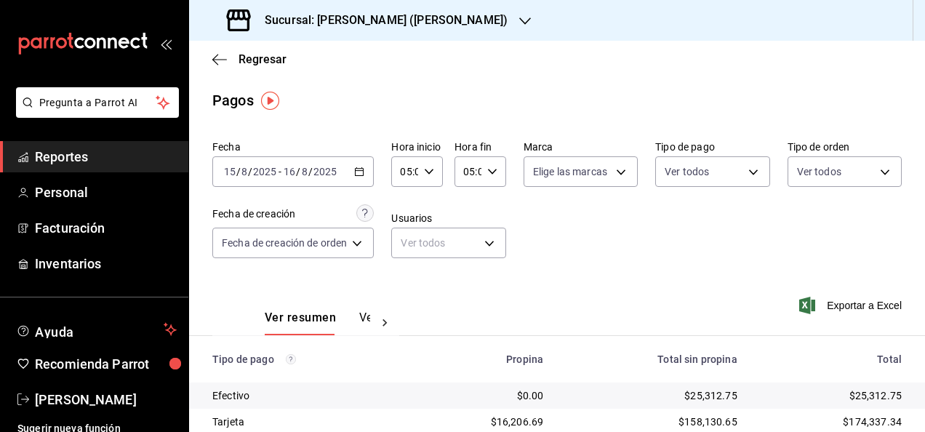
click at [367, 172] on div "[DATE] [DATE] - [DATE] [DATE]" at bounding box center [292, 171] width 161 height 31
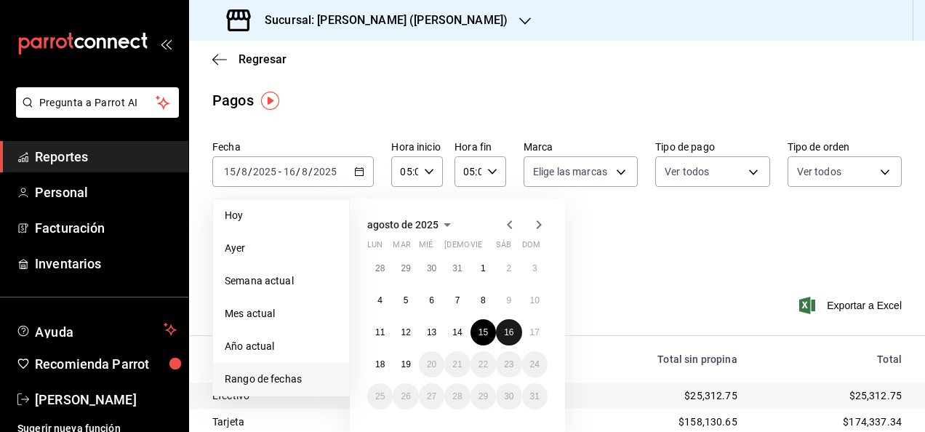
click at [513, 329] on abbr "16" at bounding box center [508, 332] width 9 height 10
click at [536, 334] on abbr "17" at bounding box center [534, 332] width 9 height 10
type input "00:00"
type input "23:59"
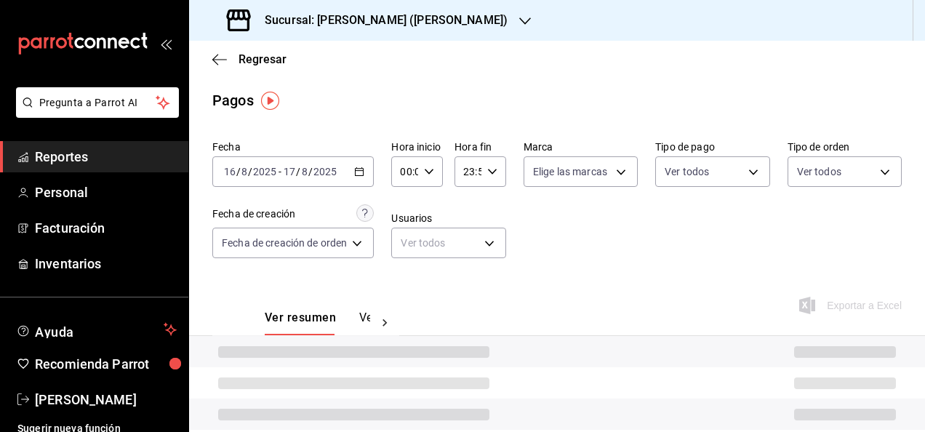
click at [435, 167] on div "00:00 Hora inicio" at bounding box center [417, 171] width 52 height 31
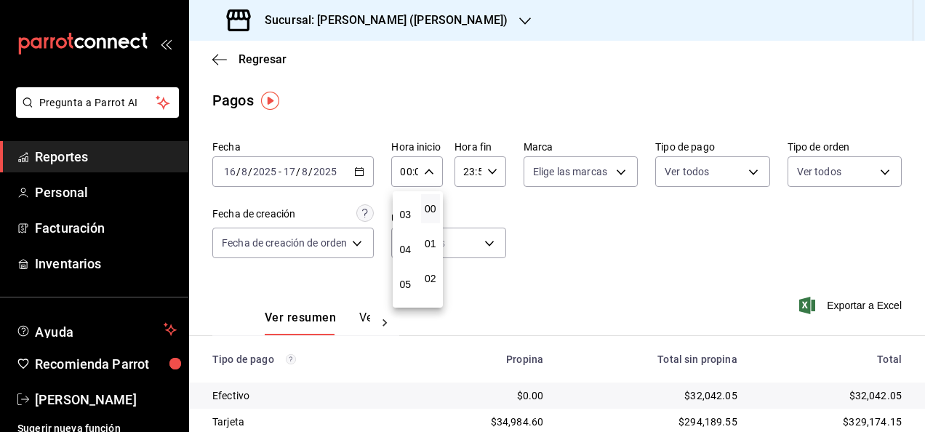
scroll to position [100, 0]
click at [397, 282] on button "05" at bounding box center [406, 283] width 20 height 29
type input "05:00"
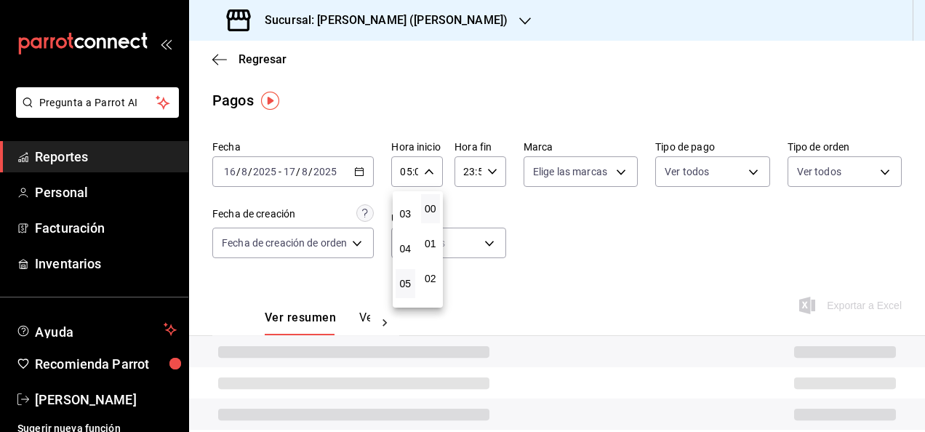
click at [484, 179] on div at bounding box center [462, 216] width 925 height 432
click at [489, 179] on div "23:59 Hora fin" at bounding box center [480, 171] width 52 height 31
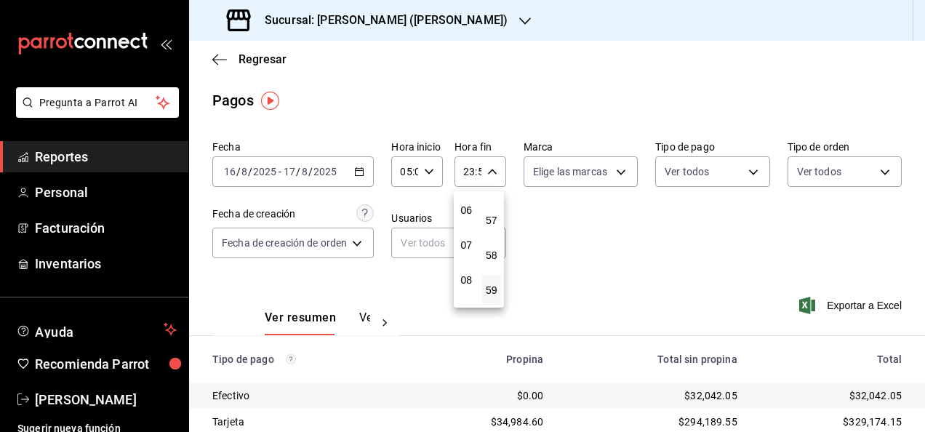
scroll to position [156, 0]
click at [469, 220] on button "05" at bounding box center [467, 226] width 20 height 29
click at [492, 205] on span "00" at bounding box center [492, 209] width 2 height 12
type input "05:00"
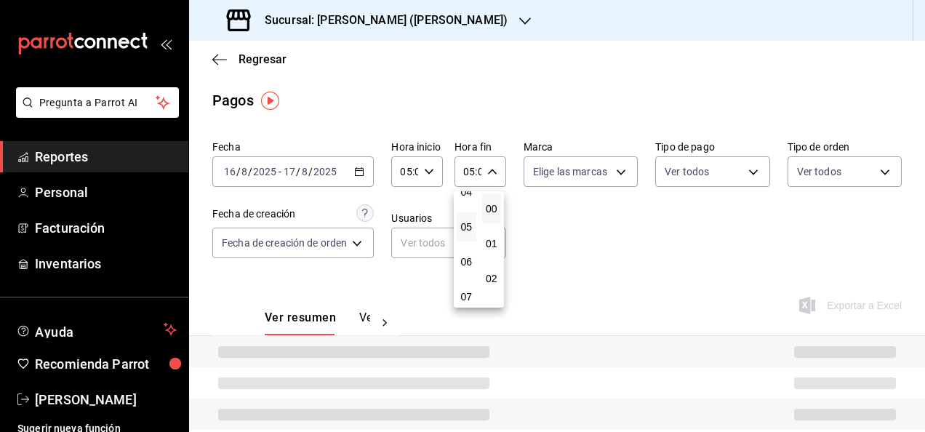
click at [598, 239] on div at bounding box center [462, 216] width 925 height 432
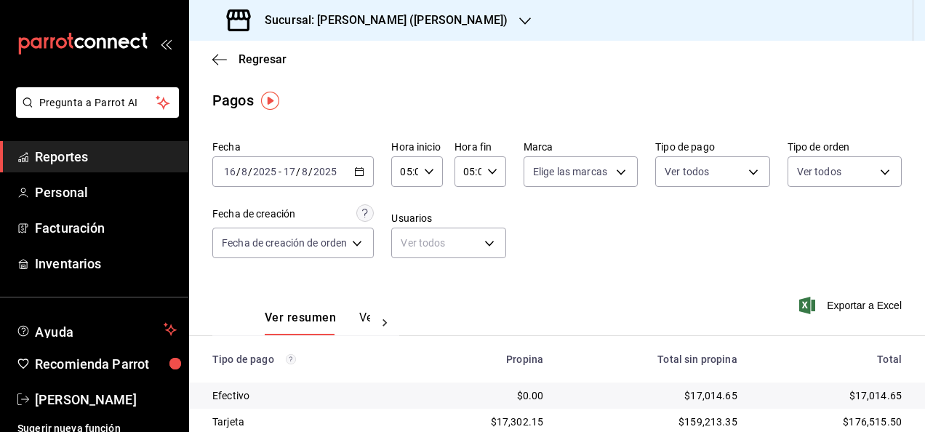
scroll to position [209, 0]
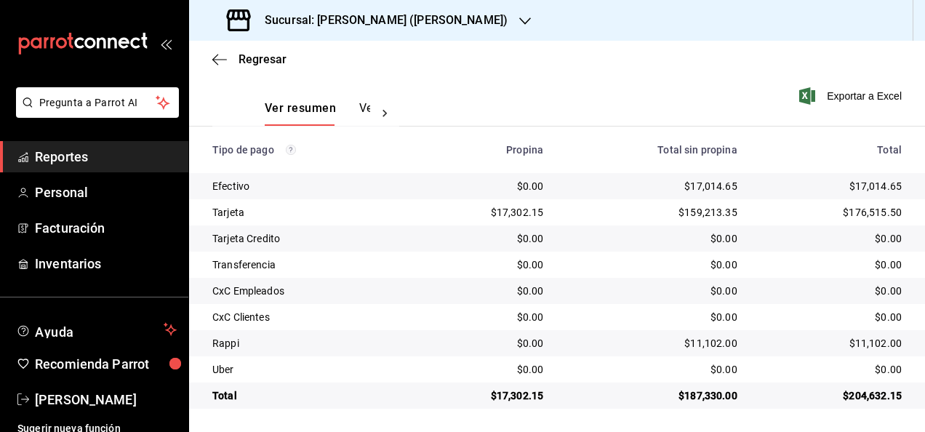
click at [872, 391] on div "$204,632.15" at bounding box center [831, 395] width 141 height 15
click at [868, 180] on div "$17,014.65" at bounding box center [831, 186] width 141 height 15
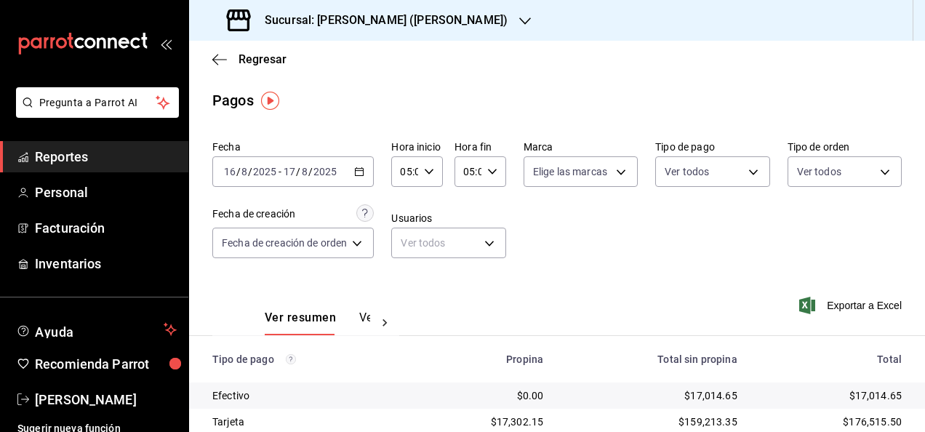
click at [355, 173] on div "[DATE] [DATE] - [DATE] [DATE]" at bounding box center [292, 171] width 161 height 31
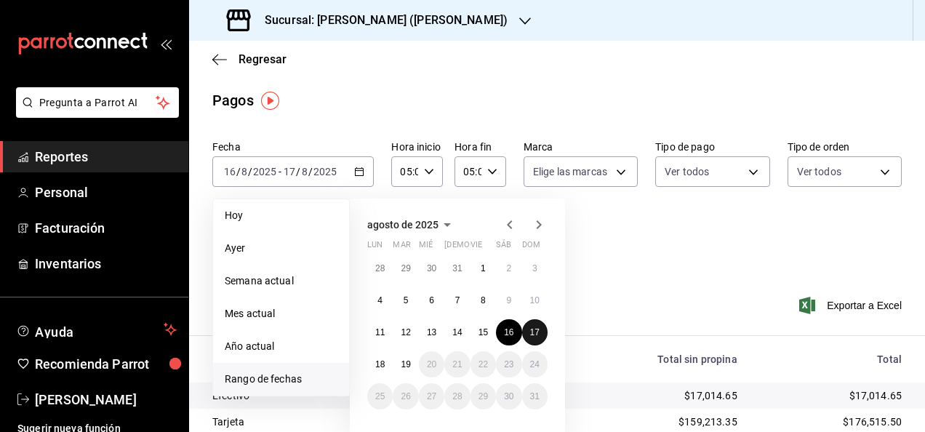
click at [537, 331] on abbr "17" at bounding box center [534, 332] width 9 height 10
click at [386, 360] on button "18" at bounding box center [379, 364] width 25 height 26
type input "00:00"
type input "23:59"
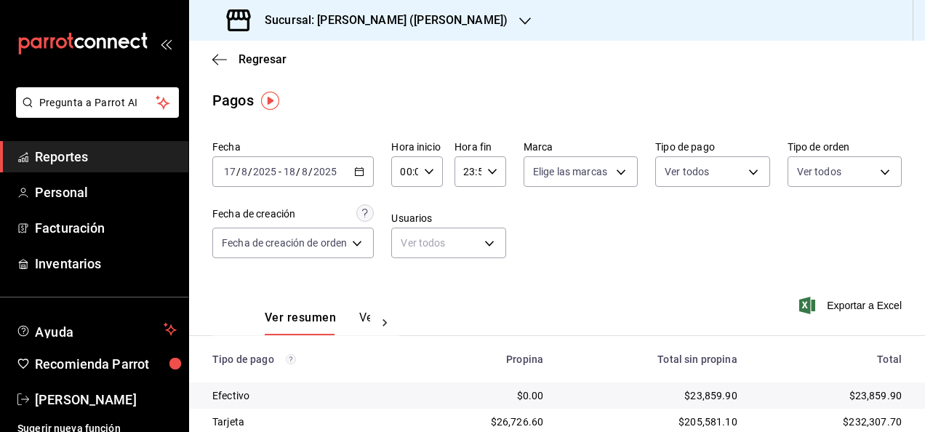
click at [432, 180] on div "00:00 Hora inicio" at bounding box center [417, 171] width 52 height 31
click at [406, 249] on span "05" at bounding box center [405, 251] width 2 height 12
type input "05:00"
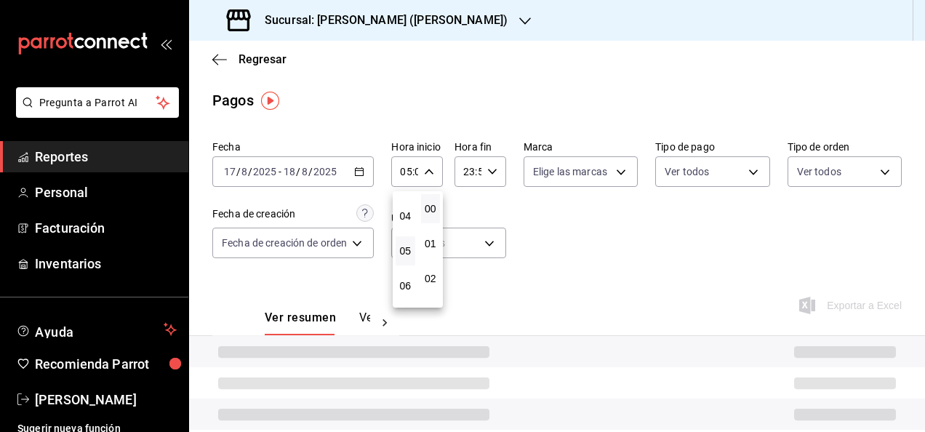
click at [484, 154] on div at bounding box center [462, 216] width 925 height 432
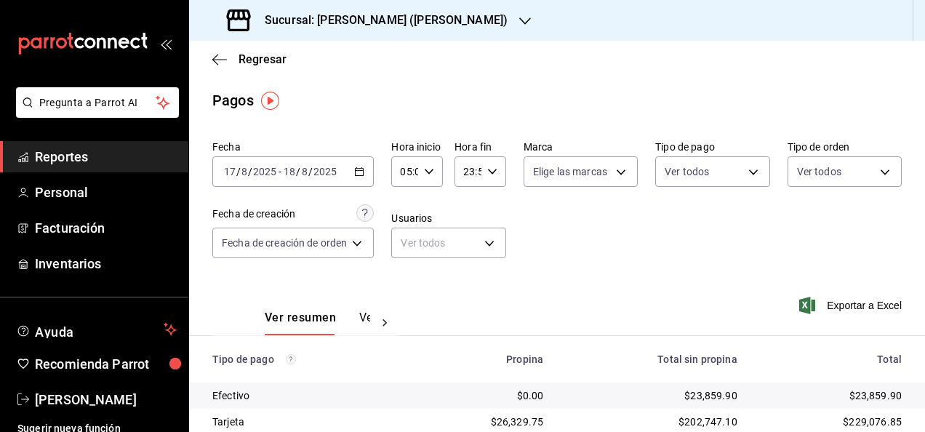
click at [492, 164] on div "23:59 Hora fin" at bounding box center [480, 171] width 52 height 31
click at [464, 247] on button "05" at bounding box center [467, 239] width 20 height 29
click at [490, 216] on button "00" at bounding box center [492, 208] width 20 height 29
type input "05:00"
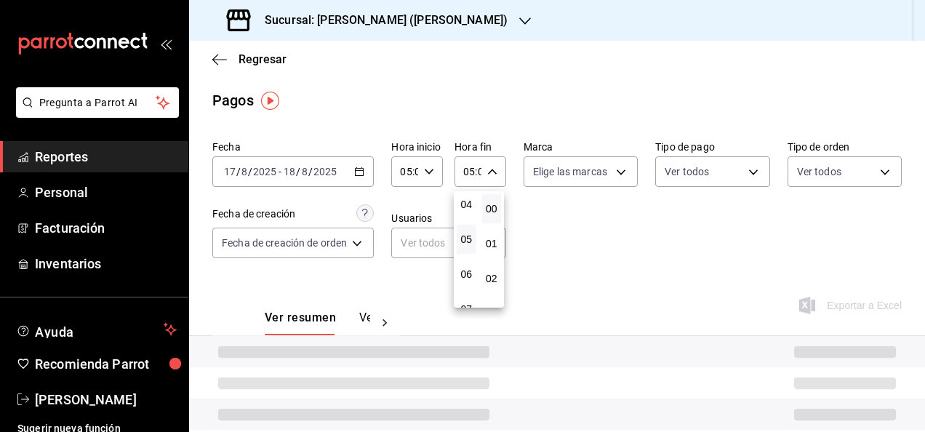
click at [609, 227] on div at bounding box center [462, 216] width 925 height 432
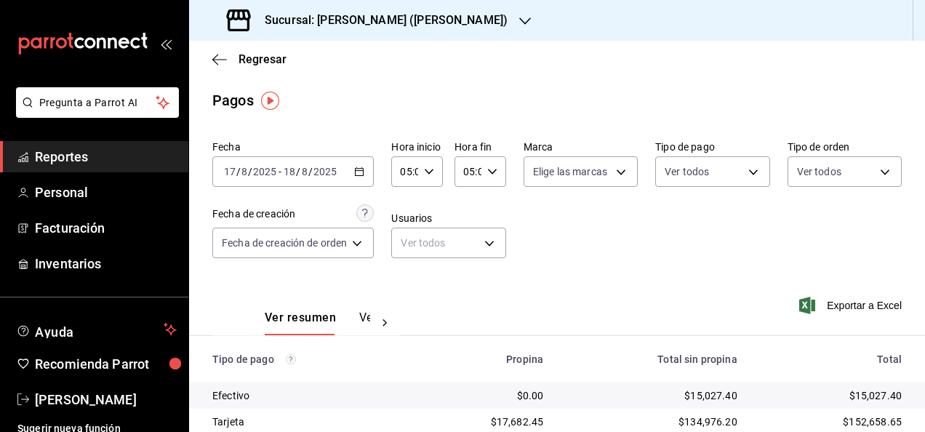
scroll to position [209, 0]
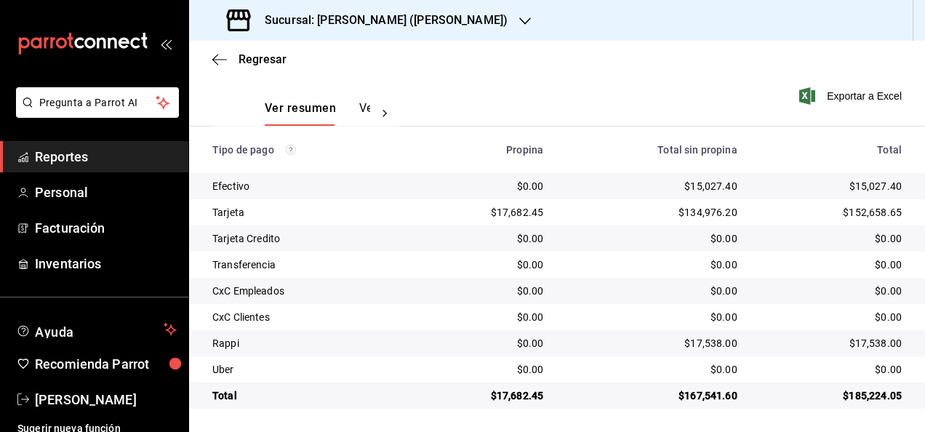
click at [877, 398] on div "$185,224.05" at bounding box center [831, 395] width 141 height 15
click at [873, 183] on div "$15,027.40" at bounding box center [831, 186] width 141 height 15
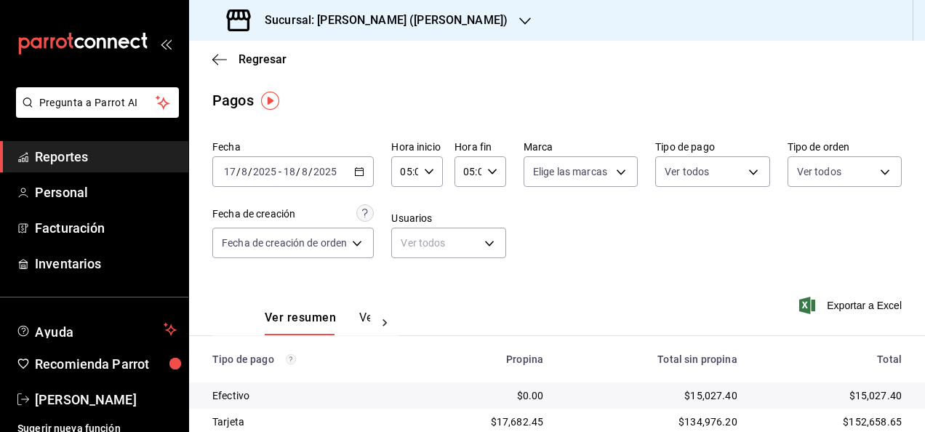
click at [368, 175] on div "[DATE] [DATE] - [DATE] [DATE]" at bounding box center [292, 171] width 161 height 31
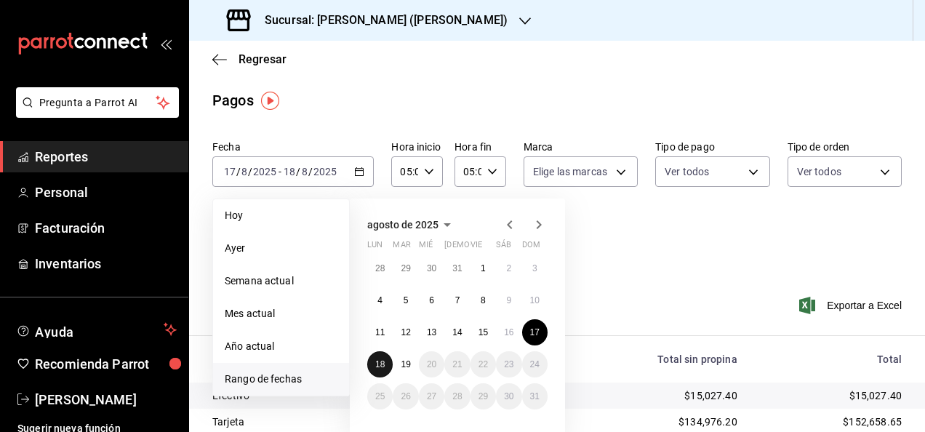
click at [381, 357] on button "18" at bounding box center [379, 364] width 25 height 26
click at [405, 362] on abbr "19" at bounding box center [405, 364] width 9 height 10
type input "00:00"
type input "23:59"
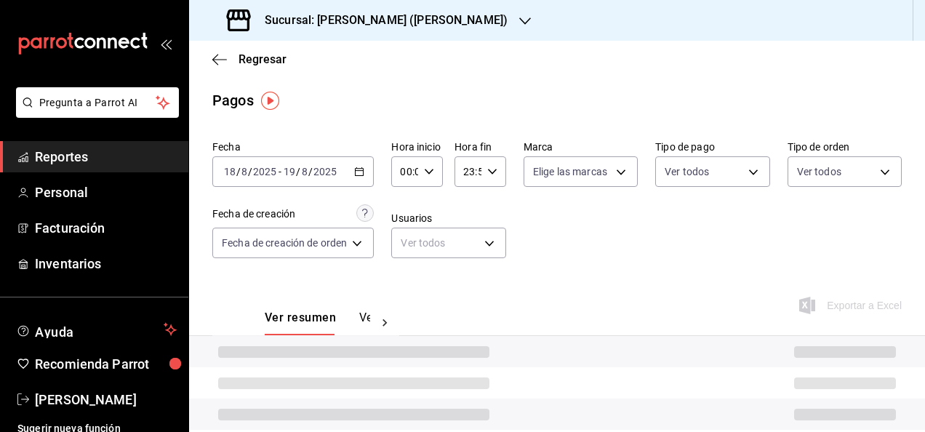
click at [438, 164] on div "00:00 Hora inicio" at bounding box center [417, 171] width 52 height 31
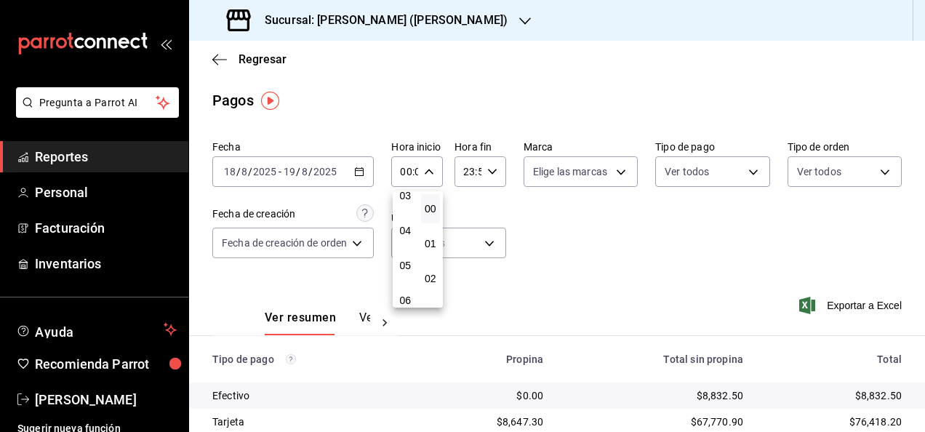
scroll to position [124, 0]
click at [404, 260] on span "05" at bounding box center [405, 260] width 2 height 12
type input "05:00"
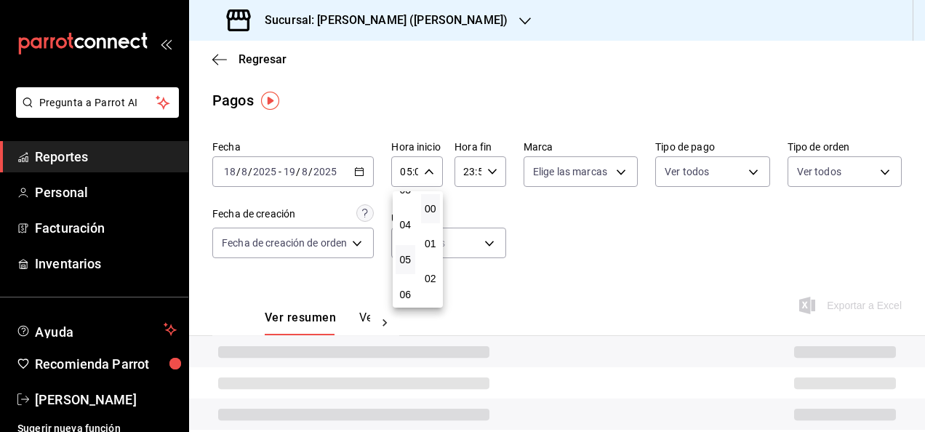
click at [494, 169] on div at bounding box center [462, 216] width 925 height 432
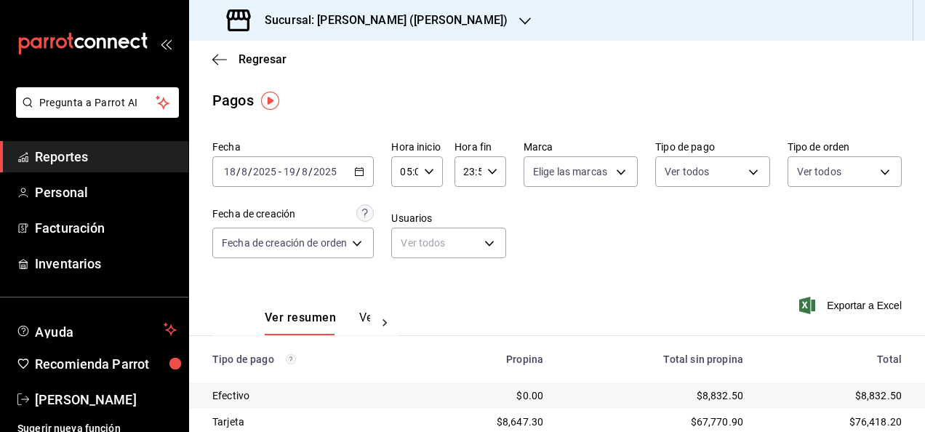
click at [505, 159] on div "Fecha [DATE] [DATE] - [DATE] [DATE] Hora inicio 05:00 Hora inicio Hora fin 23:5…" at bounding box center [556, 205] width 689 height 141
click at [502, 162] on div "23:59 Hora fin" at bounding box center [480, 171] width 52 height 31
click at [465, 234] on button "05" at bounding box center [467, 226] width 20 height 29
click at [493, 212] on span "00" at bounding box center [492, 209] width 2 height 12
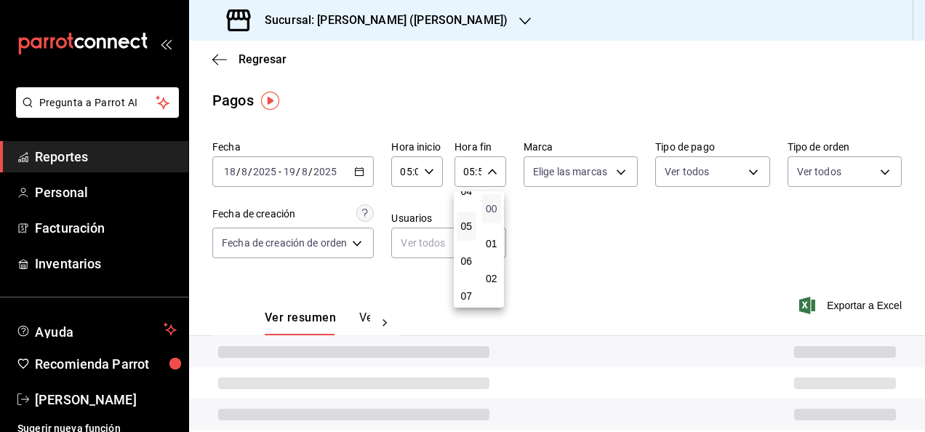
type input "05:00"
click at [624, 236] on div at bounding box center [462, 216] width 925 height 432
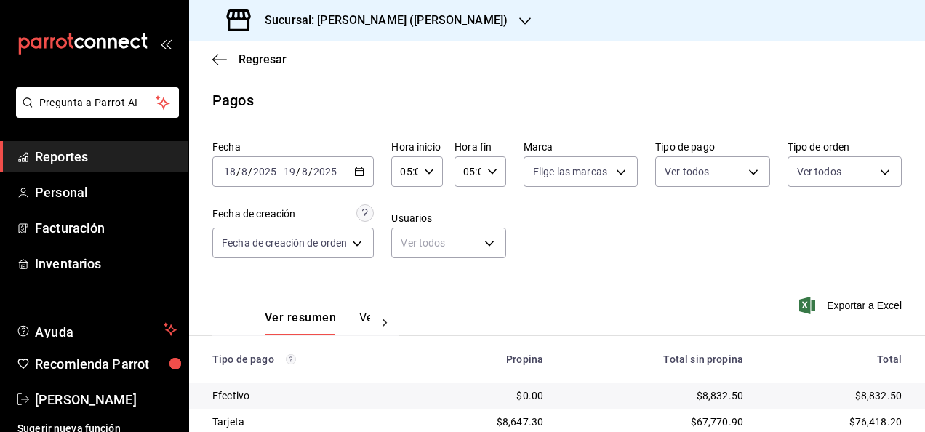
scroll to position [209, 0]
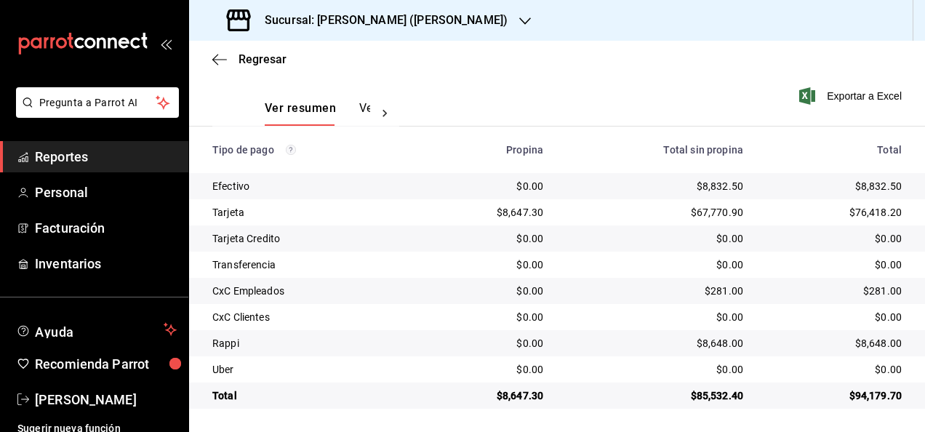
click at [865, 385] on td "$94,179.70" at bounding box center [840, 396] width 170 height 26
click at [864, 394] on div "$94,179.70" at bounding box center [833, 395] width 135 height 15
click at [868, 196] on td "$8,832.50" at bounding box center [840, 186] width 170 height 26
click at [870, 193] on div "$8,832.50" at bounding box center [833, 186] width 135 height 15
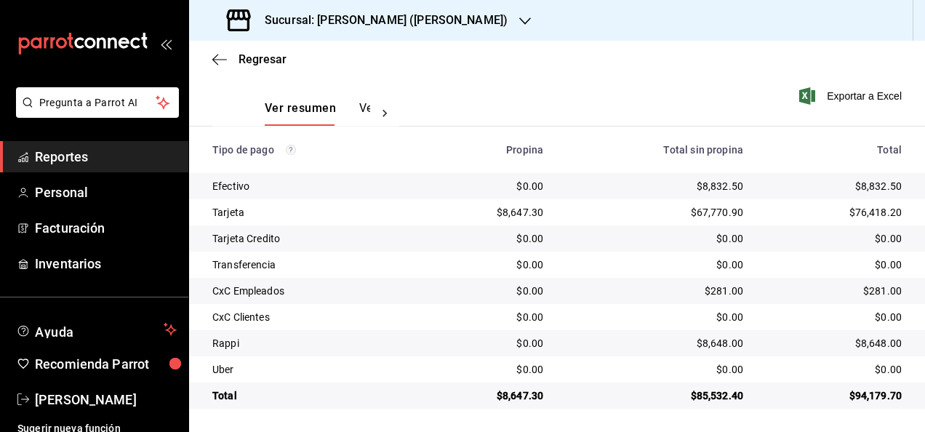
click at [873, 192] on div "$8,832.50" at bounding box center [833, 186] width 135 height 15
click at [878, 187] on div "$8,832.50" at bounding box center [833, 186] width 135 height 15
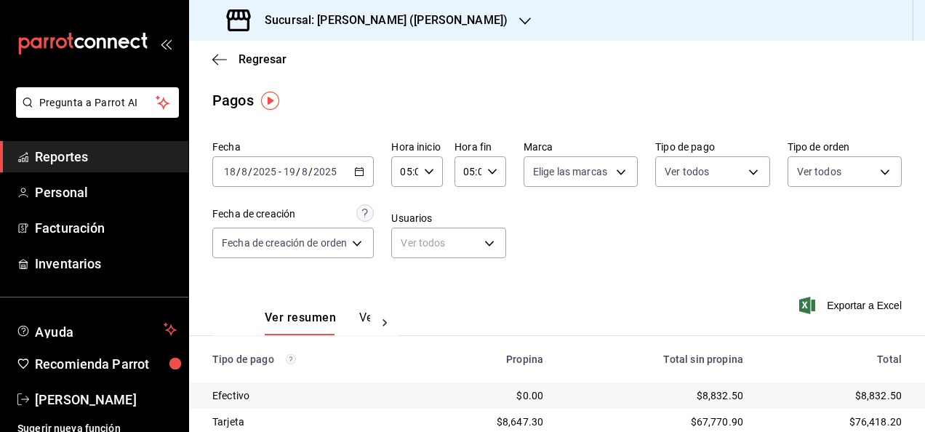
click at [412, 35] on div "Sucursal: [PERSON_NAME] ([PERSON_NAME])" at bounding box center [369, 20] width 336 height 41
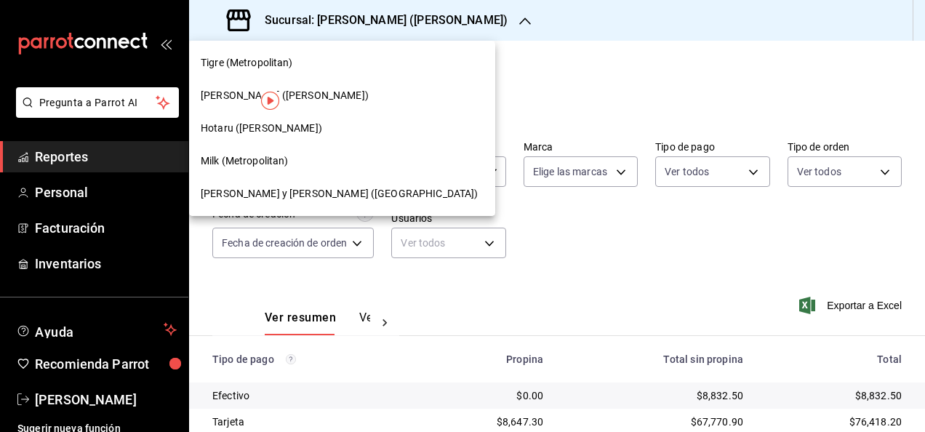
click at [281, 169] on div "Milk (Metropolitan)" at bounding box center [342, 161] width 306 height 33
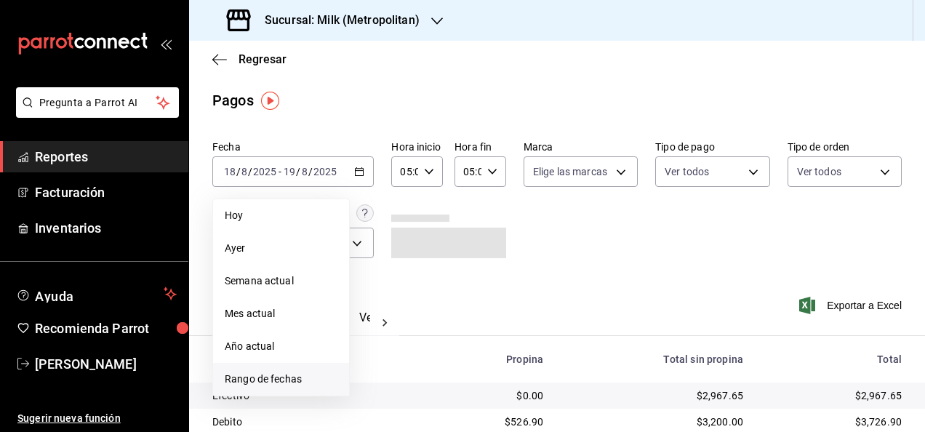
click at [282, 369] on li "Rango de fechas" at bounding box center [281, 379] width 136 height 33
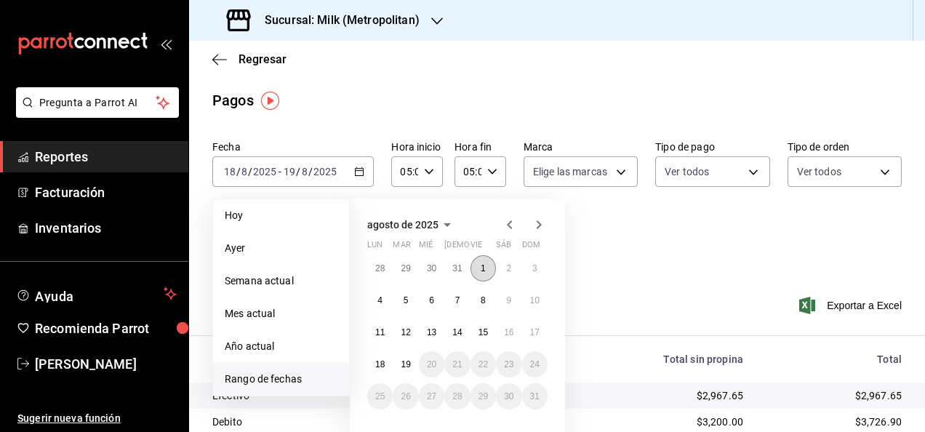
click at [476, 269] on button "1" at bounding box center [482, 268] width 25 height 26
click at [409, 360] on abbr "19" at bounding box center [405, 364] width 9 height 10
type input "00:00"
type input "23:59"
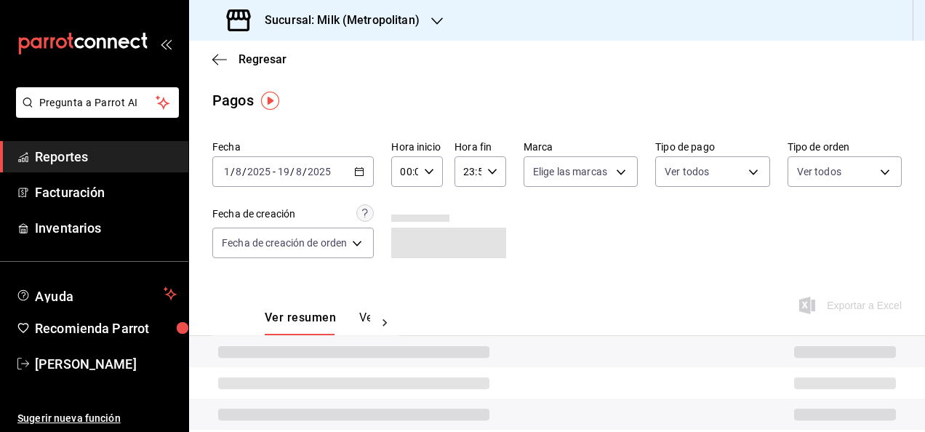
click at [435, 182] on div "00:00 Hora inicio" at bounding box center [417, 171] width 52 height 31
click at [411, 223] on button "05" at bounding box center [406, 226] width 20 height 29
type input "05:00"
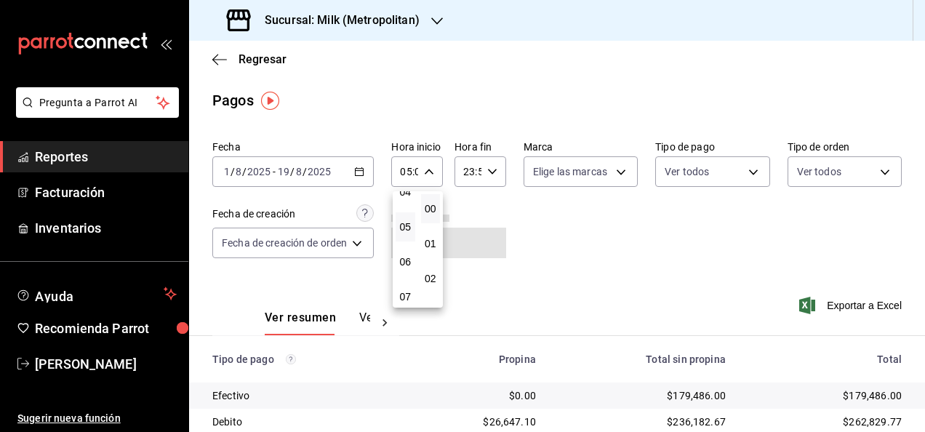
click at [487, 179] on div at bounding box center [462, 216] width 925 height 432
click at [487, 179] on div "23:59 Hora fin" at bounding box center [480, 171] width 52 height 31
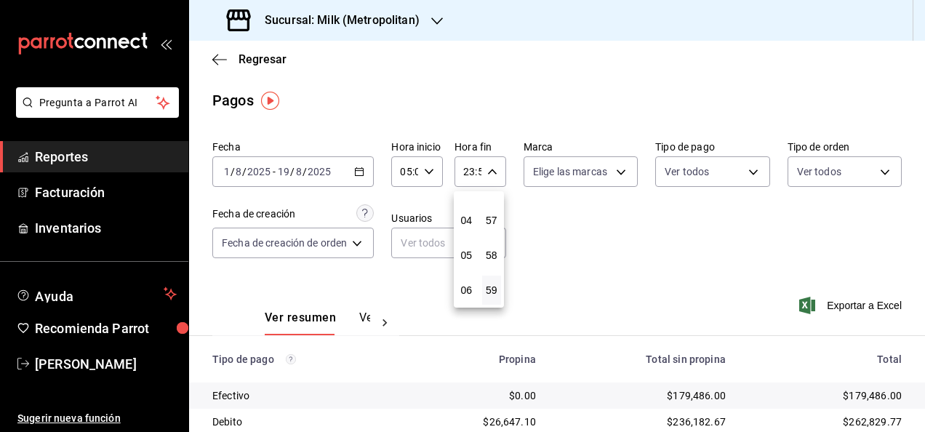
scroll to position [127, 0]
click at [465, 255] on span "05" at bounding box center [466, 256] width 2 height 12
click at [491, 218] on button "00" at bounding box center [492, 208] width 20 height 29
type input "05:00"
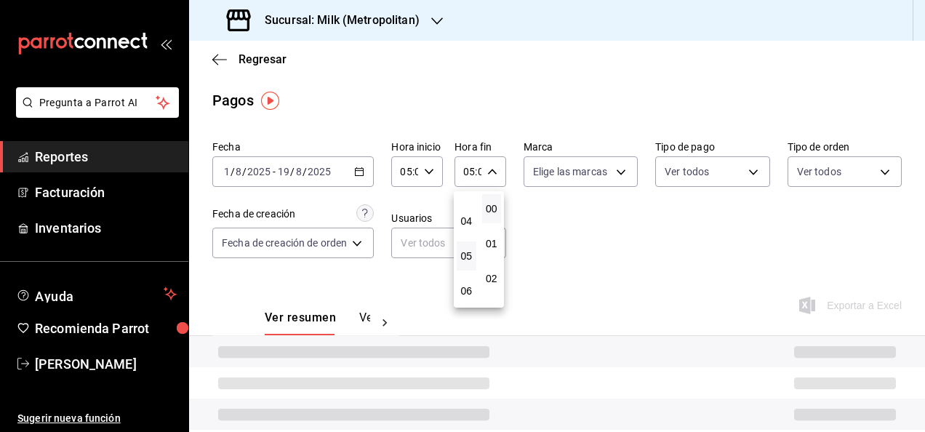
click at [567, 221] on div at bounding box center [462, 216] width 925 height 432
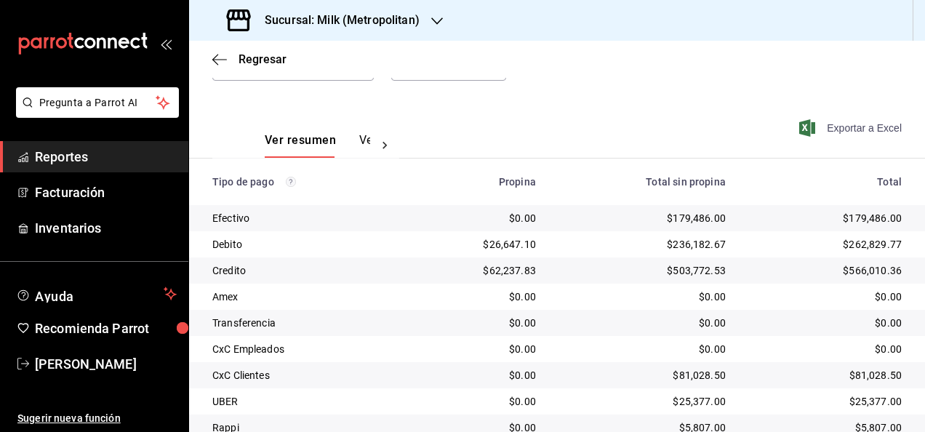
click at [830, 129] on span "Exportar a Excel" at bounding box center [852, 127] width 100 height 17
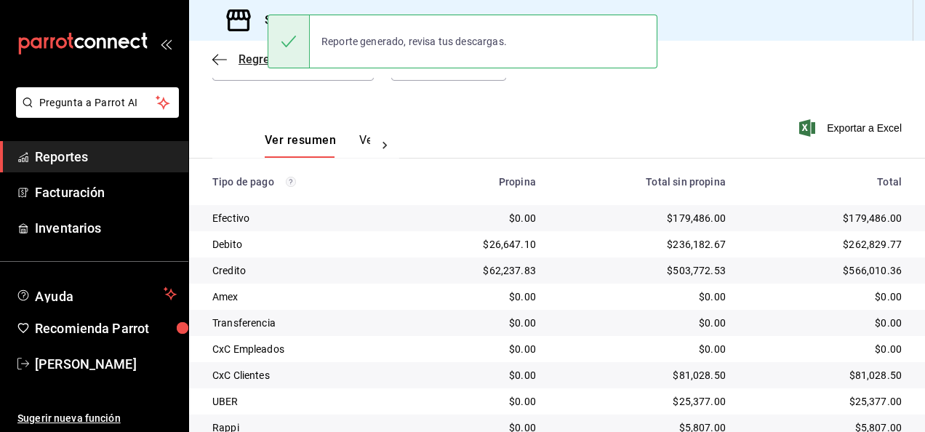
click at [217, 61] on icon "button" at bounding box center [219, 59] width 15 height 13
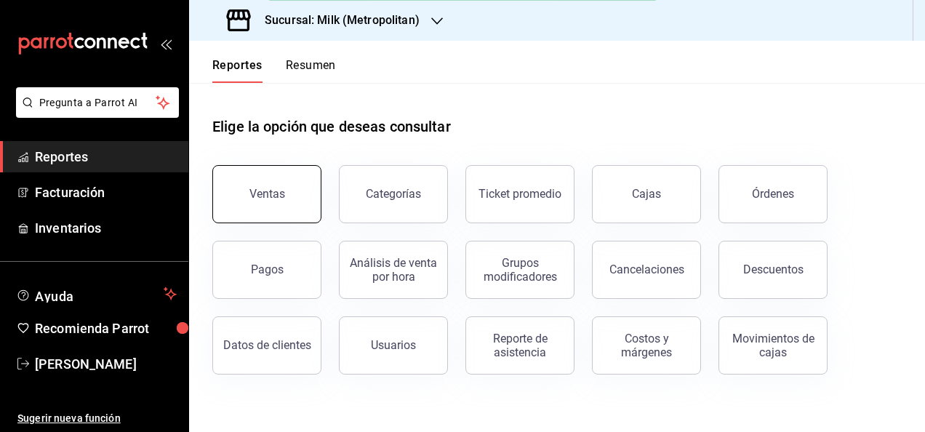
click at [295, 221] on div "Ventas" at bounding box center [258, 186] width 127 height 76
click at [295, 213] on button "Ventas" at bounding box center [266, 194] width 109 height 58
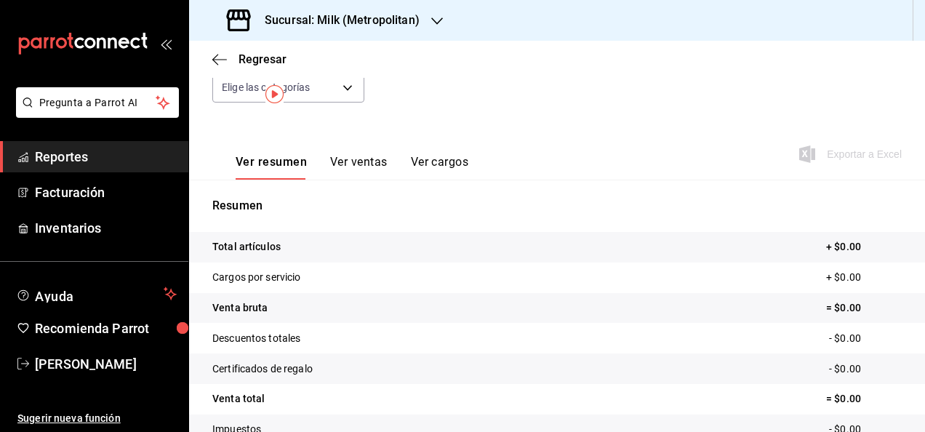
scroll to position [2, 0]
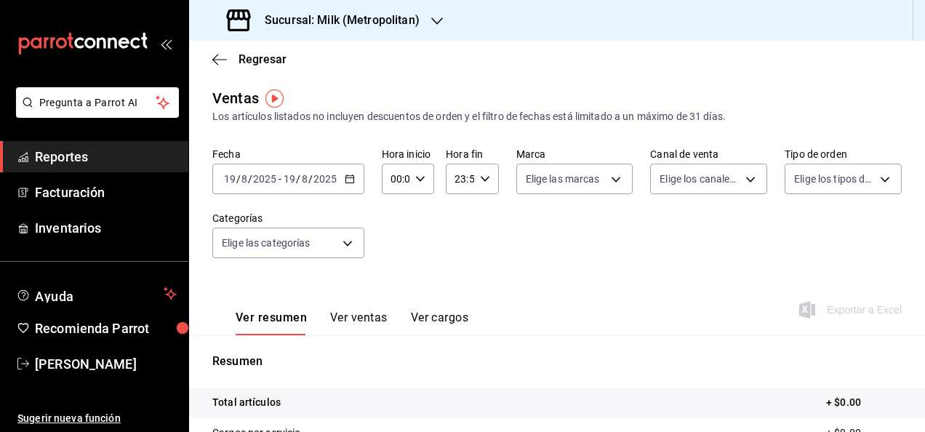
click at [348, 172] on div "[DATE] [DATE] - [DATE] [DATE]" at bounding box center [288, 179] width 152 height 31
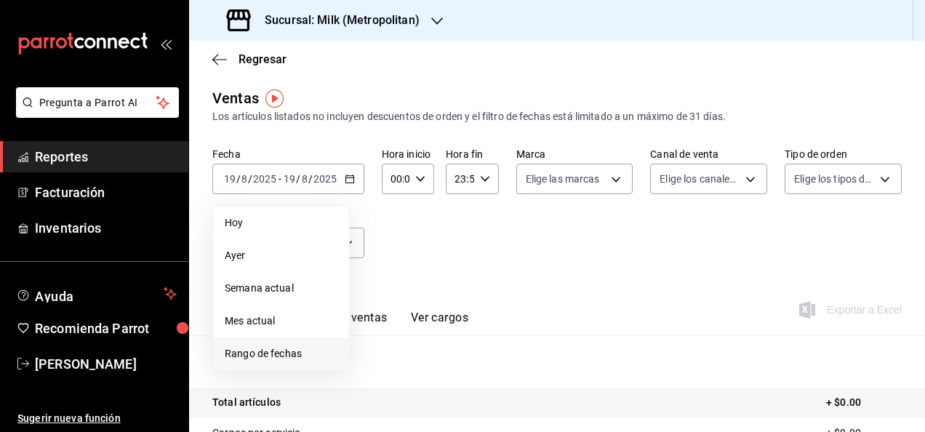
click at [285, 363] on li "Rango de fechas" at bounding box center [281, 353] width 136 height 33
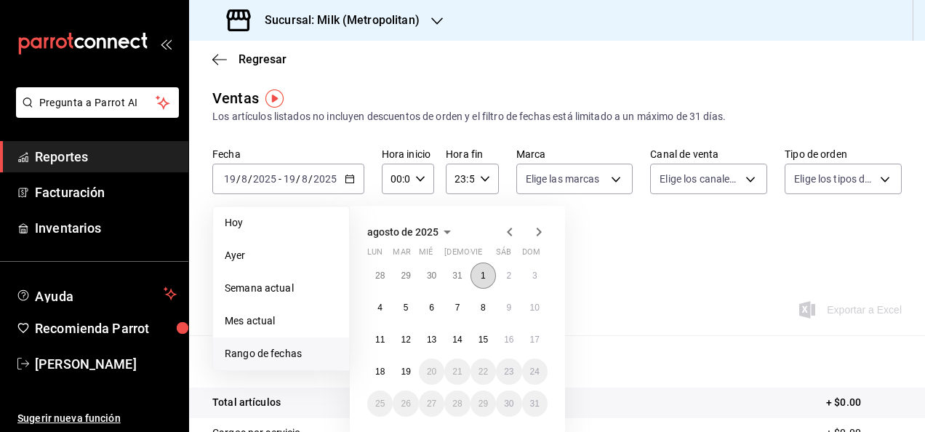
click at [478, 274] on button "1" at bounding box center [482, 276] width 25 height 26
click at [414, 367] on button "19" at bounding box center [405, 372] width 25 height 26
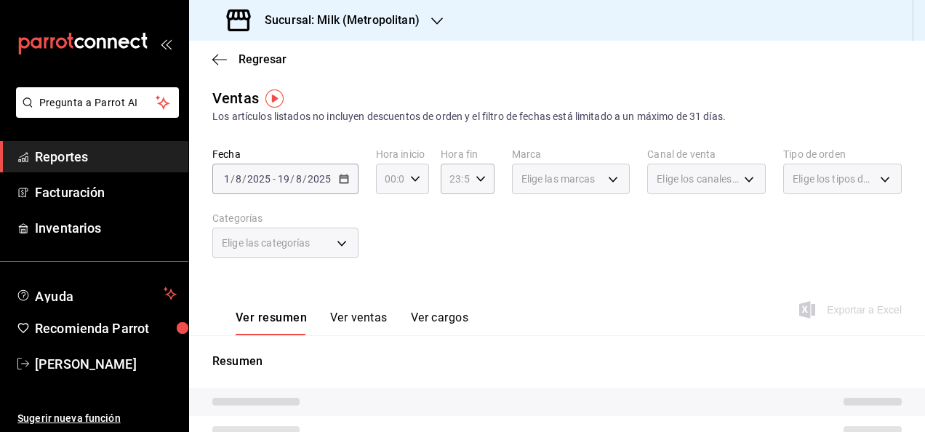
click at [412, 185] on div "00:00 Hora inicio" at bounding box center [402, 179] width 53 height 31
click at [389, 255] on span "05" at bounding box center [387, 254] width 3 height 12
type input "05:00"
click at [474, 180] on div at bounding box center [462, 216] width 925 height 432
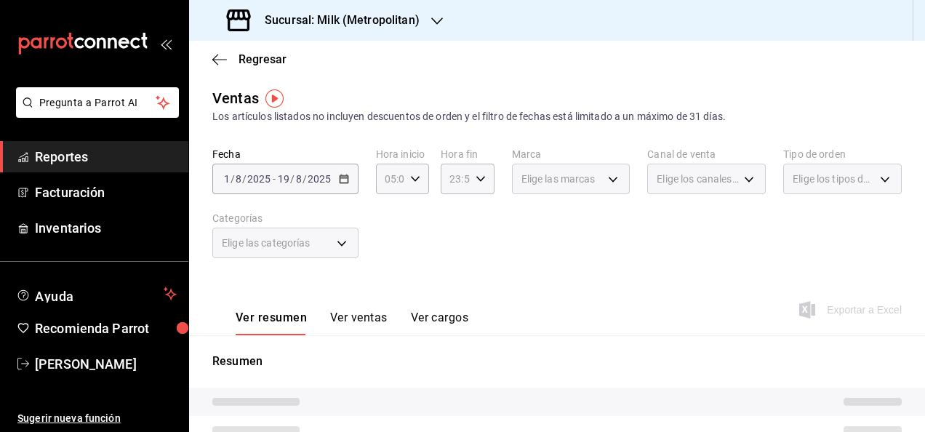
click at [476, 180] on icon "button" at bounding box center [481, 179] width 10 height 10
click at [454, 221] on button "05" at bounding box center [451, 207] width 20 height 29
click at [479, 217] on span "00" at bounding box center [477, 216] width 3 height 12
type input "05:00"
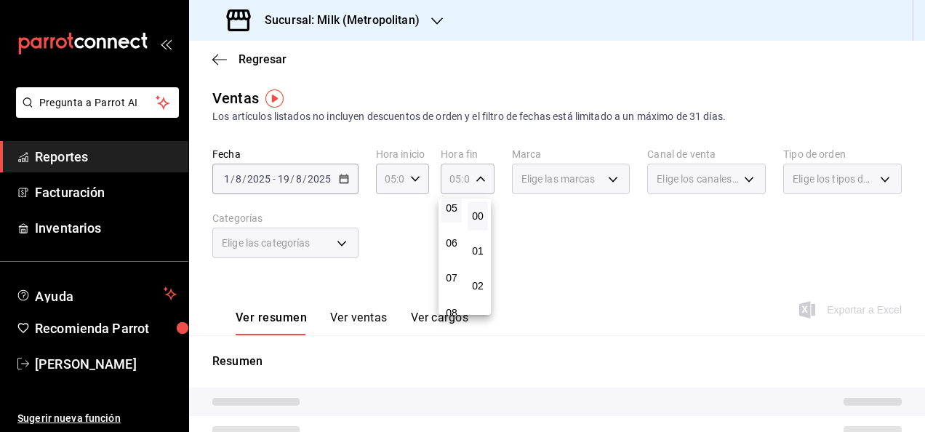
click at [561, 230] on div at bounding box center [462, 216] width 925 height 432
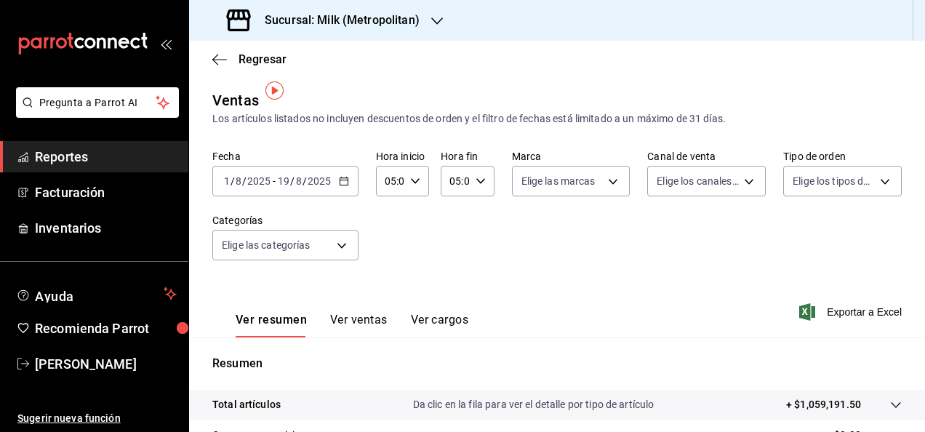
scroll to position [156, 0]
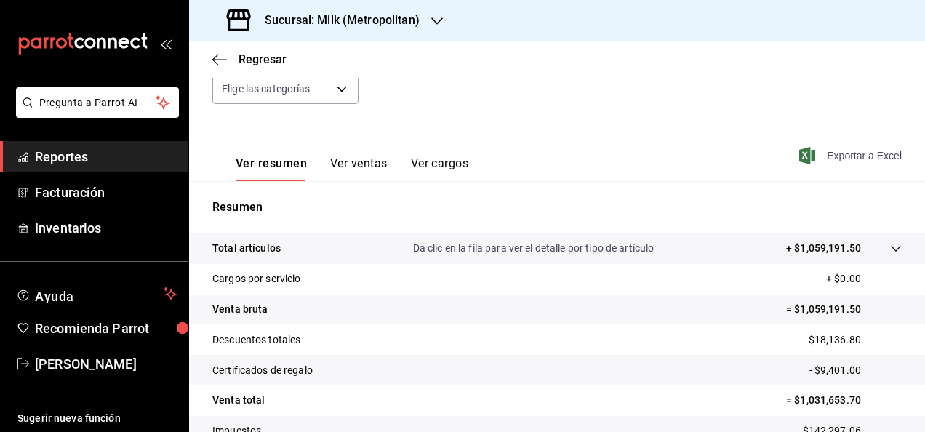
click at [814, 159] on span "Exportar a Excel" at bounding box center [852, 155] width 100 height 17
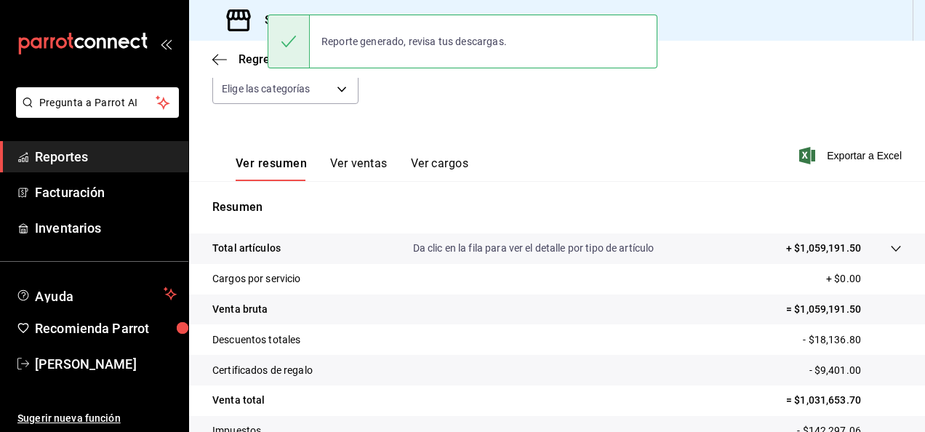
click at [441, 119] on div "Fecha [DATE] [DATE] - [DATE] [DATE] Hora inicio 05:00 Hora inicio Hora fin 05:0…" at bounding box center [556, 57] width 689 height 128
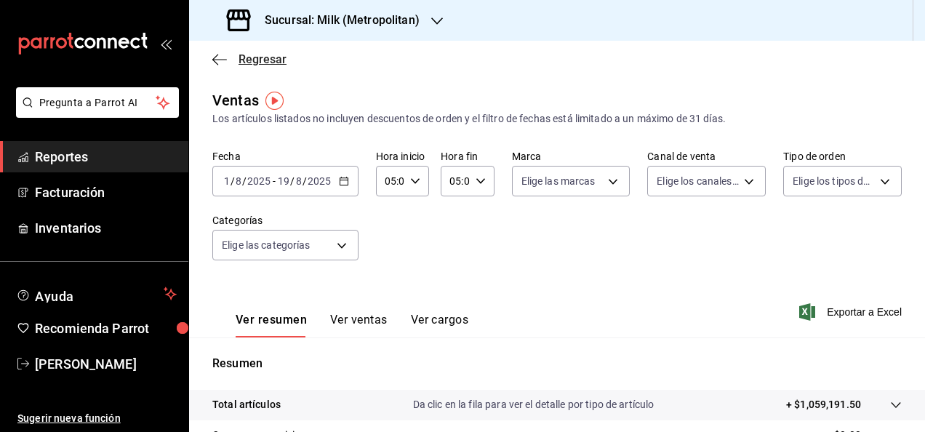
click at [221, 63] on icon "button" at bounding box center [219, 59] width 15 height 13
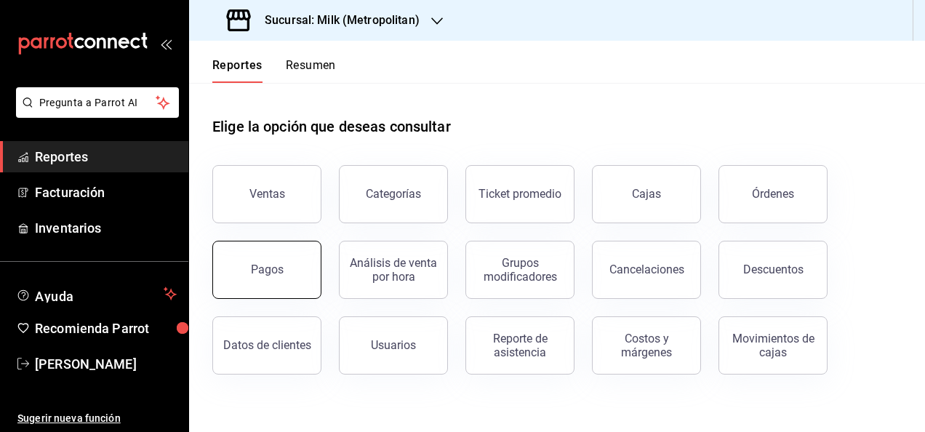
click at [276, 282] on button "Pagos" at bounding box center [266, 270] width 109 height 58
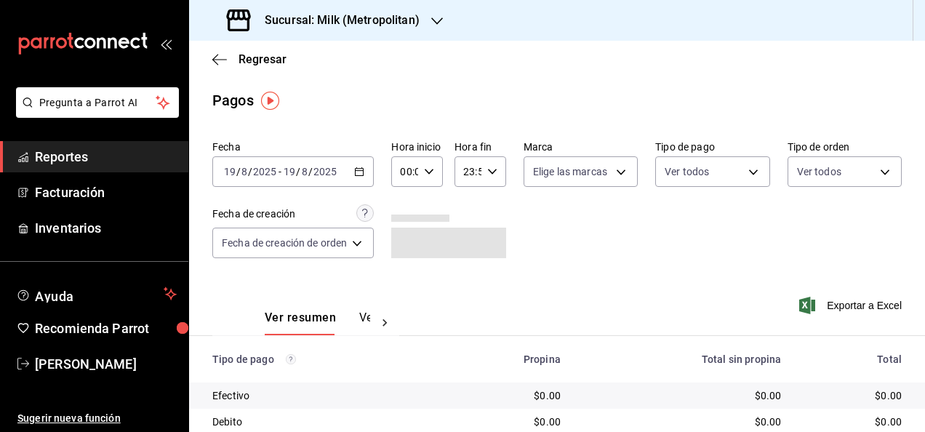
click at [359, 167] on icon "button" at bounding box center [359, 172] width 10 height 10
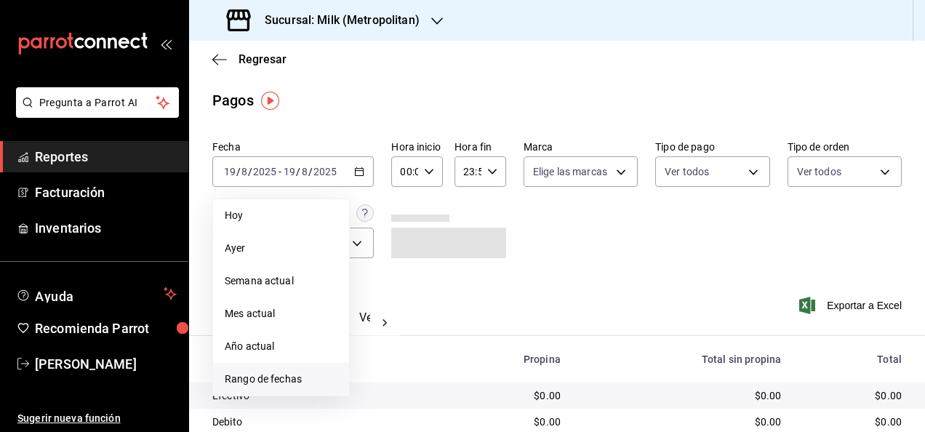
click at [300, 370] on li "Rango de fechas" at bounding box center [281, 379] width 136 height 33
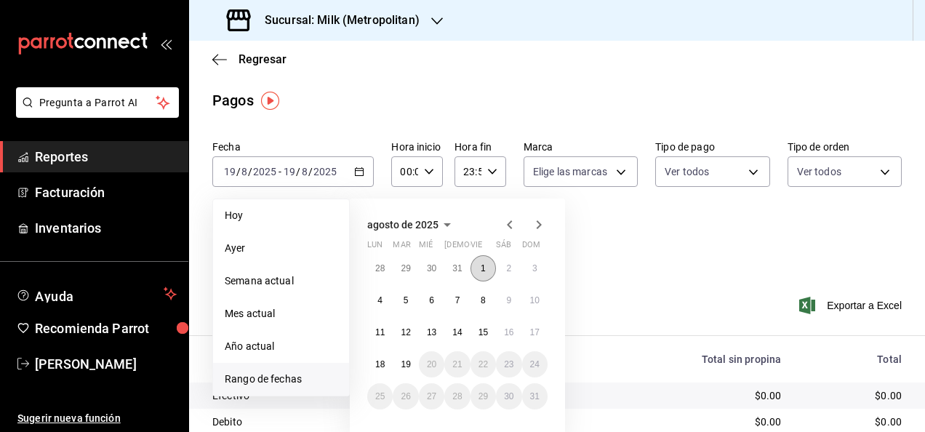
click at [486, 260] on button "1" at bounding box center [482, 268] width 25 height 26
click at [387, 331] on button "11" at bounding box center [379, 332] width 25 height 26
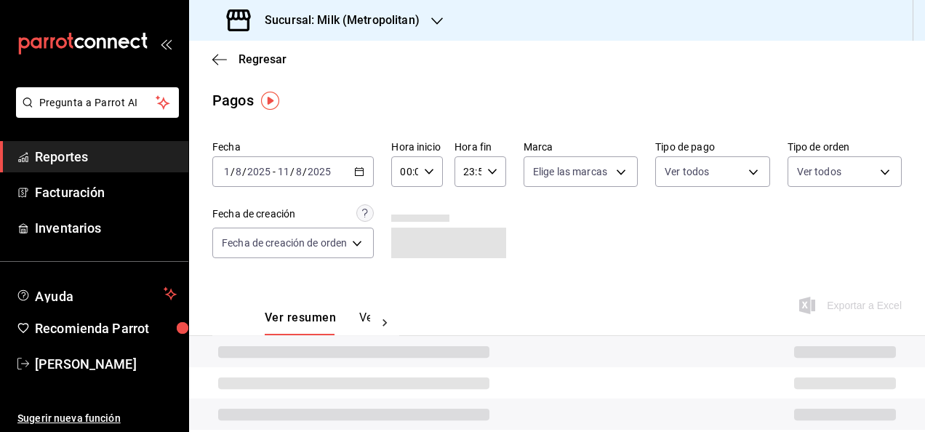
click at [436, 165] on div "00:00 Hora inicio" at bounding box center [417, 171] width 52 height 31
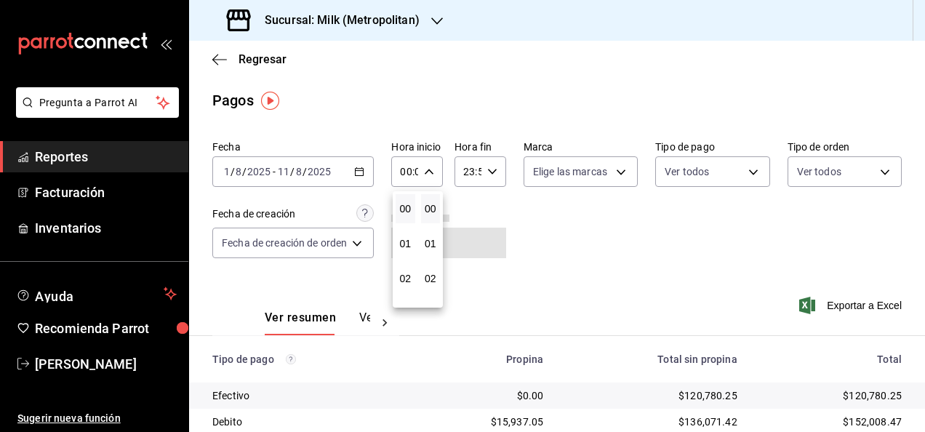
scroll to position [110, 0]
click at [404, 266] on button "05" at bounding box center [406, 273] width 20 height 29
type input "05:00"
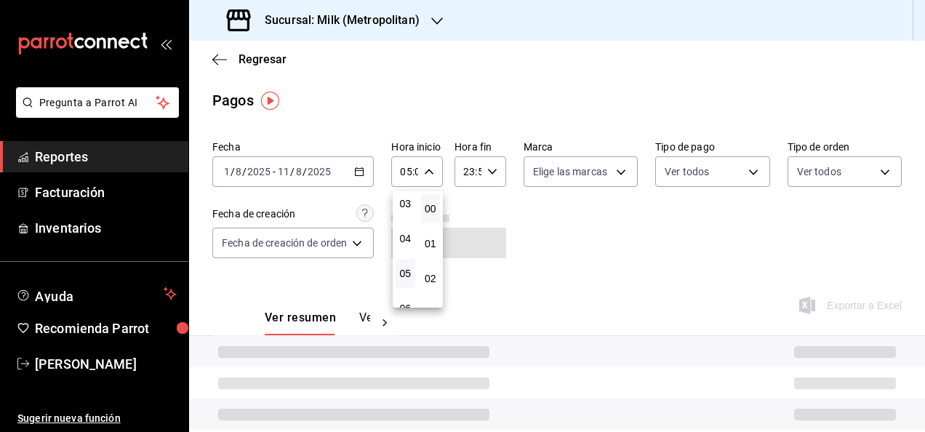
click at [495, 184] on div at bounding box center [462, 216] width 925 height 432
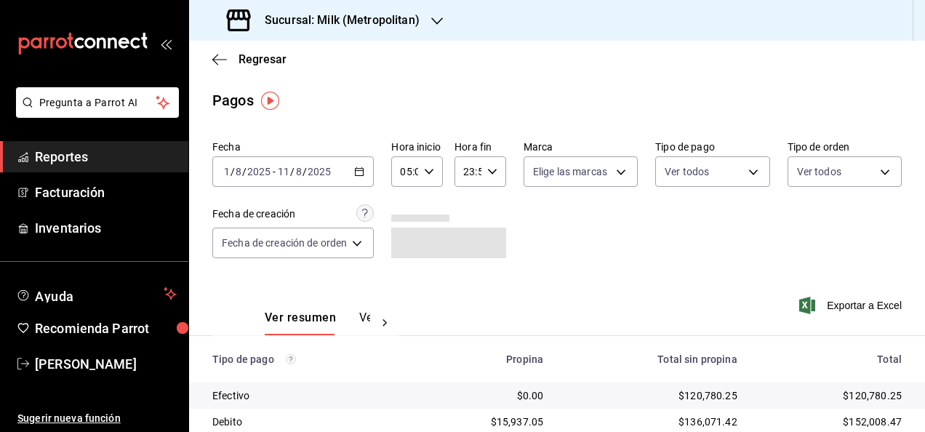
click at [495, 184] on div "23:59 Hora fin" at bounding box center [480, 171] width 52 height 31
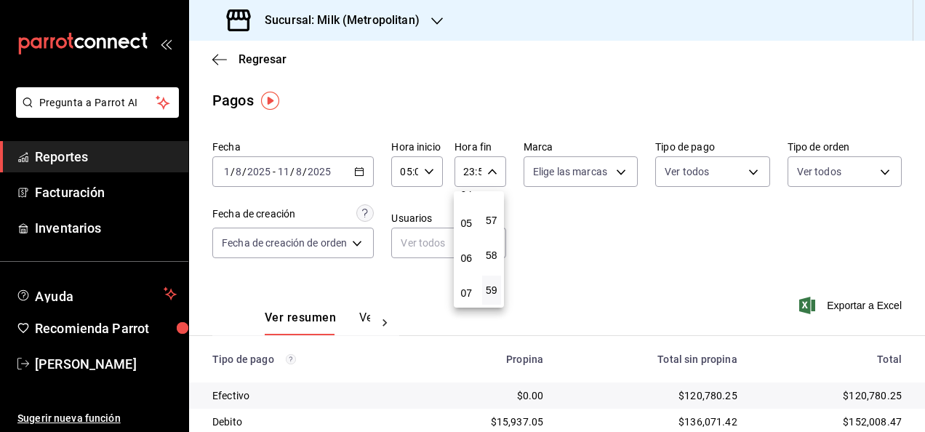
scroll to position [156, 0]
click at [468, 230] on span "05" at bounding box center [466, 228] width 2 height 12
click at [497, 204] on button "00" at bounding box center [492, 208] width 20 height 29
type input "05:00"
click at [651, 256] on div at bounding box center [462, 216] width 925 height 432
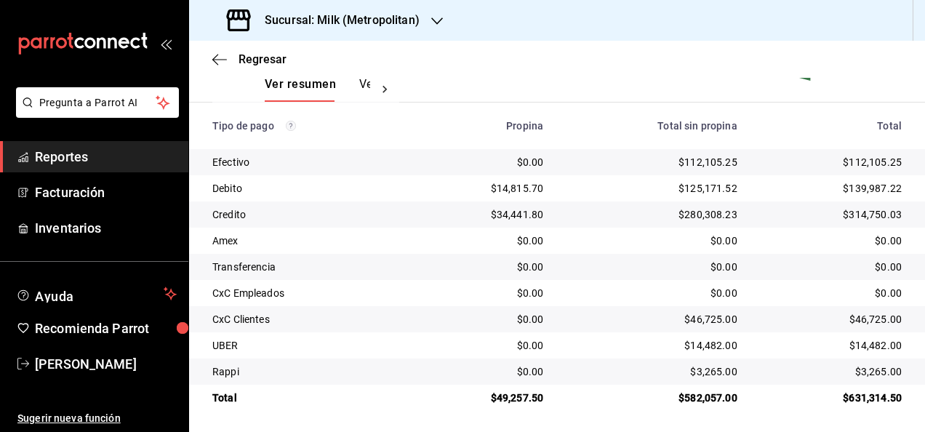
scroll to position [236, 0]
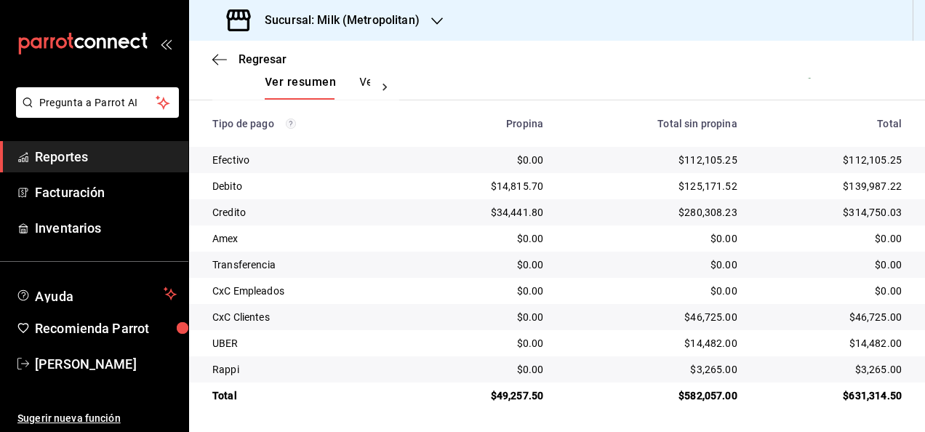
click at [862, 393] on div "$631,314.50" at bounding box center [831, 395] width 141 height 15
click at [878, 161] on div "$112,105.25" at bounding box center [831, 160] width 141 height 15
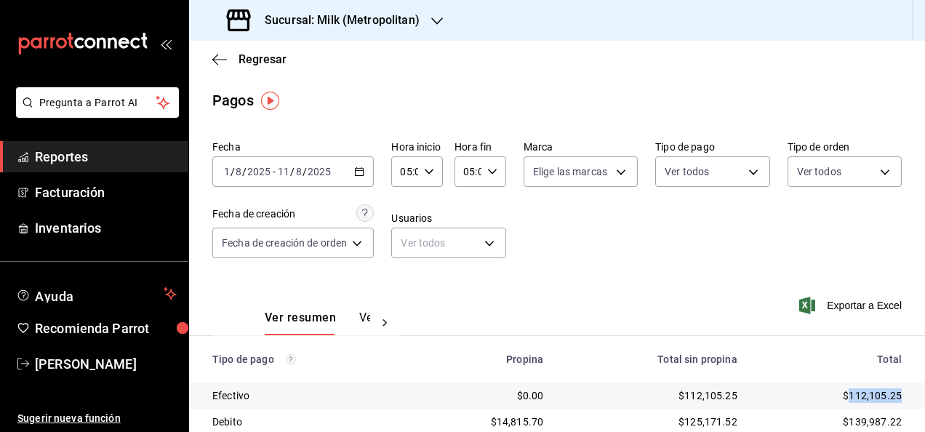
click at [359, 172] on icon "button" at bounding box center [359, 172] width 10 height 10
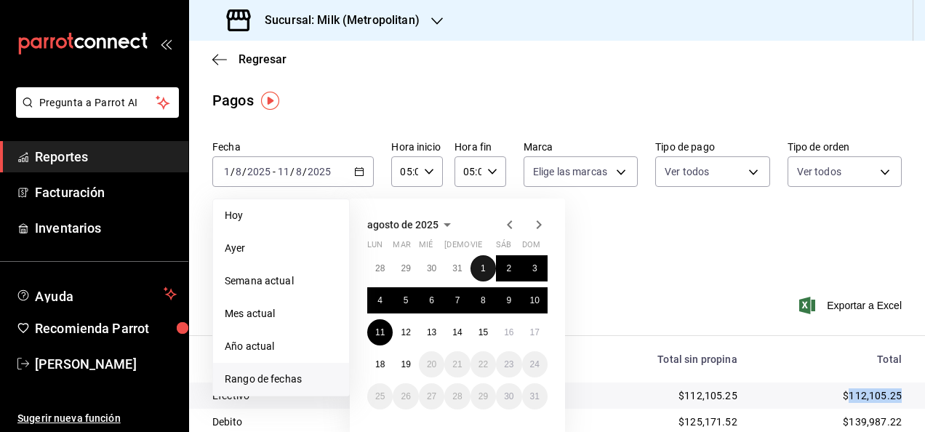
click at [478, 273] on button "1" at bounding box center [482, 268] width 25 height 26
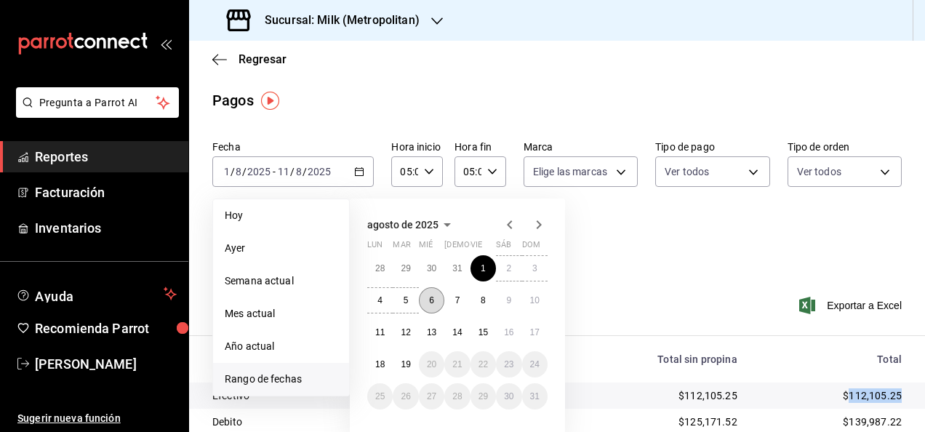
click at [433, 301] on abbr "6" at bounding box center [431, 300] width 5 height 10
type input "00:00"
type input "23:59"
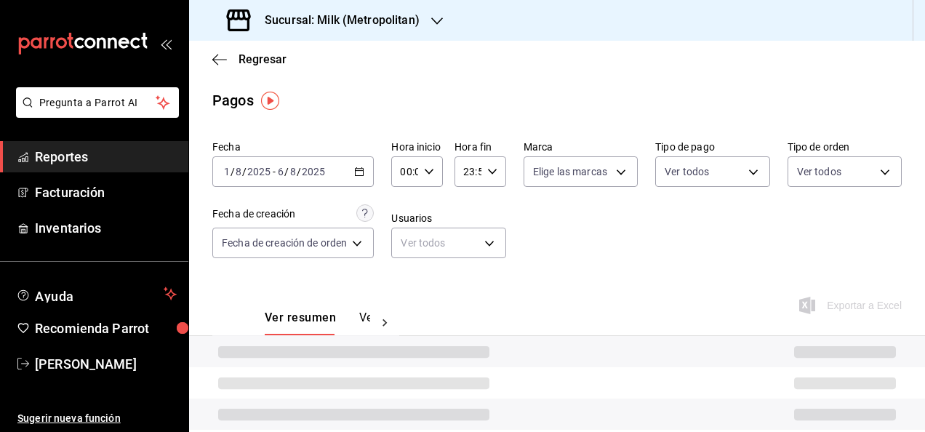
click at [437, 164] on div "00:00 Hora inicio" at bounding box center [417, 171] width 52 height 31
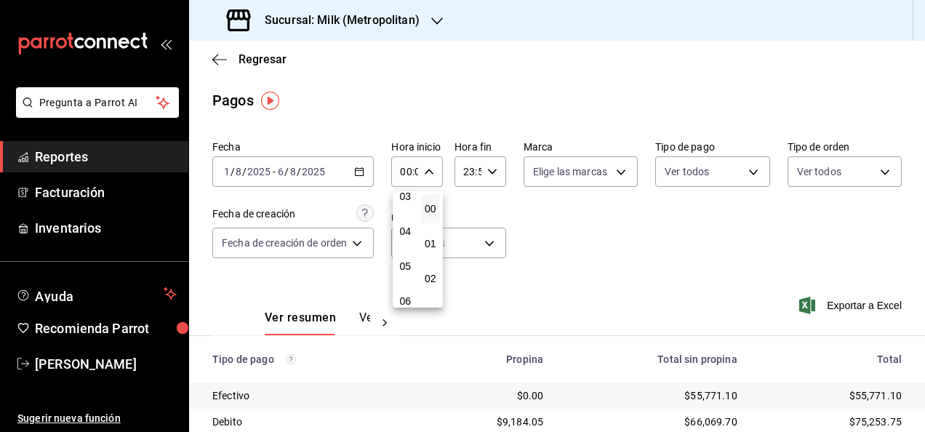
scroll to position [118, 0]
click at [404, 268] on span "05" at bounding box center [405, 266] width 2 height 12
type input "05:00"
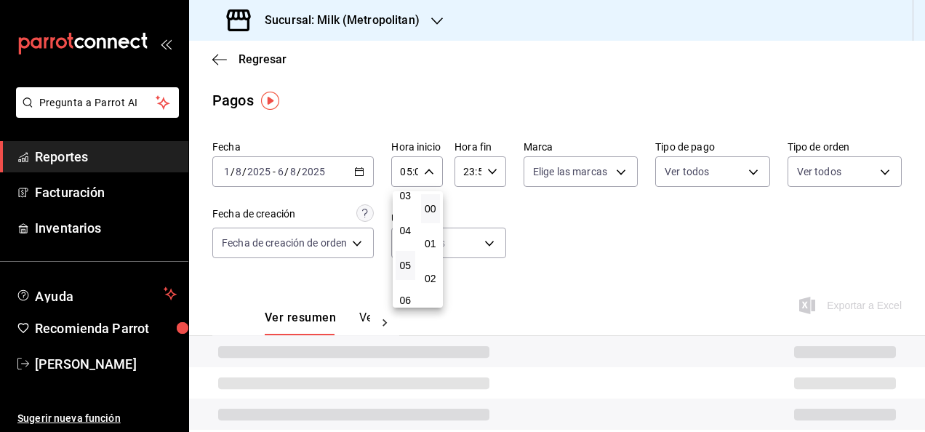
click at [484, 172] on div at bounding box center [462, 216] width 925 height 432
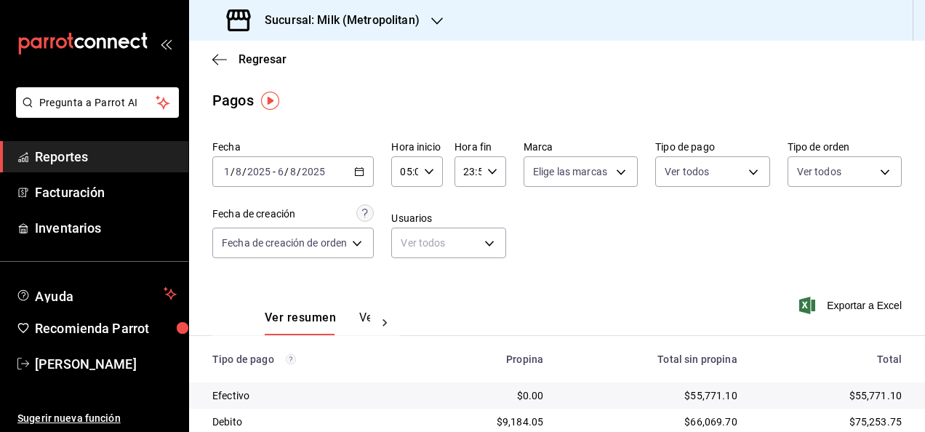
click at [487, 172] on icon "button" at bounding box center [492, 172] width 10 height 10
click at [464, 231] on button "05" at bounding box center [467, 222] width 20 height 29
click at [492, 202] on button "00" at bounding box center [492, 208] width 20 height 29
type input "05:00"
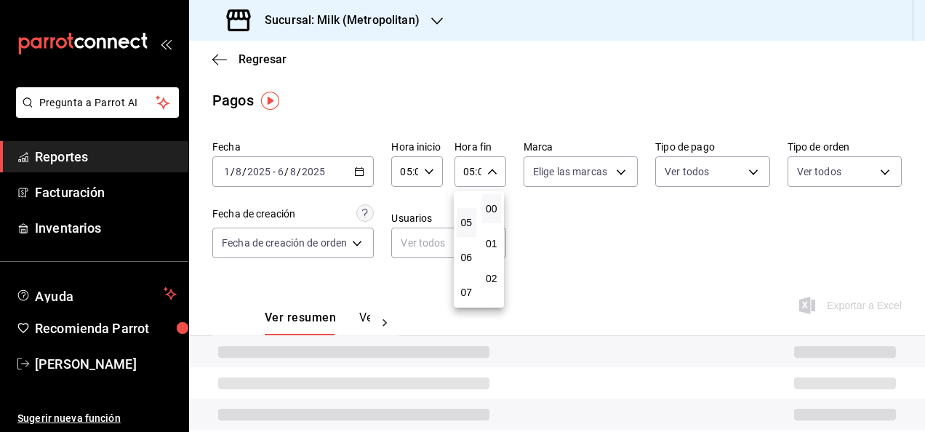
click at [602, 241] on div at bounding box center [462, 216] width 925 height 432
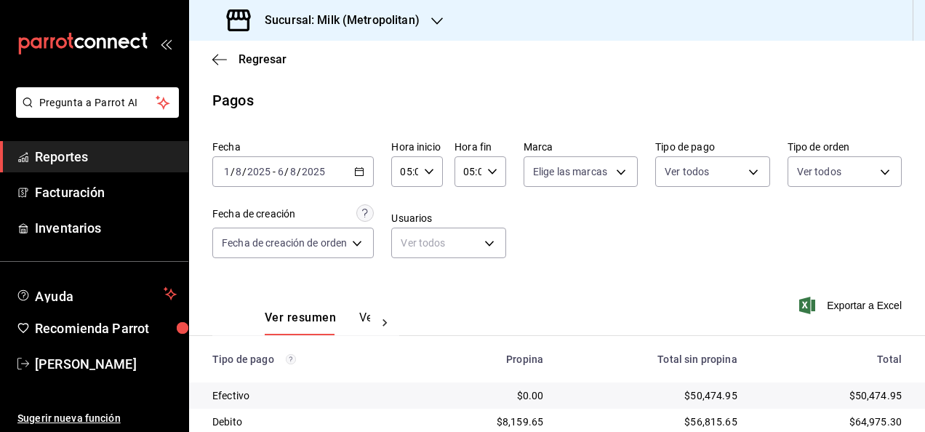
scroll to position [236, 0]
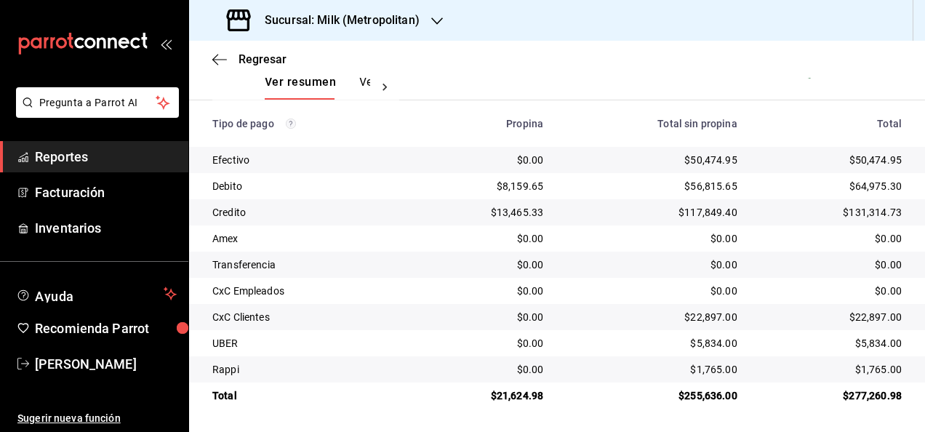
click at [852, 385] on td "$277,260.98" at bounding box center [837, 396] width 176 height 26
click at [854, 391] on div "$277,260.98" at bounding box center [831, 395] width 141 height 15
click at [876, 156] on div "$50,474.95" at bounding box center [831, 160] width 141 height 15
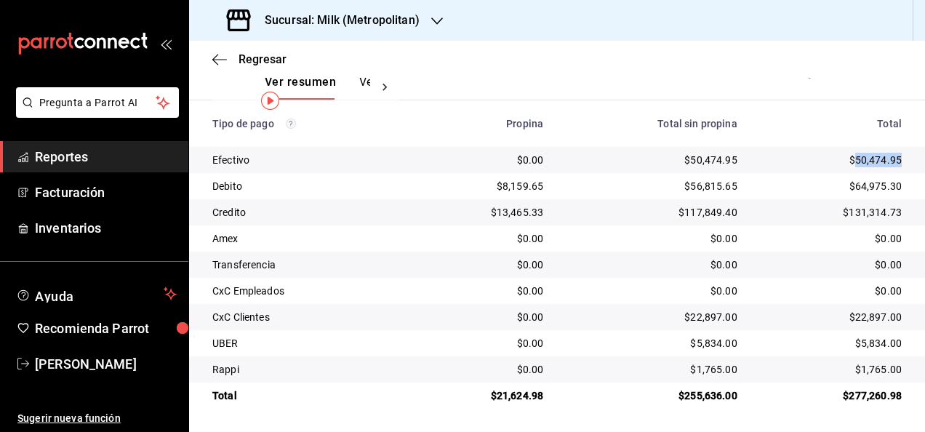
scroll to position [0, 0]
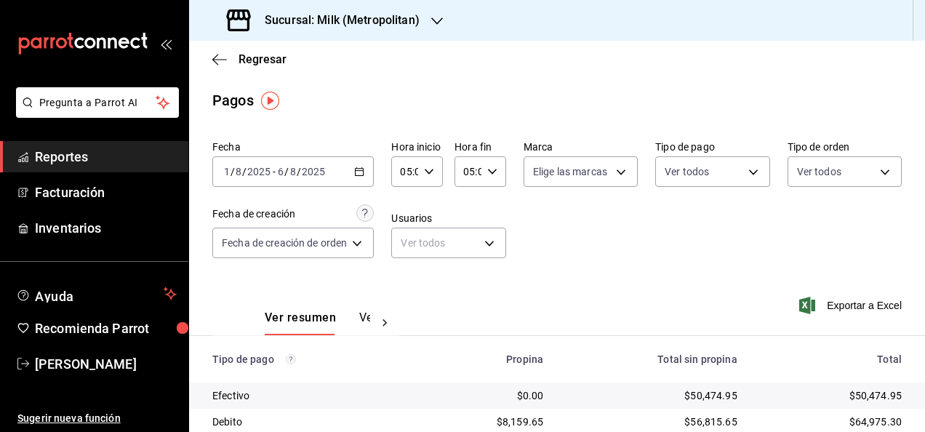
click at [369, 166] on div "[DATE] [DATE] - [DATE] [DATE]" at bounding box center [292, 171] width 161 height 31
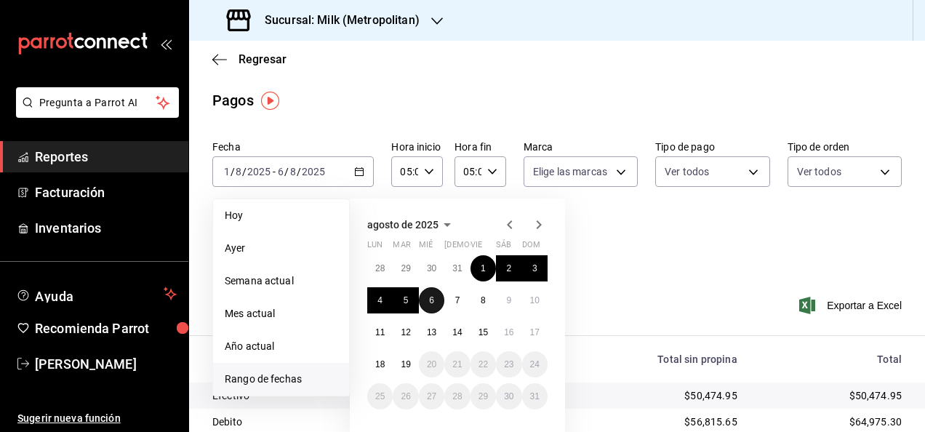
click at [426, 295] on button "6" at bounding box center [431, 300] width 25 height 26
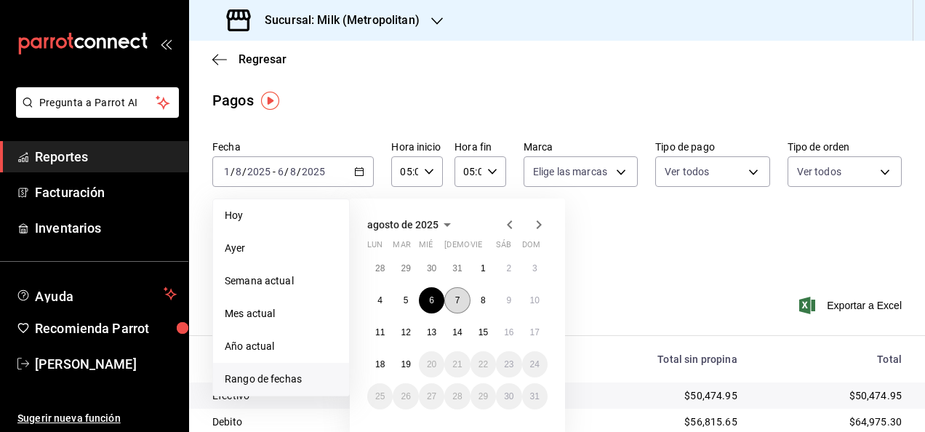
click at [457, 298] on abbr "7" at bounding box center [457, 300] width 5 height 10
type input "00:00"
type input "23:59"
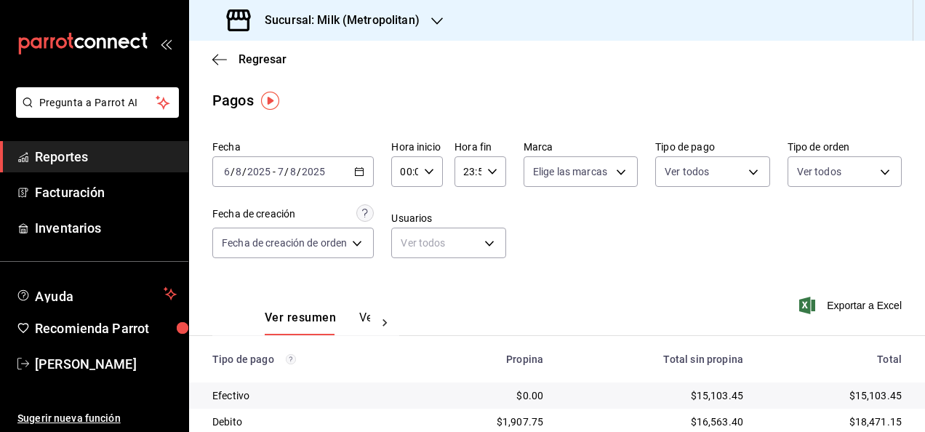
click at [431, 184] on div "00:00 Hora inicio" at bounding box center [417, 171] width 52 height 31
click at [403, 266] on button "05" at bounding box center [406, 272] width 20 height 29
type input "05:00"
click at [497, 169] on div at bounding box center [462, 216] width 925 height 432
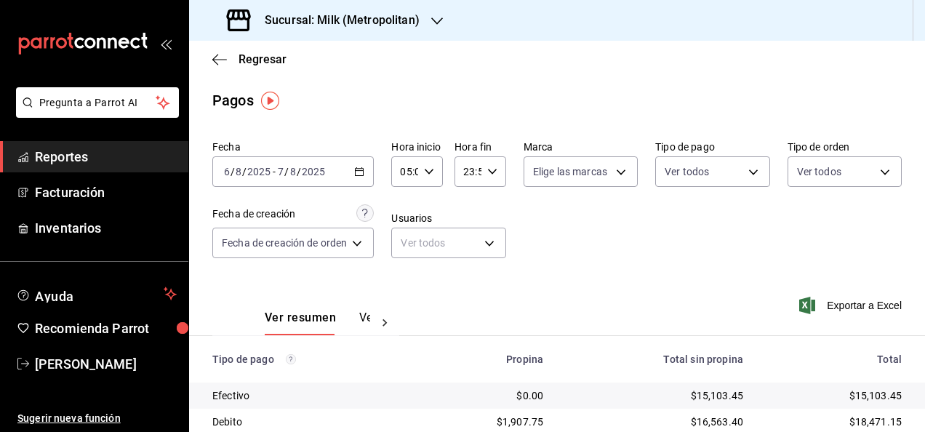
click at [494, 170] on icon "button" at bounding box center [492, 172] width 10 height 10
click at [470, 214] on button "05" at bounding box center [467, 206] width 20 height 29
click at [492, 211] on span "00" at bounding box center [492, 209] width 2 height 12
type input "05:00"
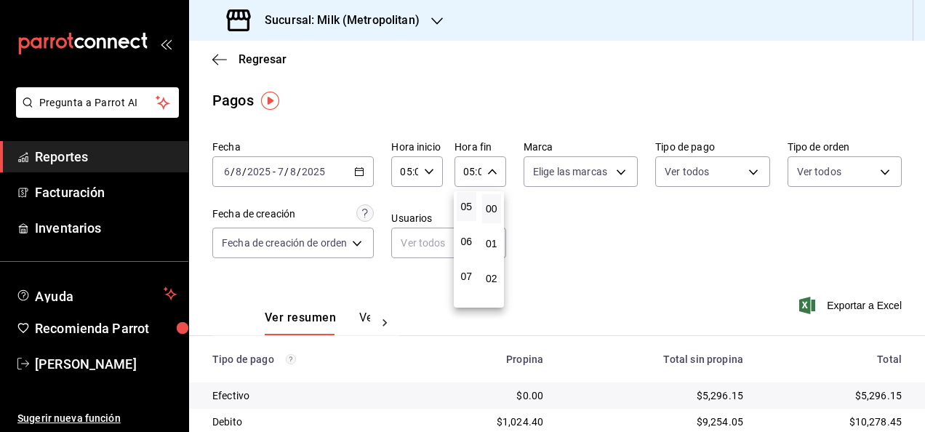
click at [647, 246] on div at bounding box center [462, 216] width 925 height 432
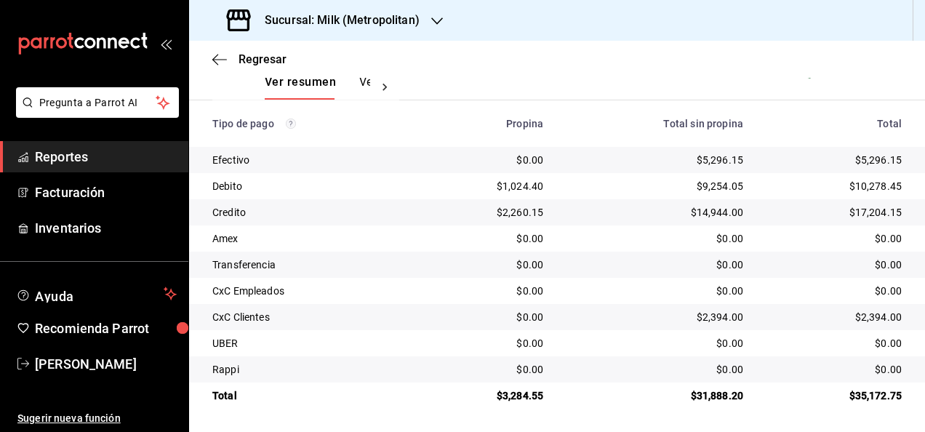
click at [867, 390] on div "$35,172.75" at bounding box center [833, 395] width 135 height 15
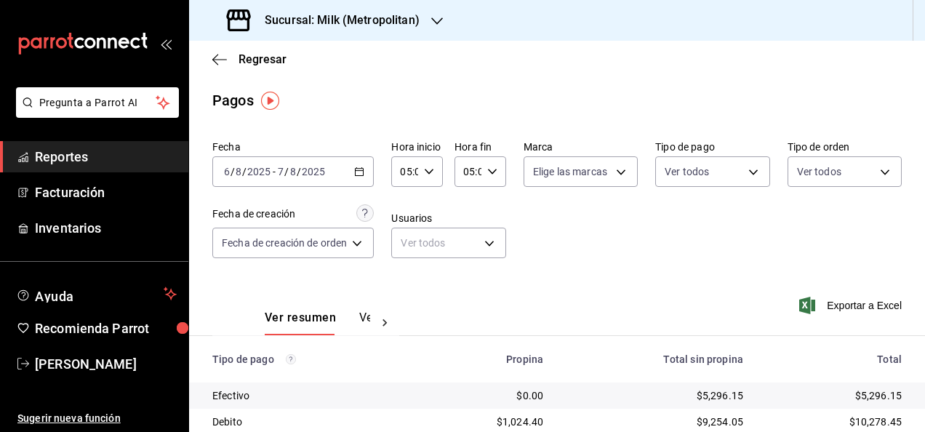
click at [870, 392] on div "$5,296.15" at bounding box center [833, 395] width 135 height 15
click at [364, 172] on icon "button" at bounding box center [359, 172] width 10 height 10
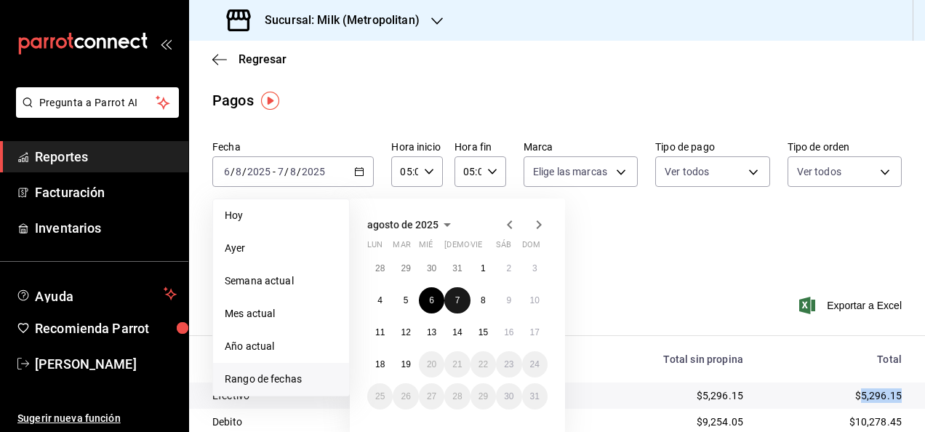
click at [455, 298] on abbr "7" at bounding box center [457, 300] width 5 height 10
click at [485, 299] on abbr "8" at bounding box center [483, 300] width 5 height 10
type input "00:00"
type input "23:59"
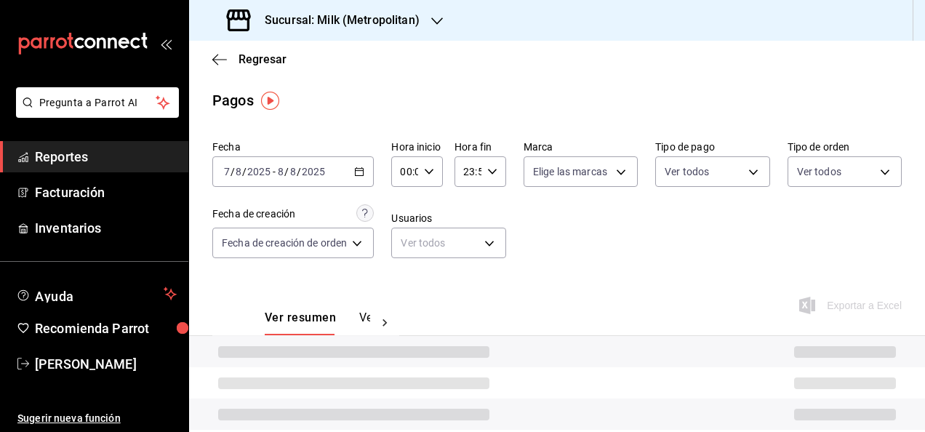
click at [433, 161] on div "00:00 Hora inicio" at bounding box center [417, 171] width 52 height 31
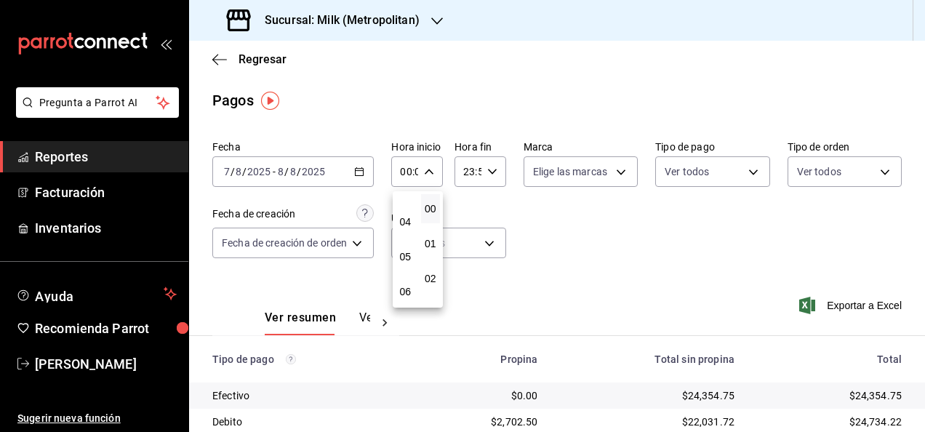
scroll to position [128, 0]
click at [407, 244] on button "05" at bounding box center [406, 255] width 20 height 29
type input "05:00"
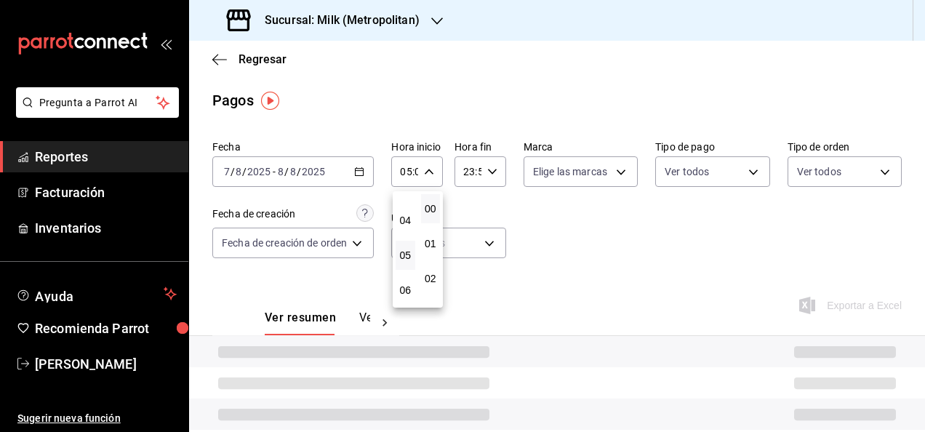
click at [504, 177] on div at bounding box center [462, 216] width 925 height 432
click at [497, 175] on div "23:59 Hora fin" at bounding box center [480, 171] width 52 height 31
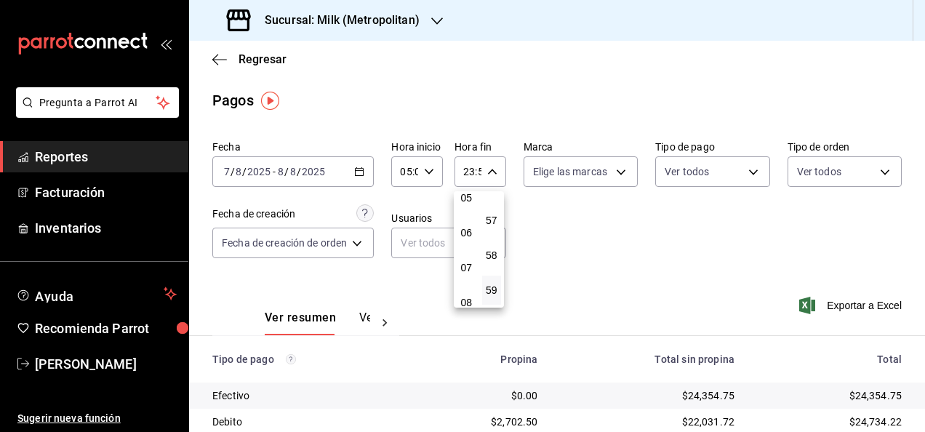
scroll to position [185, 0]
click at [465, 196] on span "05" at bounding box center [466, 199] width 2 height 12
click at [492, 207] on span "00" at bounding box center [492, 209] width 2 height 12
type input "05:00"
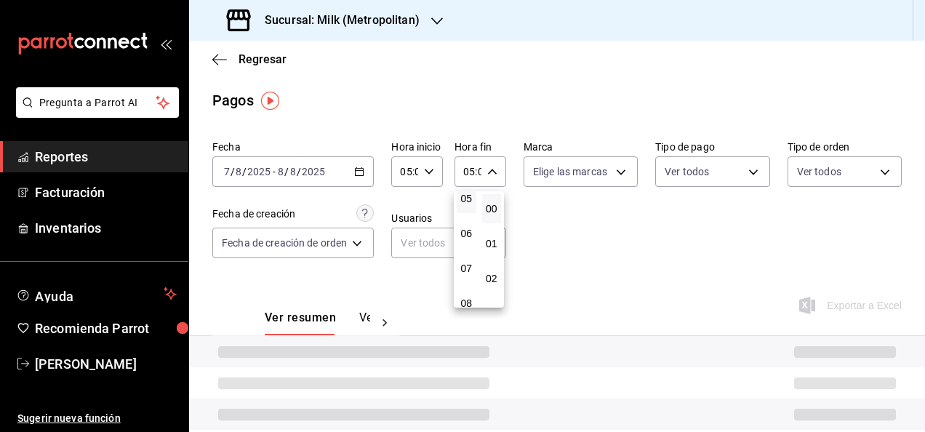
click at [679, 242] on div at bounding box center [462, 216] width 925 height 432
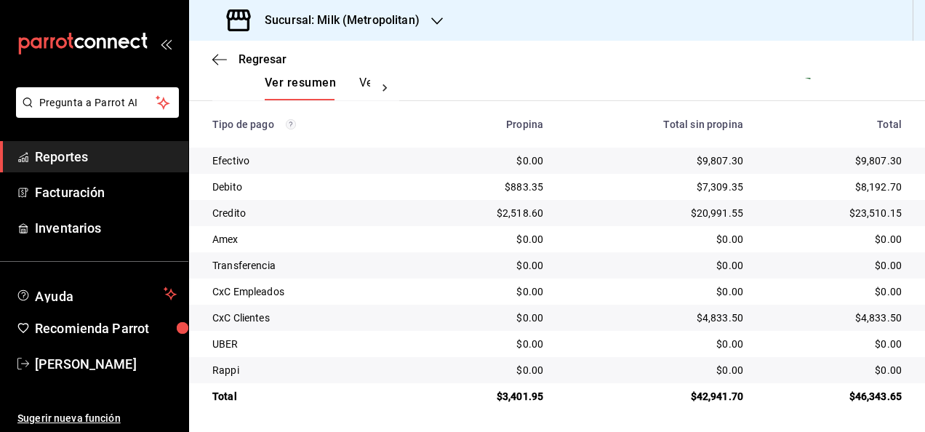
scroll to position [236, 0]
click at [858, 391] on div "$46,343.65" at bounding box center [833, 395] width 135 height 15
click at [870, 158] on div "$9,807.30" at bounding box center [833, 160] width 135 height 15
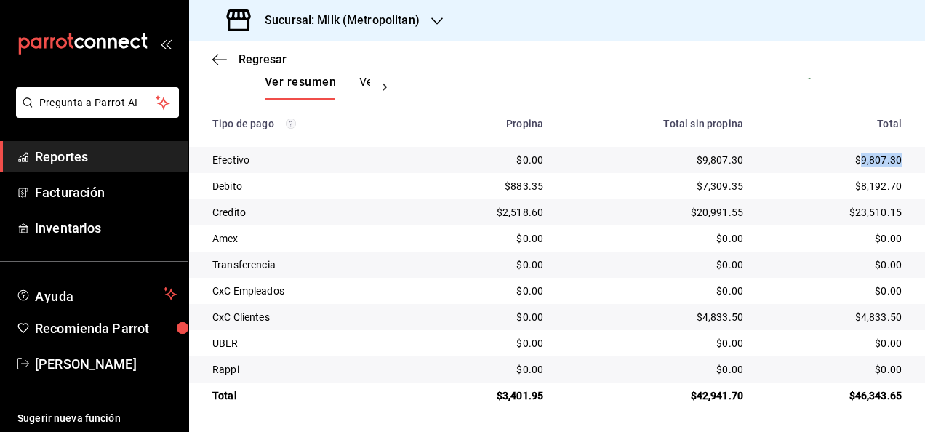
scroll to position [0, 0]
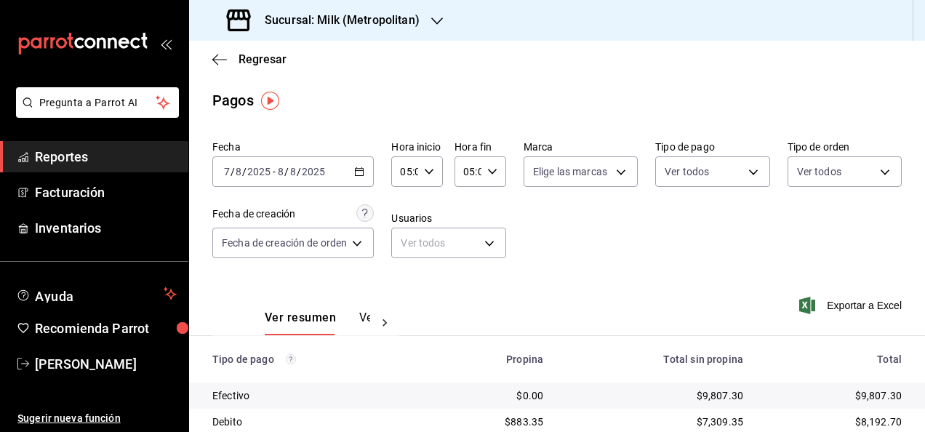
click at [367, 166] on div "[DATE] [DATE] - [DATE] [DATE]" at bounding box center [292, 171] width 161 height 31
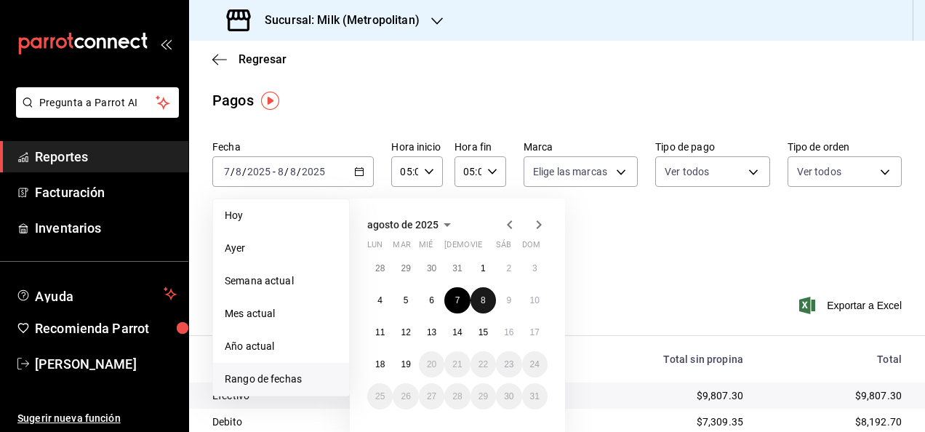
click at [489, 307] on button "8" at bounding box center [482, 300] width 25 height 26
click at [508, 303] on abbr "9" at bounding box center [508, 300] width 5 height 10
type input "00:00"
type input "23:59"
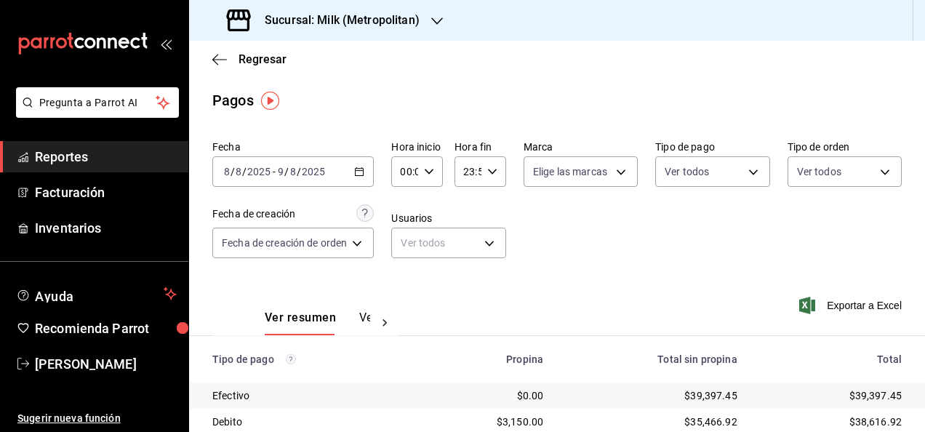
click at [435, 182] on div "00:00 Hora inicio" at bounding box center [417, 171] width 52 height 31
click at [404, 282] on span "05" at bounding box center [405, 288] width 2 height 12
type input "05:00"
click at [432, 207] on span "00" at bounding box center [431, 209] width 2 height 12
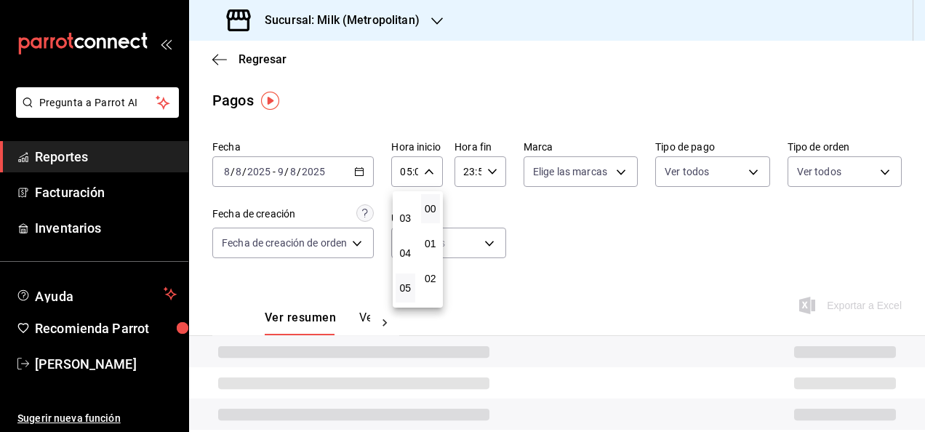
click at [513, 171] on div at bounding box center [462, 216] width 925 height 432
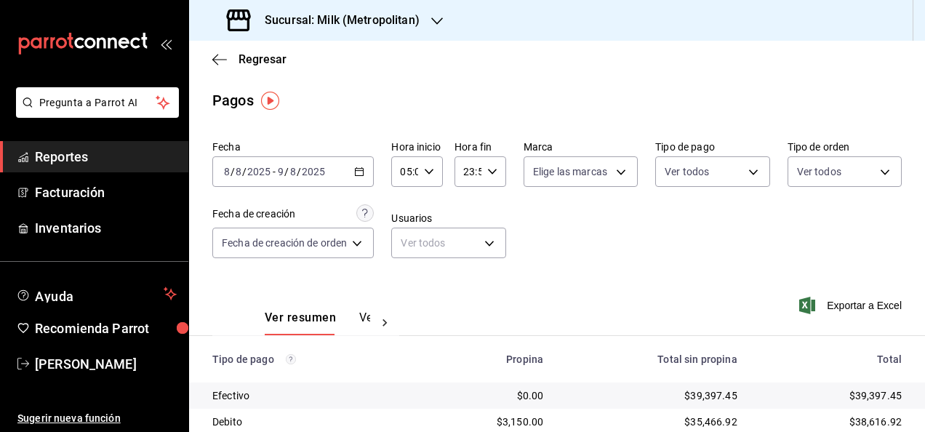
click at [498, 171] on div "23:59 Hora fin" at bounding box center [480, 171] width 52 height 31
click at [465, 201] on span "05" at bounding box center [466, 203] width 2 height 12
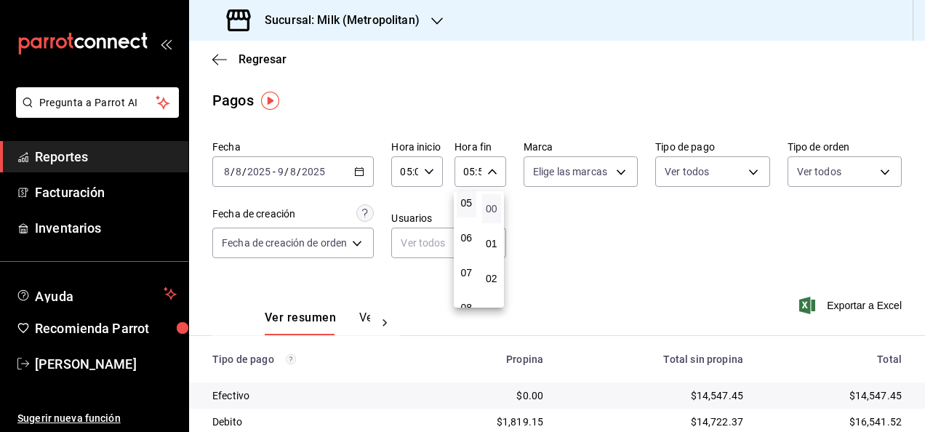
click at [493, 210] on span "00" at bounding box center [492, 209] width 2 height 12
type input "05:00"
click at [626, 240] on div at bounding box center [462, 216] width 925 height 432
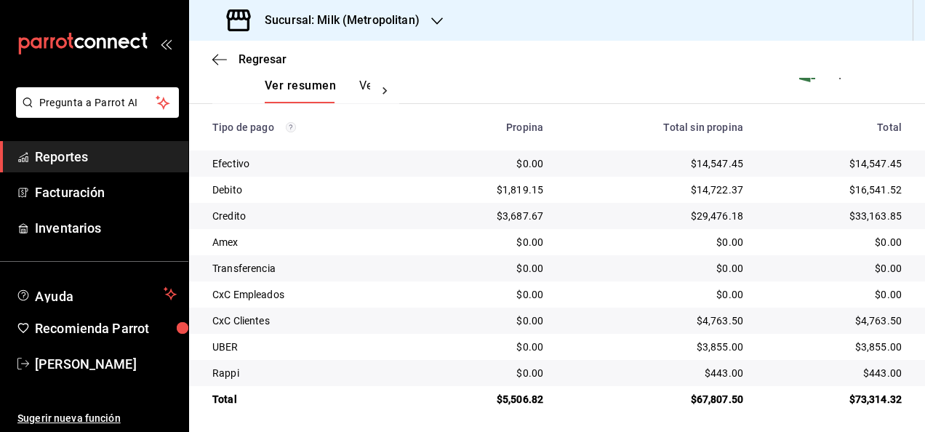
scroll to position [236, 0]
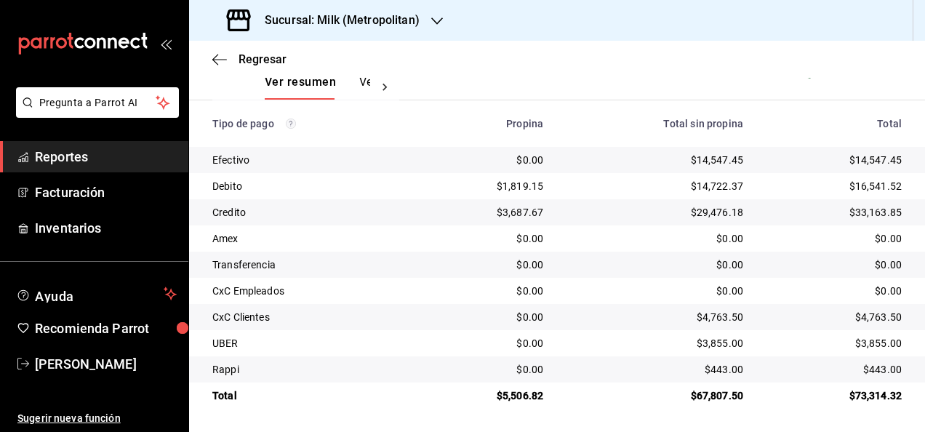
click at [867, 397] on div "$73,314.32" at bounding box center [833, 395] width 135 height 15
click at [865, 164] on div "$14,547.45" at bounding box center [833, 160] width 135 height 15
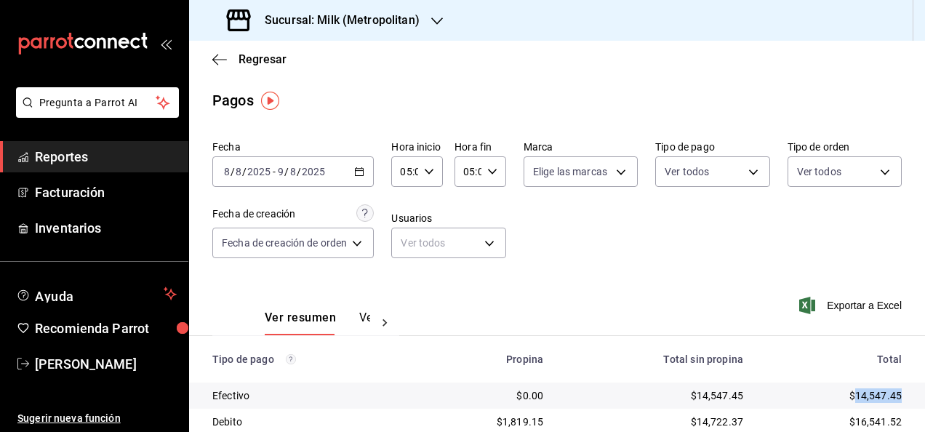
click at [364, 174] on \(Stroke\) "button" at bounding box center [359, 172] width 9 height 8
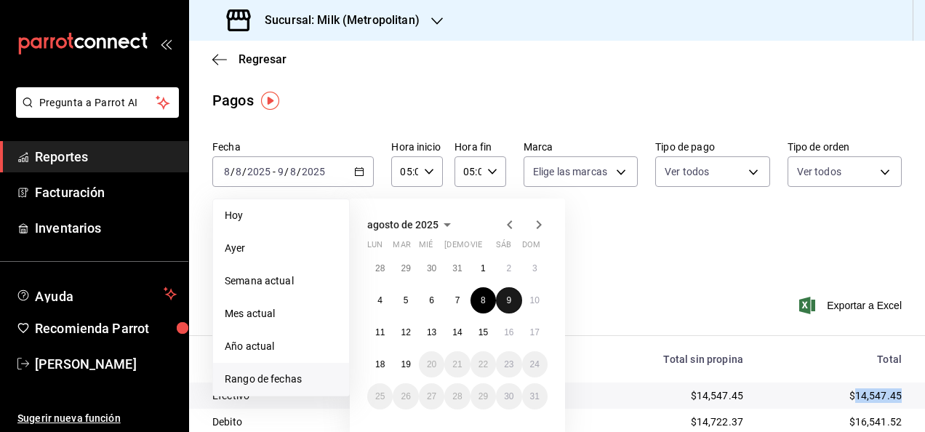
click at [512, 310] on button "9" at bounding box center [508, 300] width 25 height 26
click at [538, 304] on abbr "10" at bounding box center [534, 300] width 9 height 10
type input "00:00"
type input "23:59"
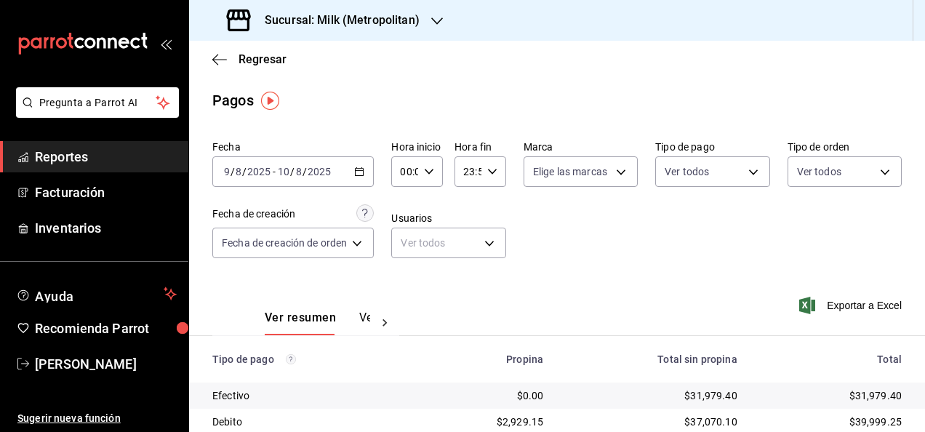
click at [437, 180] on div "00:00 Hora inicio" at bounding box center [417, 171] width 52 height 31
click at [406, 283] on span "05" at bounding box center [405, 287] width 2 height 12
type input "05:00"
click at [490, 167] on div at bounding box center [462, 216] width 925 height 432
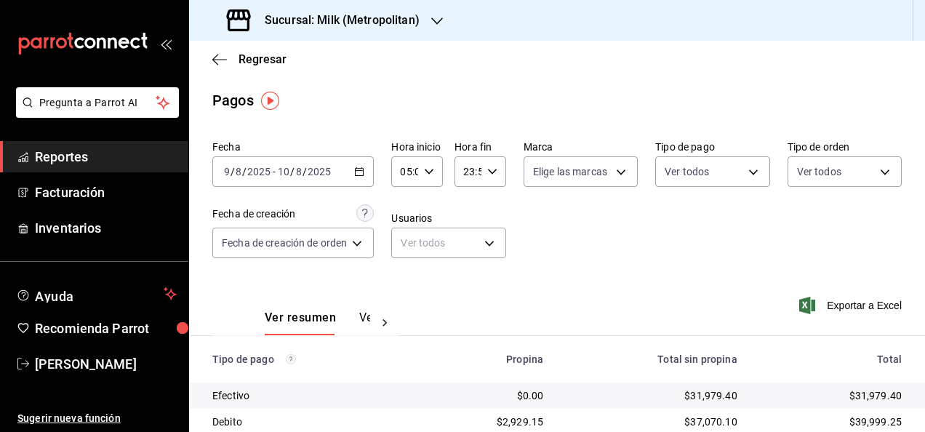
click at [489, 175] on icon "button" at bounding box center [492, 172] width 10 height 10
click at [465, 259] on span "05" at bounding box center [466, 260] width 2 height 12
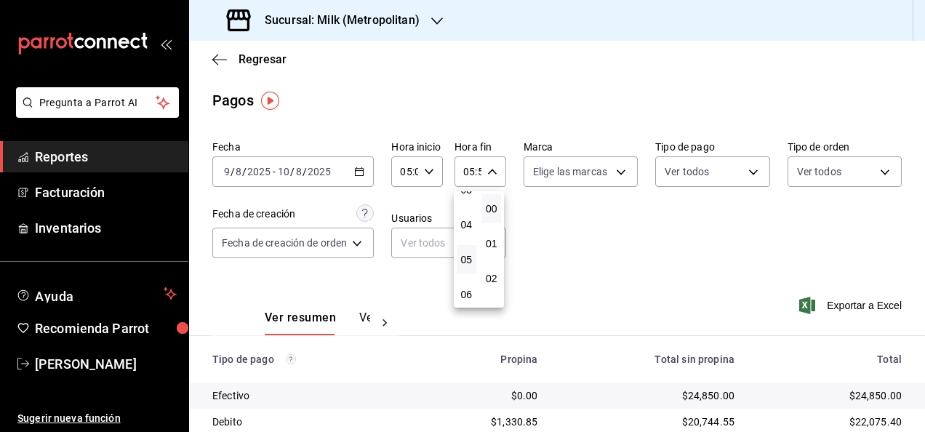
click at [487, 196] on button "00" at bounding box center [492, 208] width 20 height 29
type input "05:00"
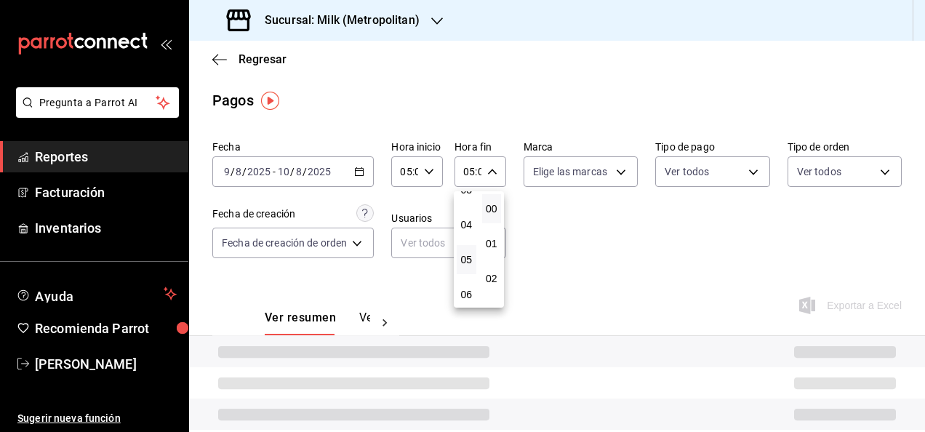
click at [602, 250] on div at bounding box center [462, 216] width 925 height 432
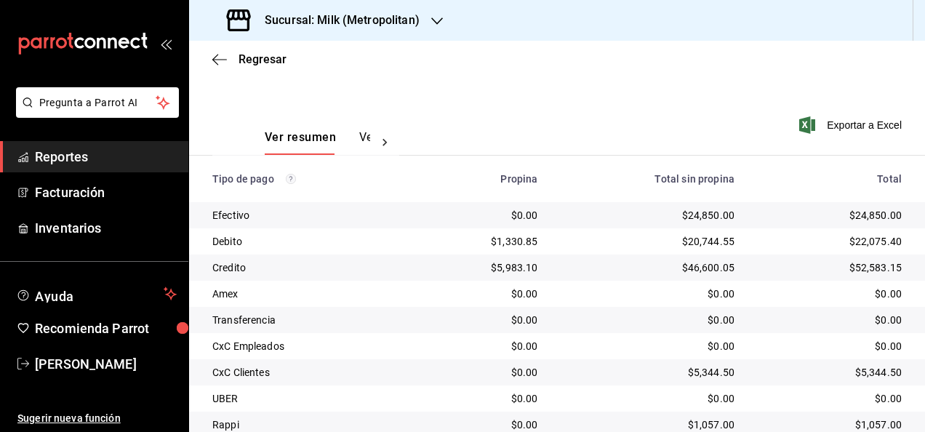
scroll to position [236, 0]
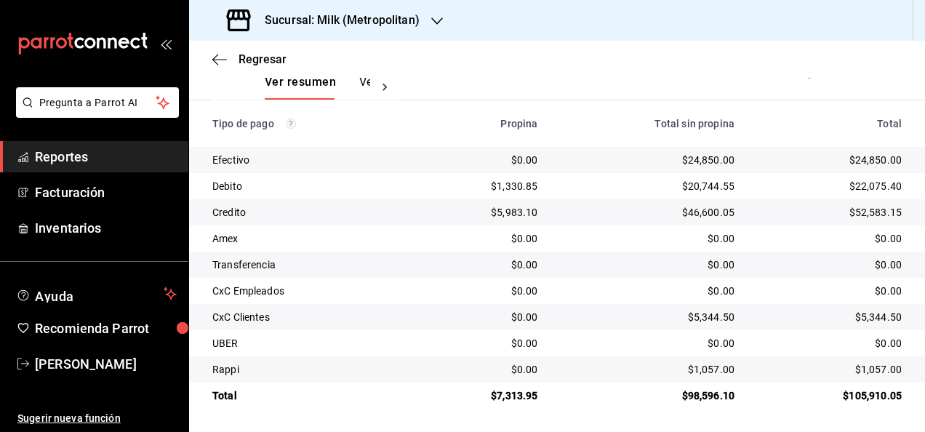
click at [865, 410] on main "Regresar Pagos Fecha [DATE] [DATE] - [DATE] [DATE] Hora inicio 05:00 Hora inici…" at bounding box center [557, 118] width 736 height 627
click at [873, 388] on td "$105,910.05" at bounding box center [835, 396] width 179 height 26
click at [871, 394] on div "$105,910.05" at bounding box center [830, 395] width 144 height 15
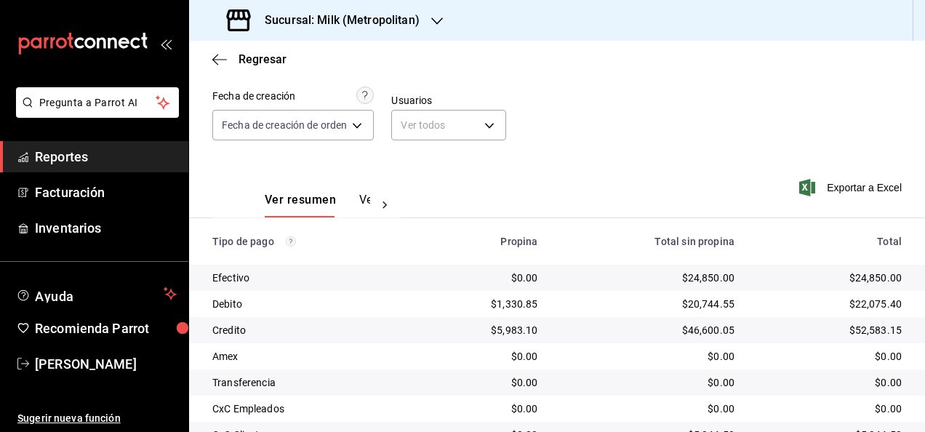
scroll to position [115, 0]
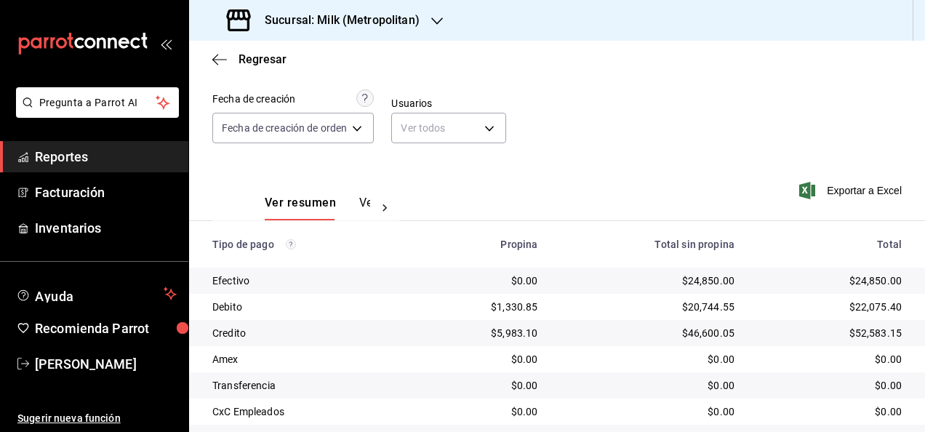
click at [864, 273] on div "$24,850.00" at bounding box center [830, 280] width 144 height 15
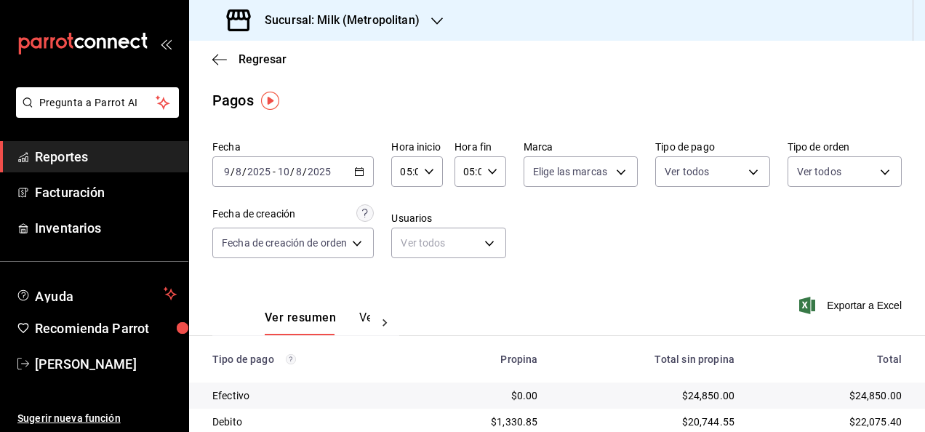
click at [361, 162] on div "[DATE] [DATE] - [DATE] [DATE]" at bounding box center [292, 171] width 161 height 31
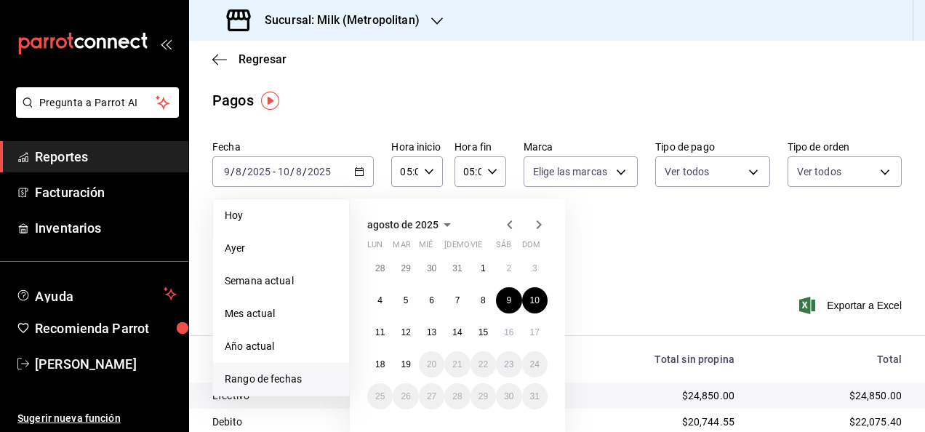
click at [348, 108] on div "Pagos" at bounding box center [557, 100] width 736 height 22
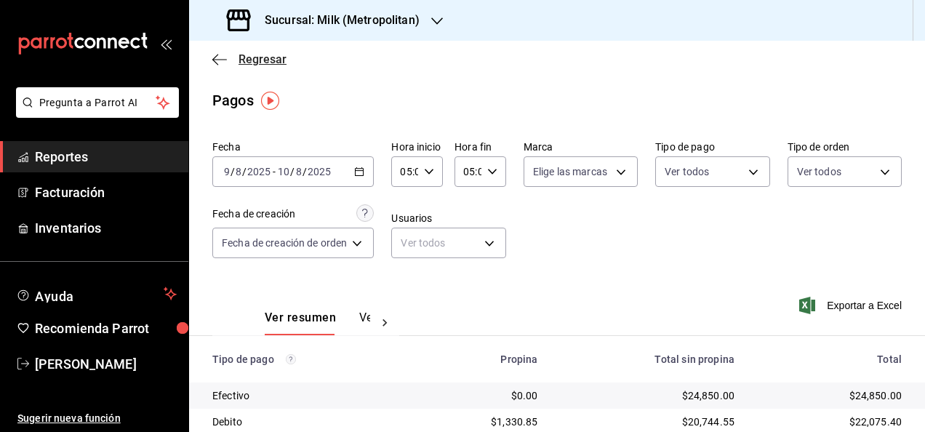
click at [224, 63] on icon "button" at bounding box center [219, 59] width 15 height 13
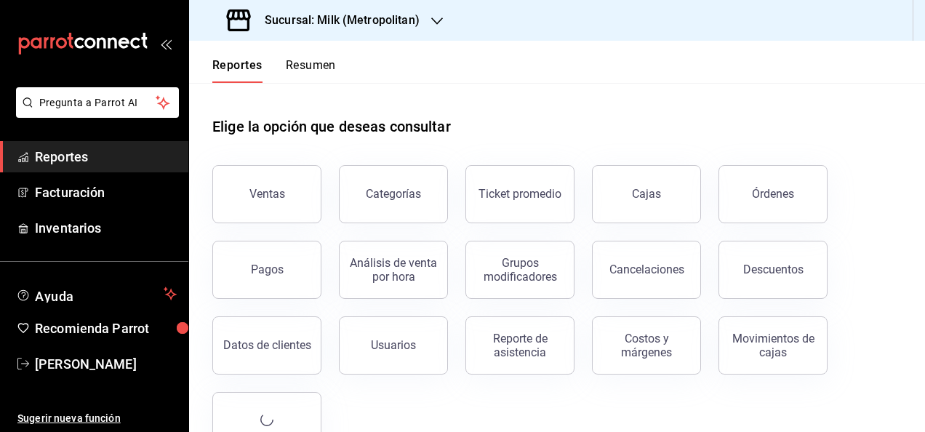
click at [364, 31] on div "Sucursal: Milk (Metropolitan)" at bounding box center [325, 20] width 248 height 41
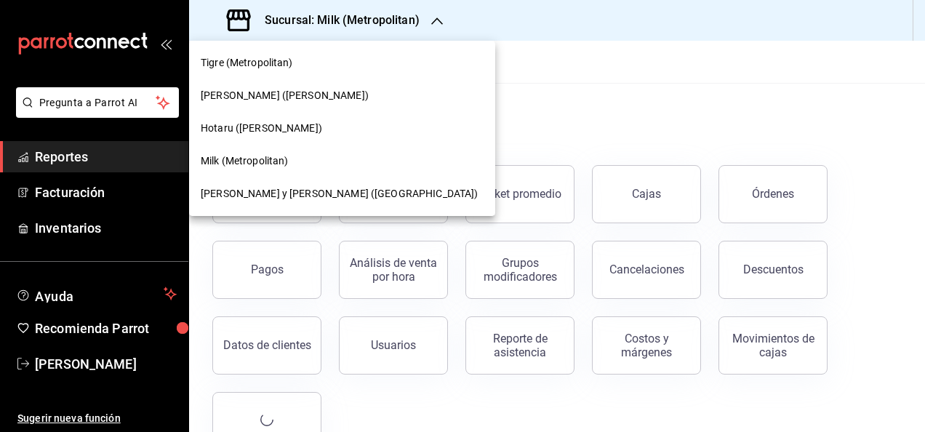
click at [274, 125] on div "Hotaru ([PERSON_NAME])" at bounding box center [342, 128] width 283 height 15
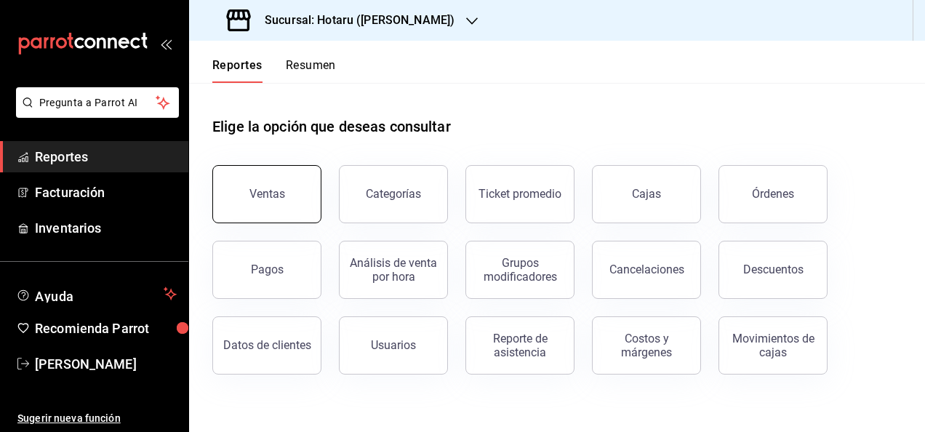
click at [281, 197] on div "Ventas" at bounding box center [267, 194] width 36 height 14
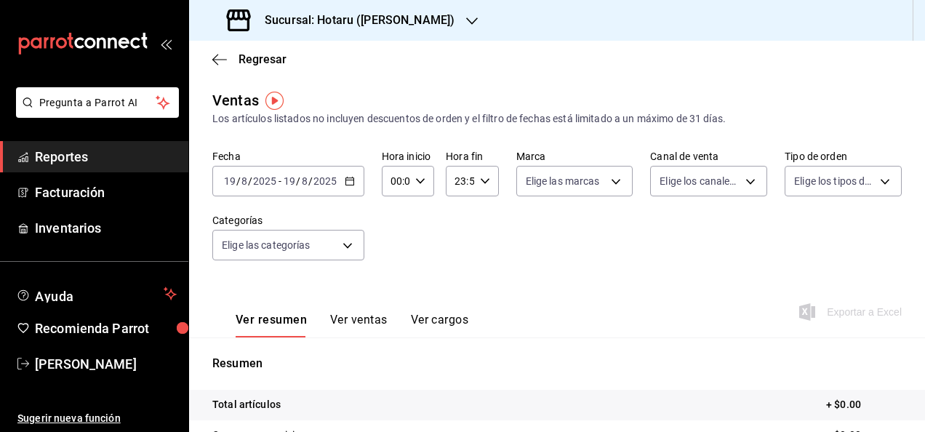
click at [348, 182] on icon "button" at bounding box center [350, 181] width 10 height 10
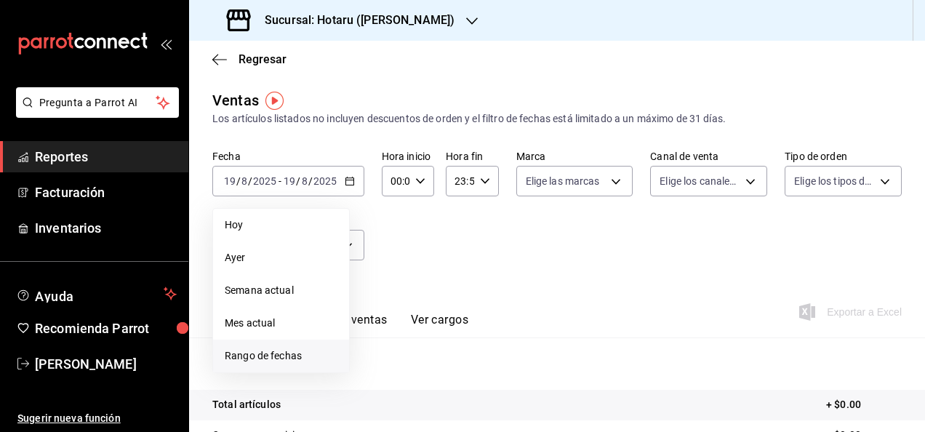
click at [301, 356] on span "Rango de fechas" at bounding box center [281, 355] width 113 height 15
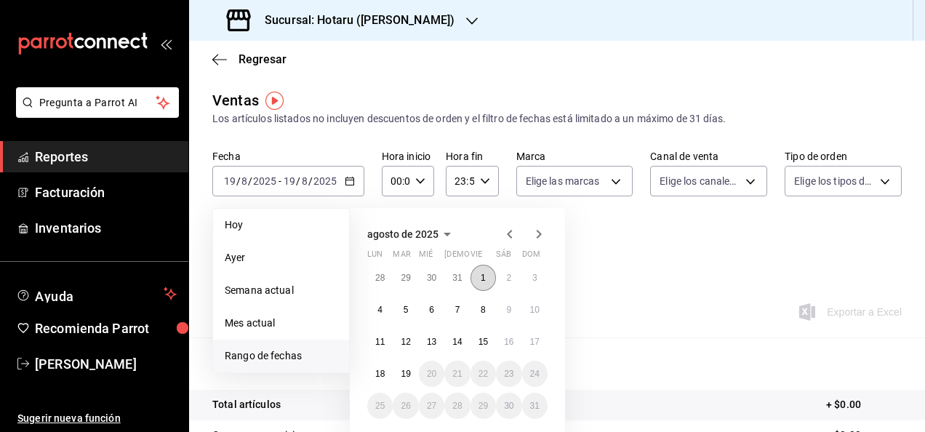
click at [481, 273] on abbr "1" at bounding box center [483, 278] width 5 height 10
click at [412, 370] on button "19" at bounding box center [405, 374] width 25 height 26
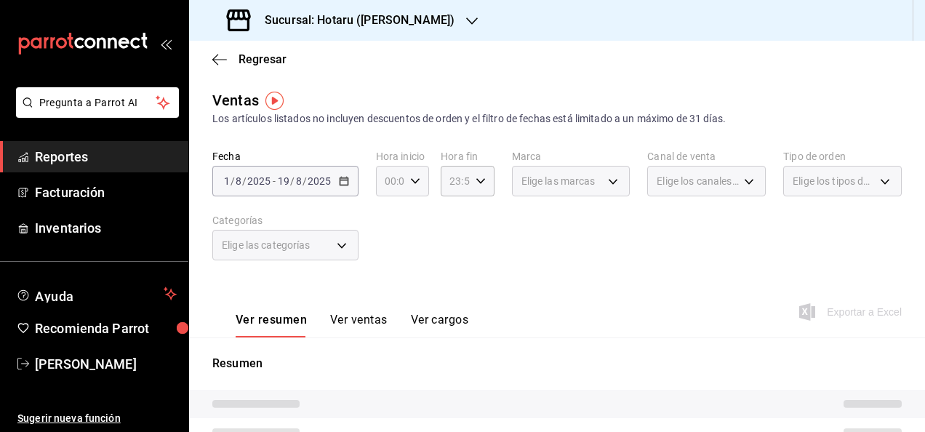
click at [420, 177] on div "00:00 Hora inicio" at bounding box center [402, 181] width 53 height 31
click at [387, 292] on span "05" at bounding box center [387, 294] width 3 height 12
type input "05:00"
click at [472, 188] on div at bounding box center [462, 216] width 925 height 432
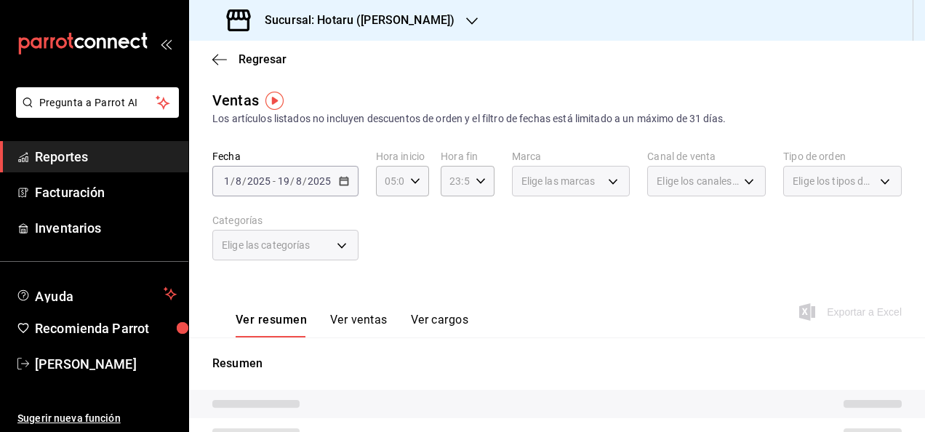
click at [472, 188] on div "23:59 Hora fin" at bounding box center [467, 181] width 53 height 31
click at [453, 234] on span "05" at bounding box center [451, 234] width 3 height 12
click at [480, 224] on button "00" at bounding box center [478, 218] width 20 height 29
type input "05:00"
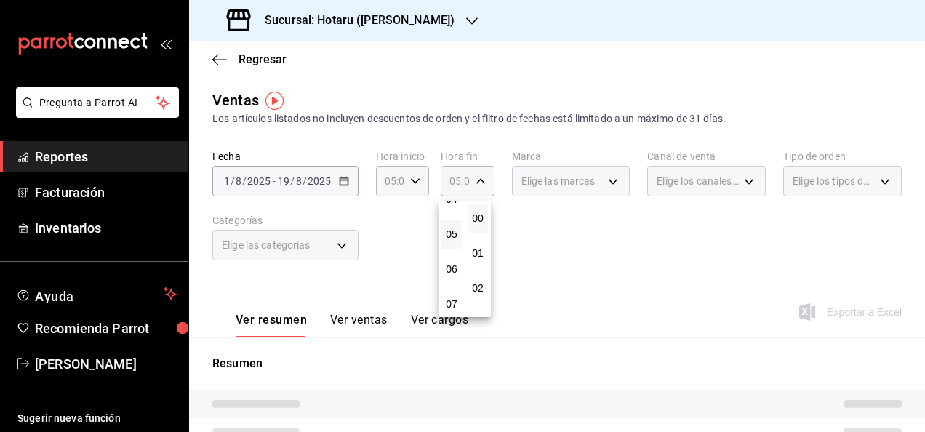
click at [585, 229] on div at bounding box center [462, 216] width 925 height 432
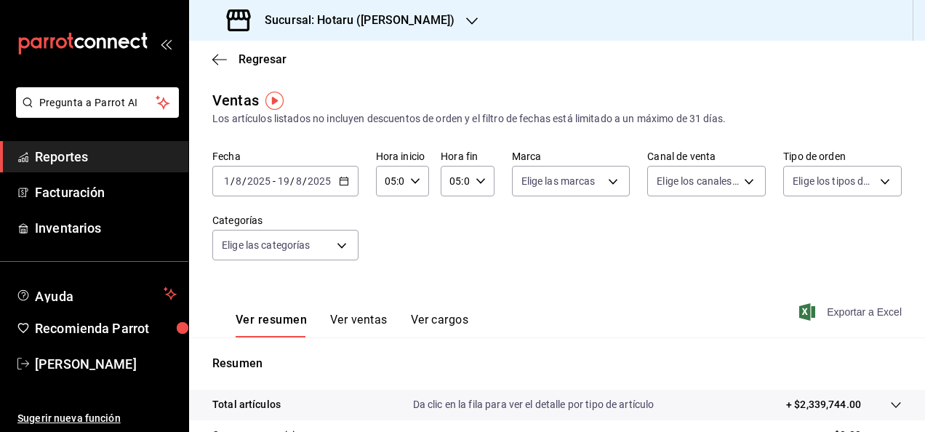
click at [804, 311] on span "Exportar a Excel" at bounding box center [852, 311] width 100 height 17
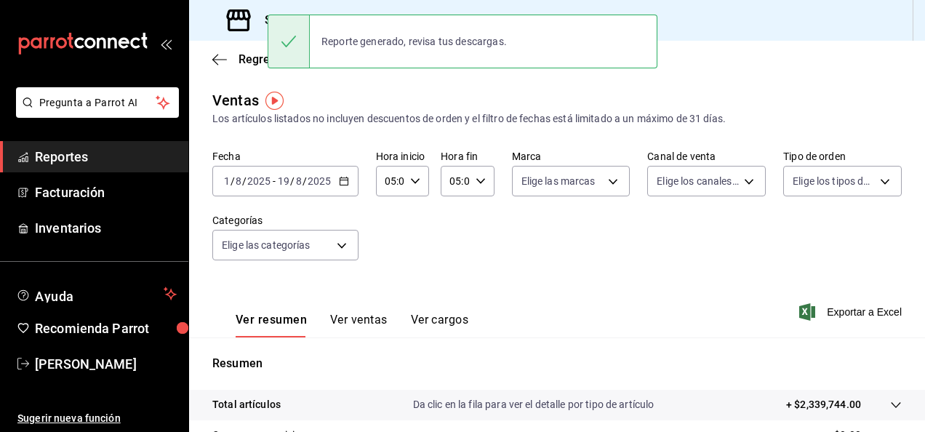
click at [419, 255] on div "Fecha [DATE] [DATE] - [DATE] [DATE] Hora inicio 05:00 Hora inicio Hora fin 05:0…" at bounding box center [556, 214] width 689 height 128
click at [218, 60] on icon "button" at bounding box center [219, 59] width 15 height 13
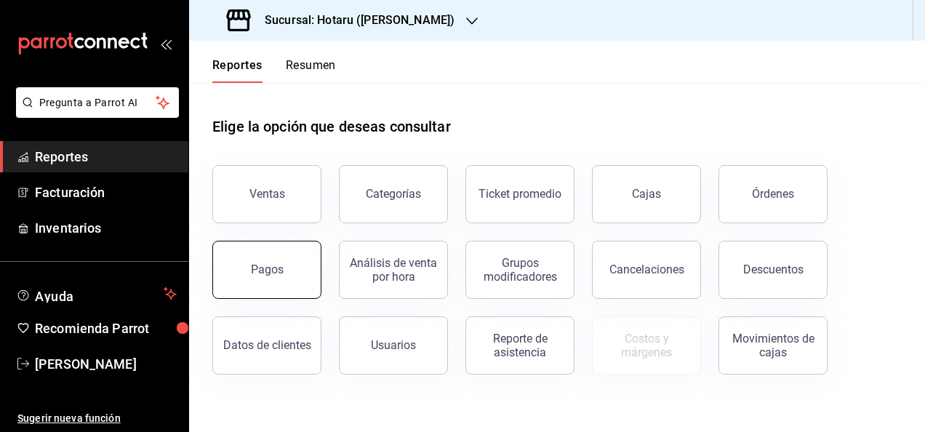
click at [295, 269] on button "Pagos" at bounding box center [266, 270] width 109 height 58
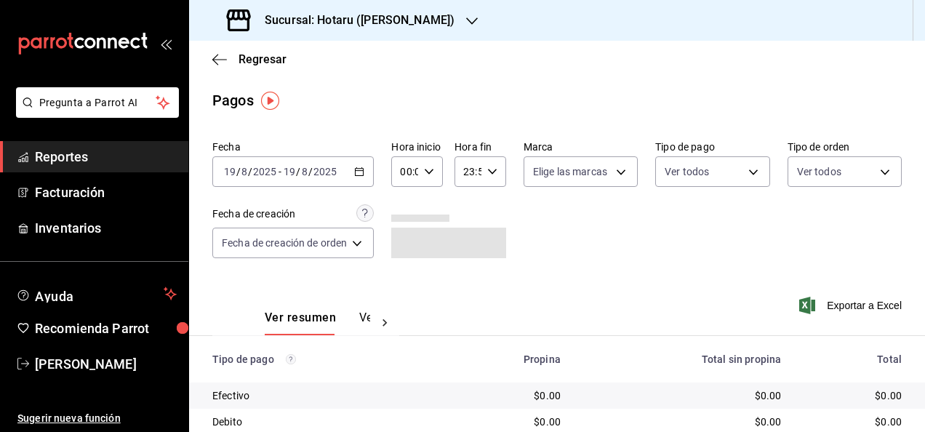
click at [364, 169] on icon "button" at bounding box center [359, 172] width 10 height 10
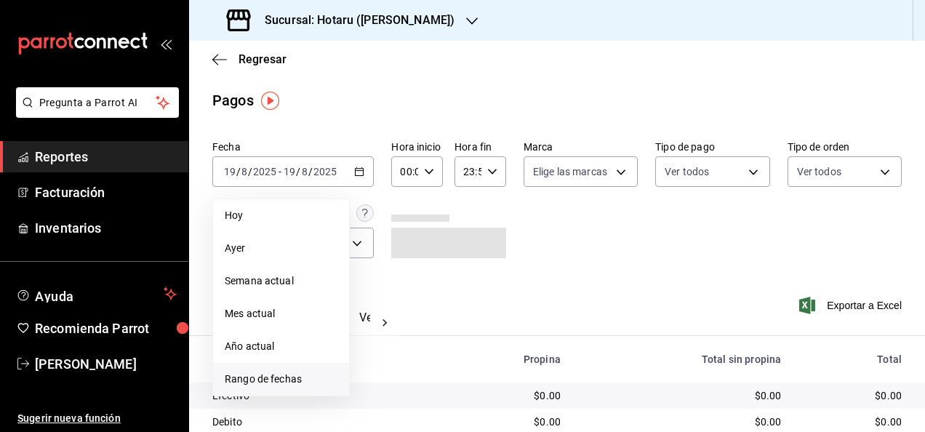
click at [307, 377] on span "Rango de fechas" at bounding box center [281, 379] width 113 height 15
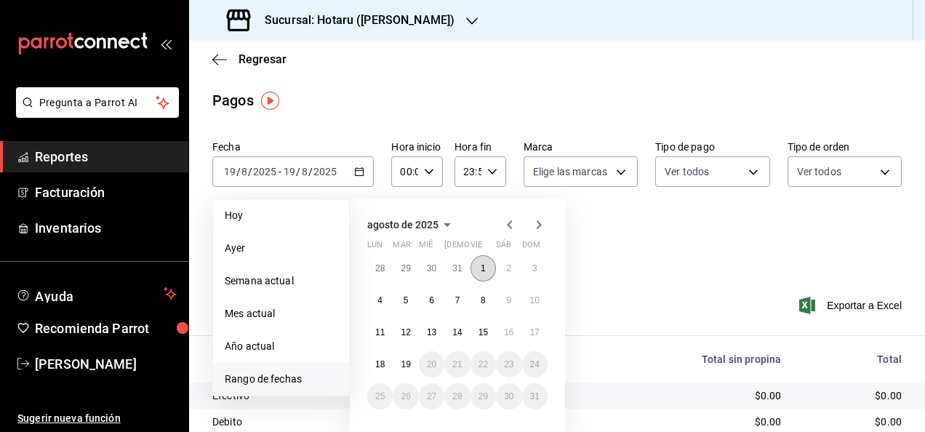
click at [490, 264] on button "1" at bounding box center [482, 268] width 25 height 26
click at [409, 372] on button "19" at bounding box center [405, 364] width 25 height 26
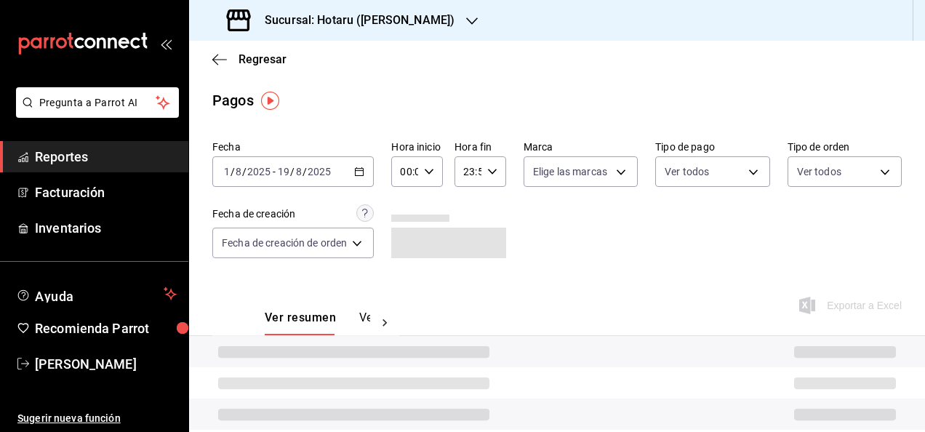
click at [430, 182] on div "00:00 Hora inicio" at bounding box center [417, 171] width 52 height 31
click at [405, 244] on span "05" at bounding box center [405, 242] width 2 height 12
type input "05:00"
click at [506, 165] on div at bounding box center [462, 216] width 925 height 432
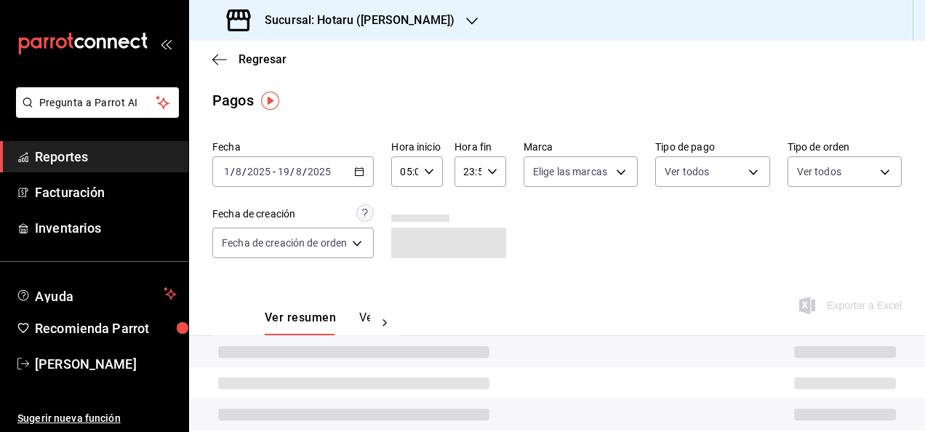
click at [502, 166] on div "23:59 Hora fin" at bounding box center [480, 171] width 52 height 31
click at [460, 263] on button "05" at bounding box center [467, 257] width 20 height 29
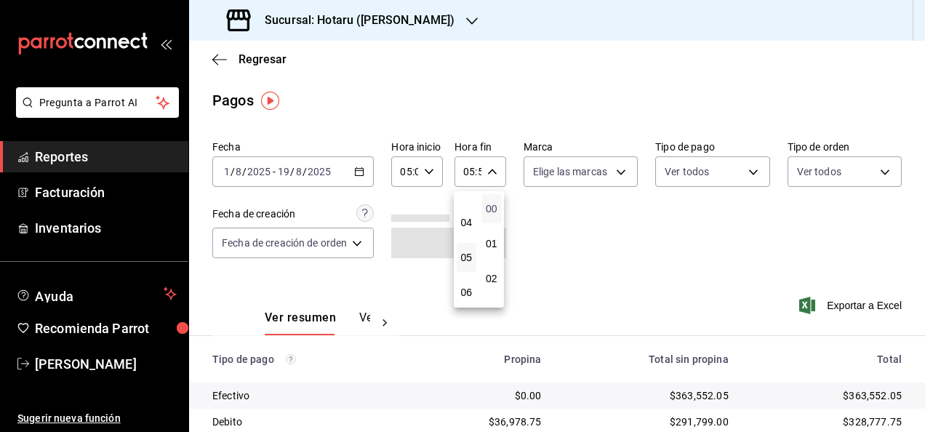
click at [491, 214] on span "00" at bounding box center [492, 209] width 2 height 12
type input "05:00"
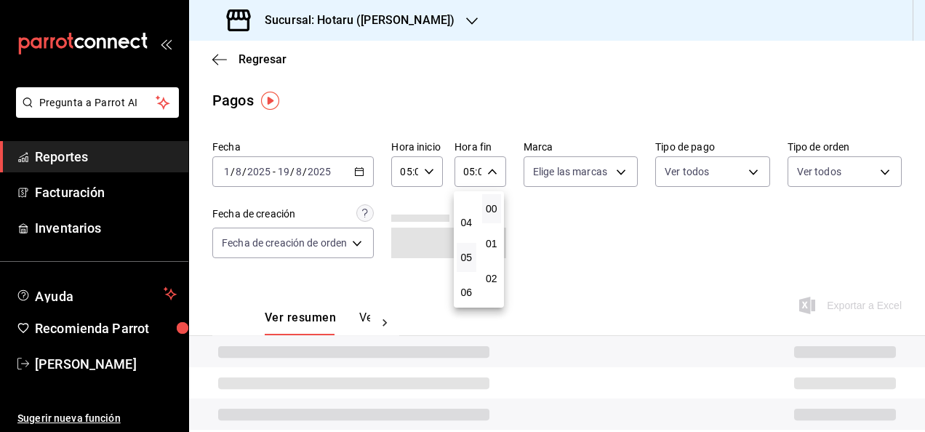
click at [632, 241] on div at bounding box center [462, 216] width 925 height 432
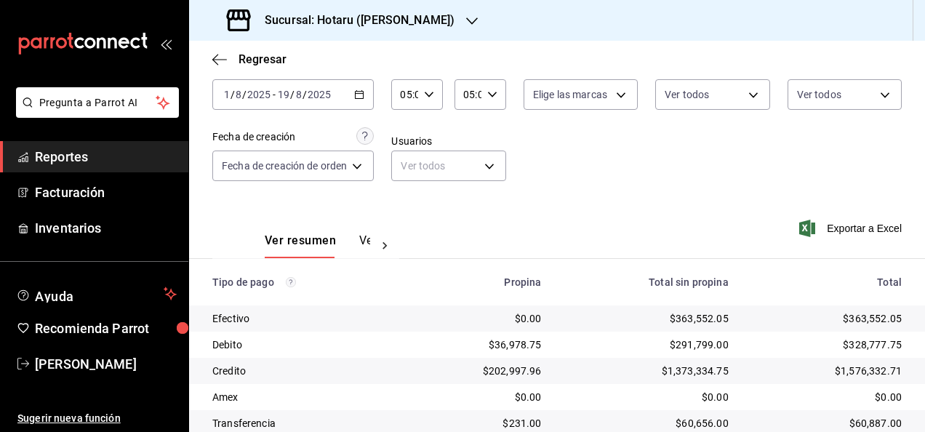
scroll to position [73, 0]
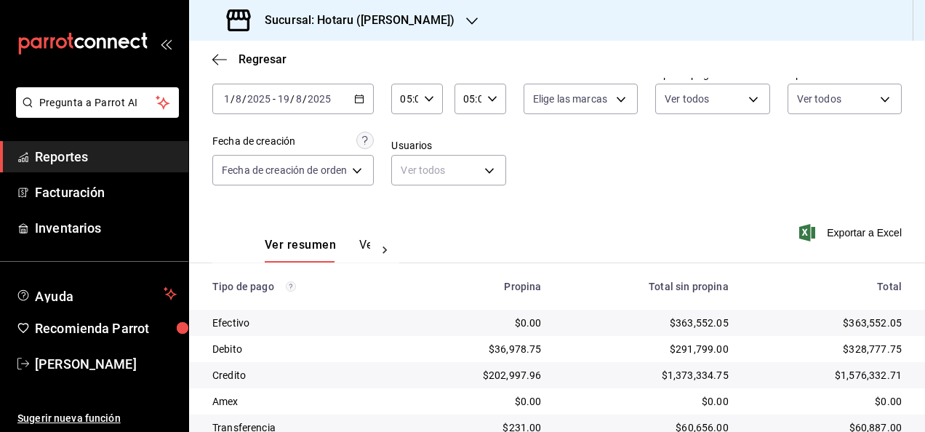
click at [784, 234] on div "Exportar a Excel" at bounding box center [839, 233] width 126 height 60
click at [803, 233] on icon "button" at bounding box center [807, 232] width 16 height 17
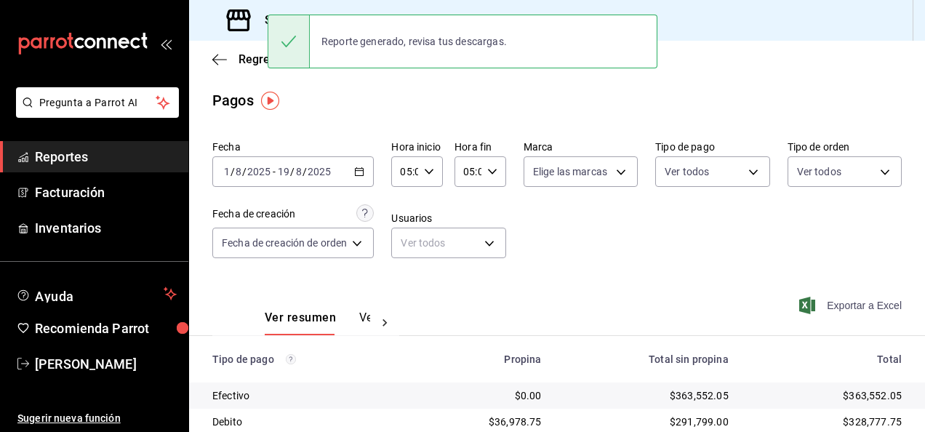
click at [526, 271] on div "Fecha [DATE] [DATE] - [DATE] [DATE] Hora inicio 05:00 Hora inicio Hora fin 05:0…" at bounding box center [556, 205] width 689 height 141
click at [363, 165] on div "[DATE] [DATE] - [DATE] [DATE]" at bounding box center [292, 171] width 161 height 31
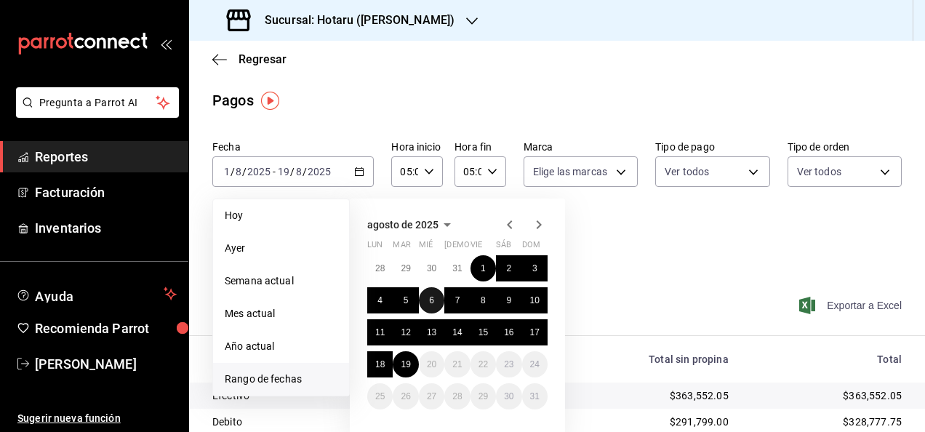
click at [435, 297] on button "6" at bounding box center [431, 300] width 25 height 26
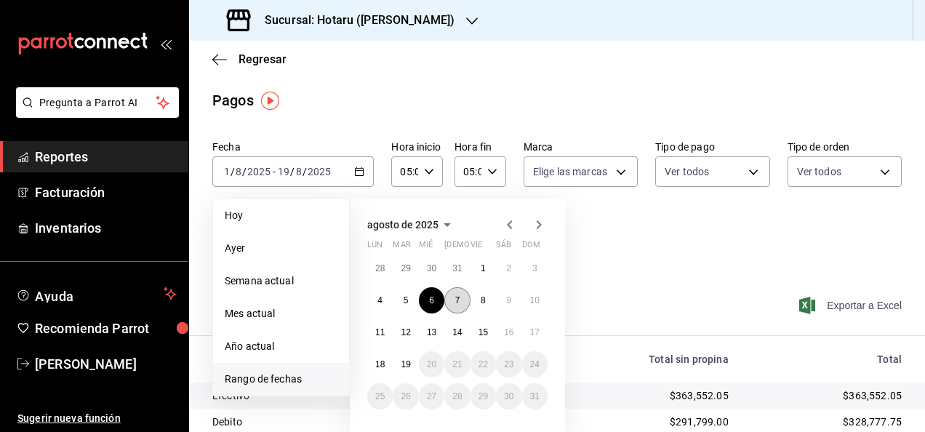
click at [449, 298] on button "7" at bounding box center [456, 300] width 25 height 26
type input "00:00"
type input "23:59"
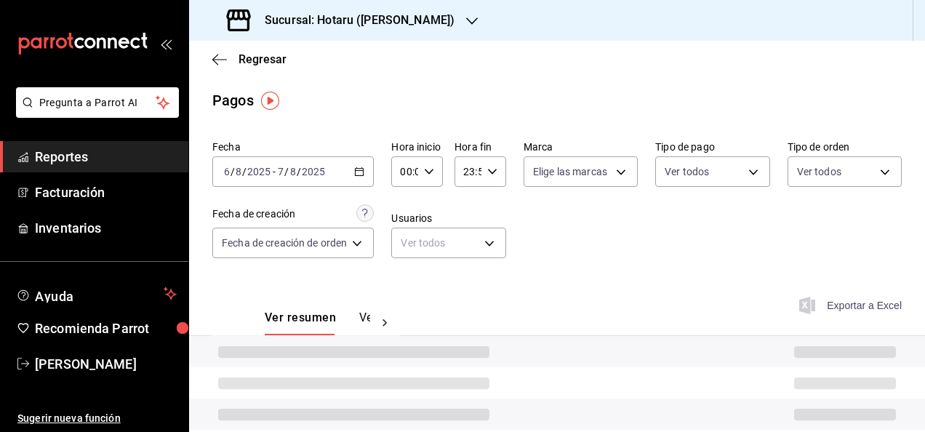
click at [436, 172] on div "00:00 Hora inicio" at bounding box center [417, 171] width 52 height 31
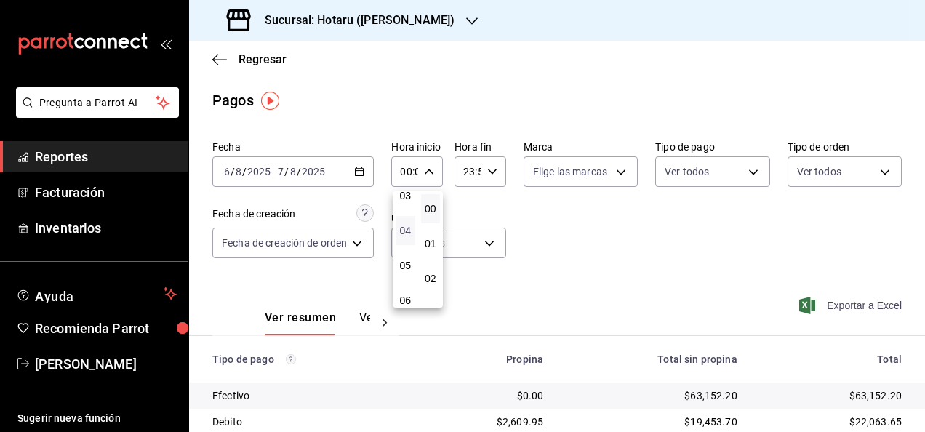
scroll to position [119, 0]
click at [403, 272] on button "05" at bounding box center [406, 264] width 20 height 29
type input "05:00"
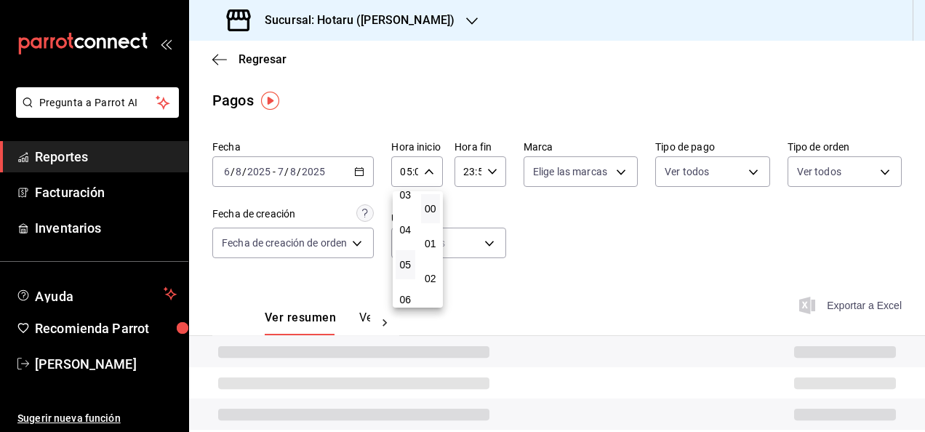
click at [498, 173] on div at bounding box center [462, 216] width 925 height 432
click at [498, 173] on div "23:59 Hora fin" at bounding box center [480, 171] width 52 height 31
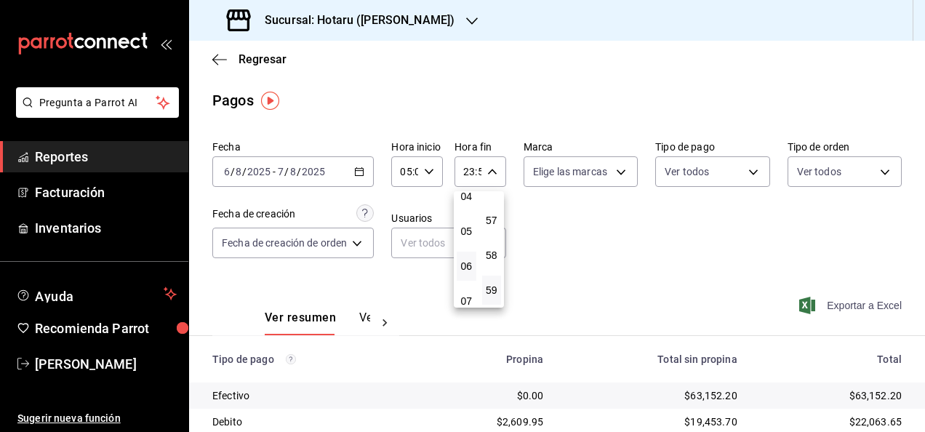
scroll to position [150, 0]
click at [465, 238] on span "05" at bounding box center [466, 234] width 2 height 12
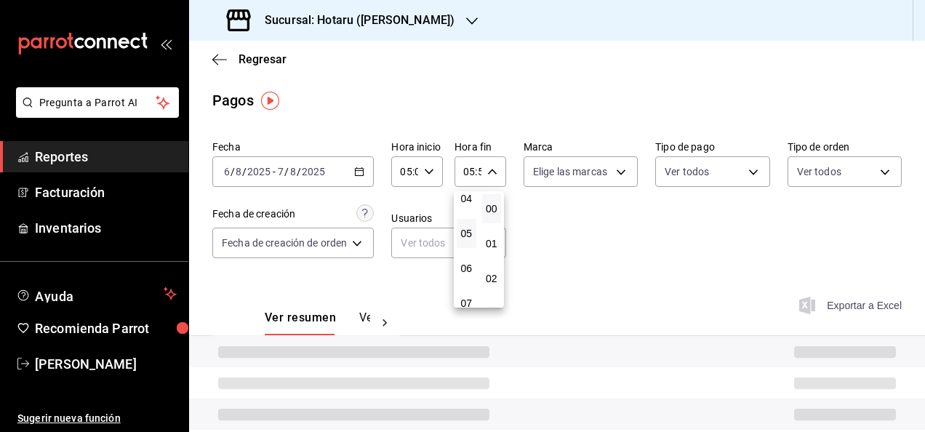
click at [493, 216] on button "00" at bounding box center [492, 208] width 20 height 29
type input "05:00"
click at [638, 255] on div at bounding box center [462, 216] width 925 height 432
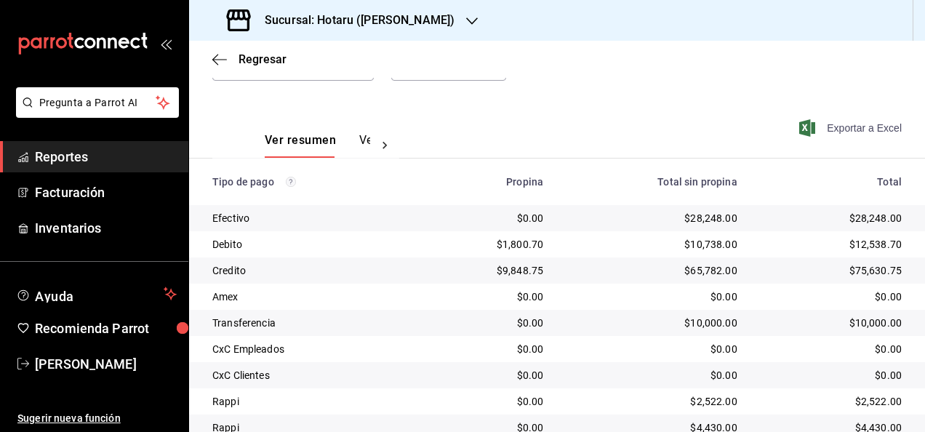
scroll to position [236, 0]
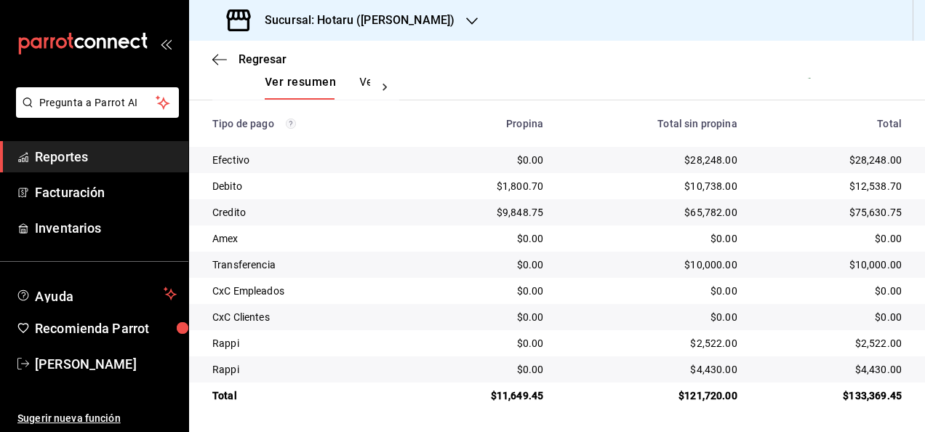
click at [870, 156] on div "$28,248.00" at bounding box center [831, 160] width 141 height 15
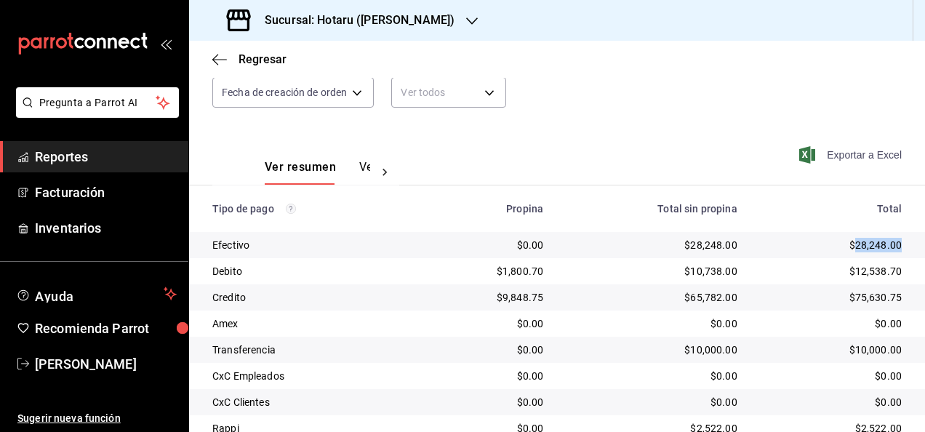
scroll to position [151, 0]
click at [803, 145] on div "Exportar a Excel" at bounding box center [839, 155] width 126 height 60
click at [800, 152] on icon "button" at bounding box center [807, 154] width 16 height 17
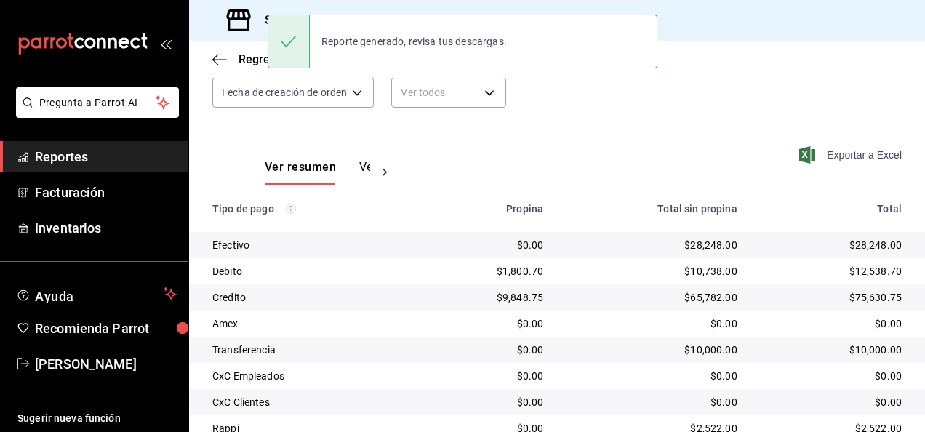
click at [506, 142] on div "Ver resumen Ver pagos Exportar a Excel" at bounding box center [557, 163] width 736 height 77
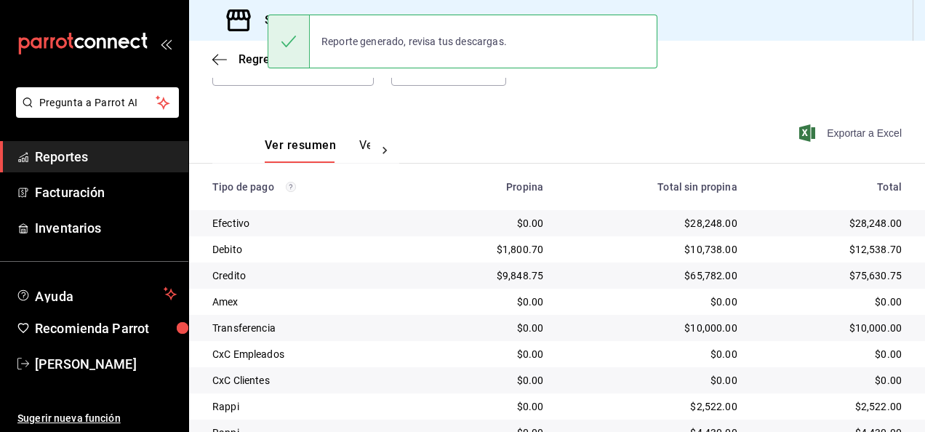
scroll to position [236, 0]
